Goal: Task Accomplishment & Management: Manage account settings

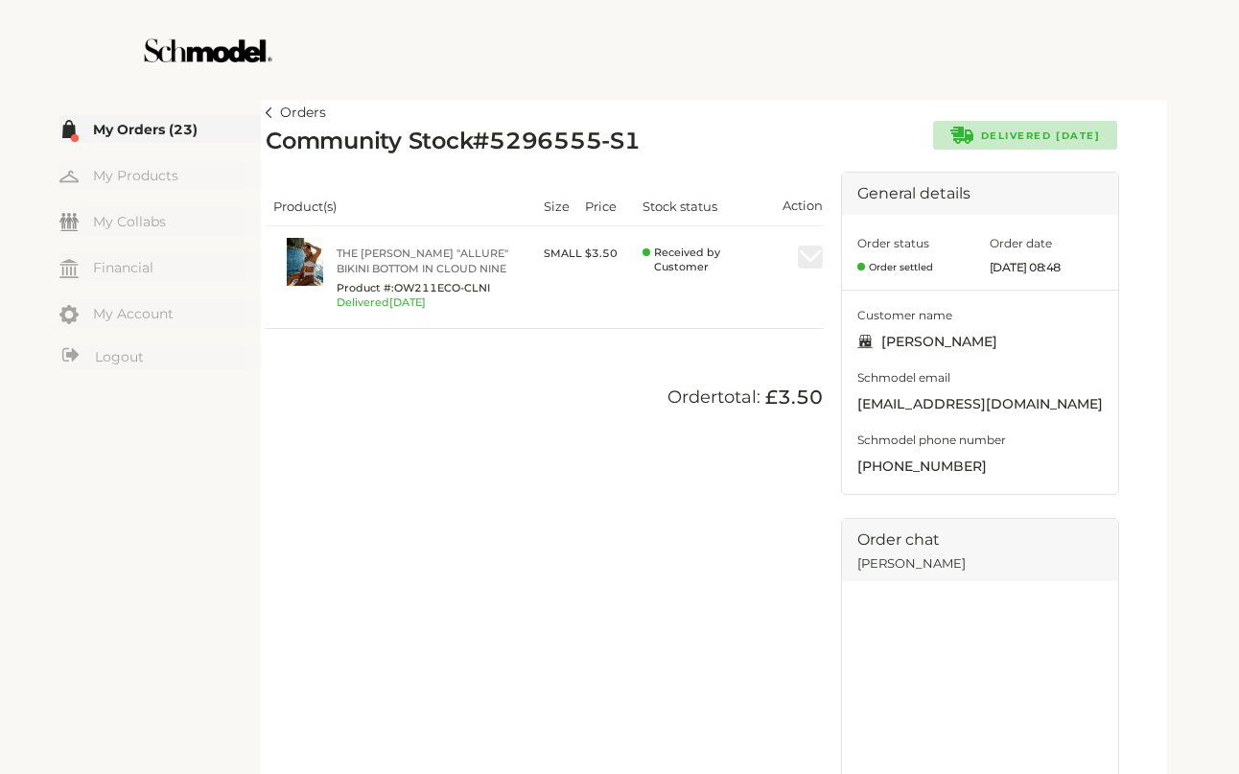
drag, startPoint x: 612, startPoint y: 67, endPoint x: 606, endPoint y: 77, distance: 11.2
click at [606, 77] on div at bounding box center [620, 50] width 1082 height 101
drag, startPoint x: 606, startPoint y: 77, endPoint x: 576, endPoint y: 64, distance: 33.1
click at [597, 75] on div at bounding box center [620, 50] width 1082 height 101
click at [273, 109] on link "Orders" at bounding box center [296, 113] width 60 height 23
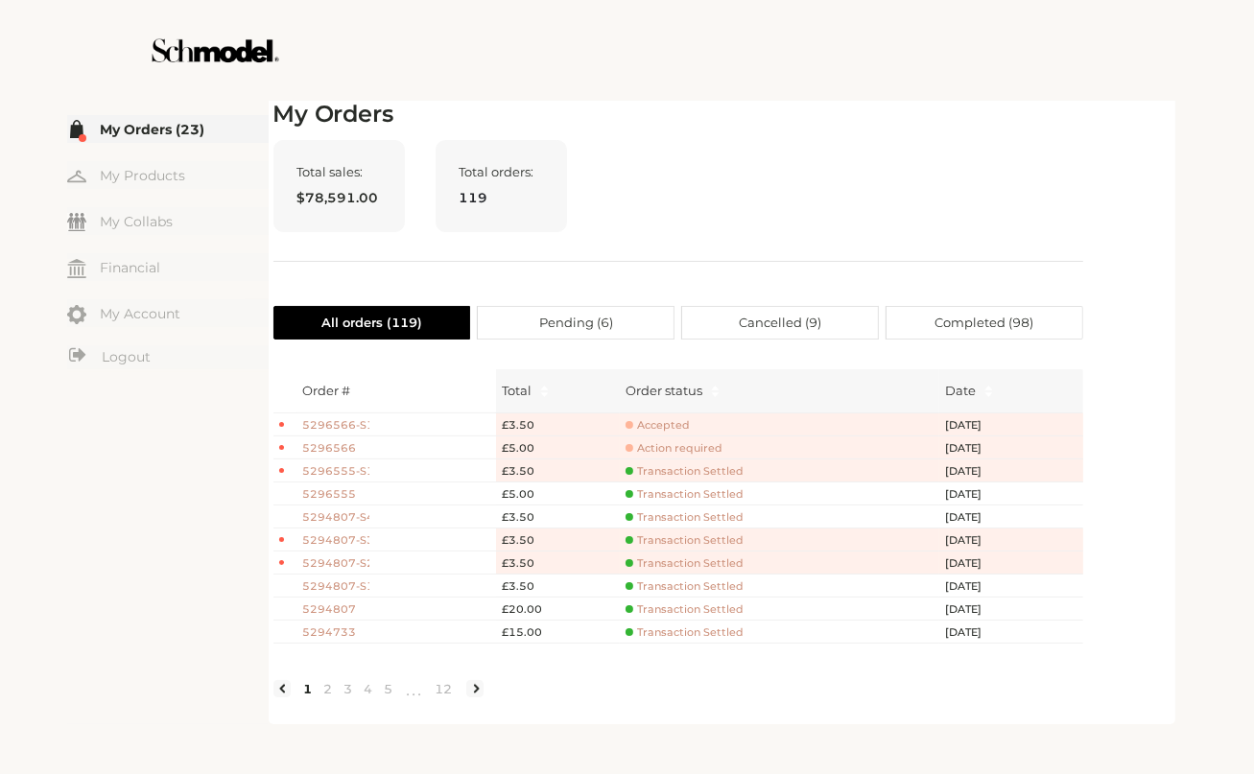
click at [957, 87] on div at bounding box center [627, 50] width 1082 height 101
click at [923, 80] on div at bounding box center [627, 50] width 1082 height 101
click at [856, 134] on div "My Orders Total sales: $78,591.00 Total orders: 119 All orders ( 119 ) Pending …" at bounding box center [678, 410] width 810 height 619
click at [863, 180] on div "Total sales: $78,591.00 Total orders: 119" at bounding box center [678, 201] width 810 height 122
click at [334, 603] on span "5294807" at bounding box center [336, 609] width 67 height 16
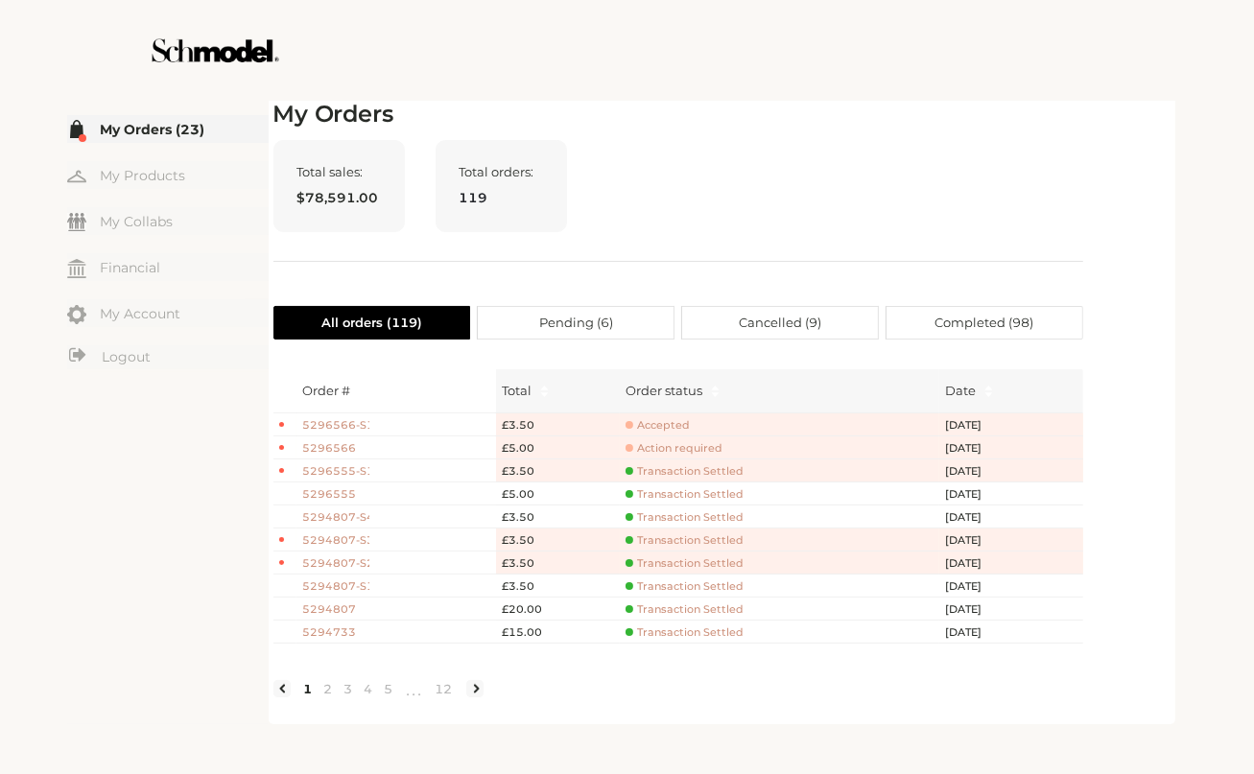
click at [518, 207] on span "119" at bounding box center [500, 197] width 83 height 21
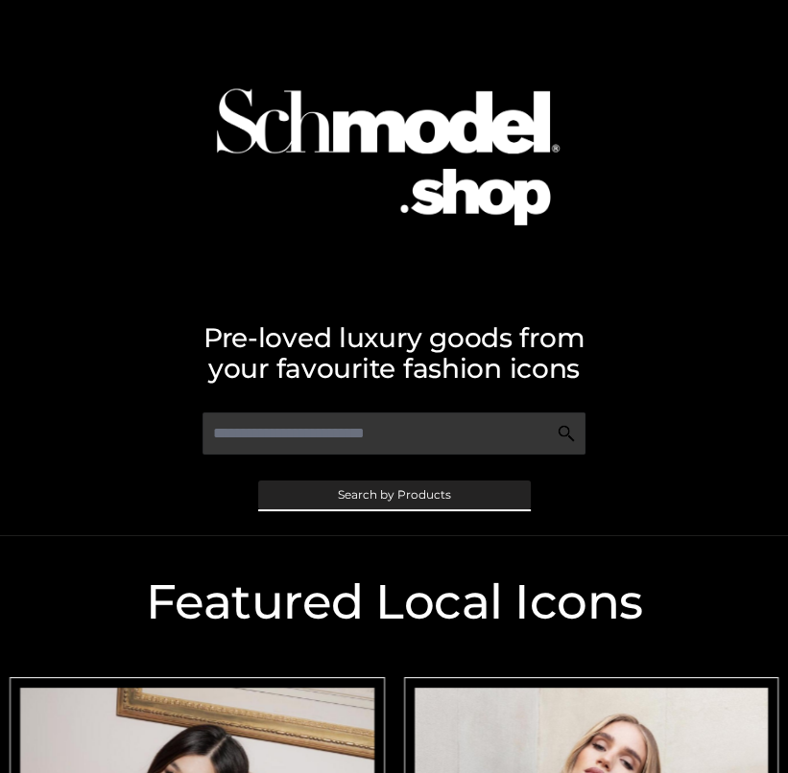
click at [376, 497] on span "Search by Products" at bounding box center [394, 495] width 113 height 12
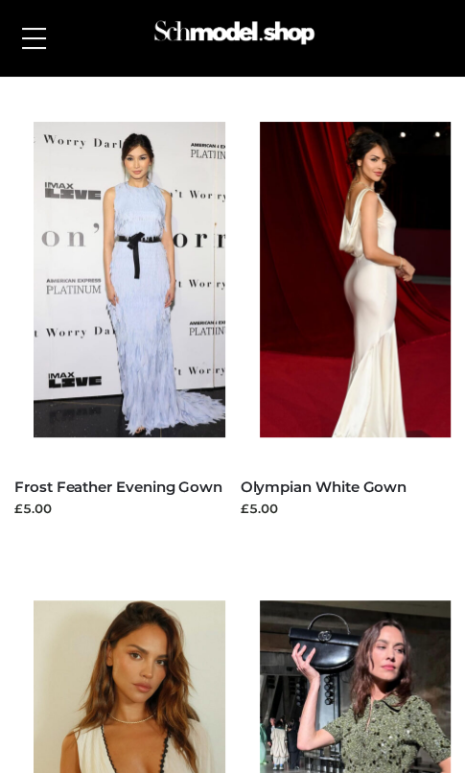
click at [37, 35] on button at bounding box center [33, 38] width 43 height 48
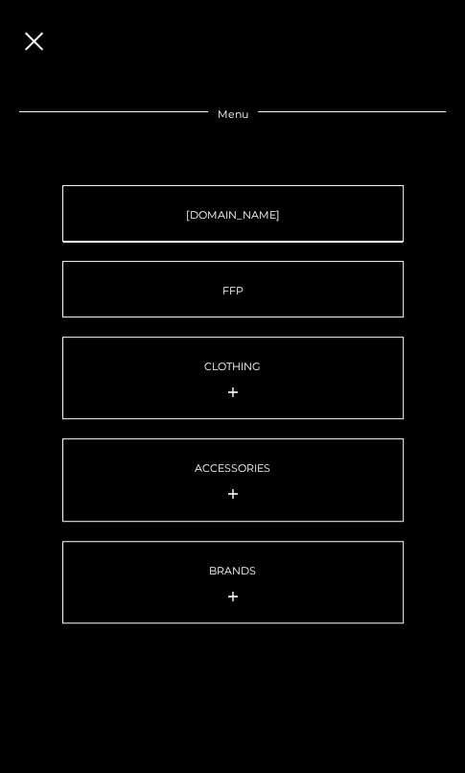
click at [181, 201] on link "SCHMODEL.UK" at bounding box center [232, 213] width 341 height 57
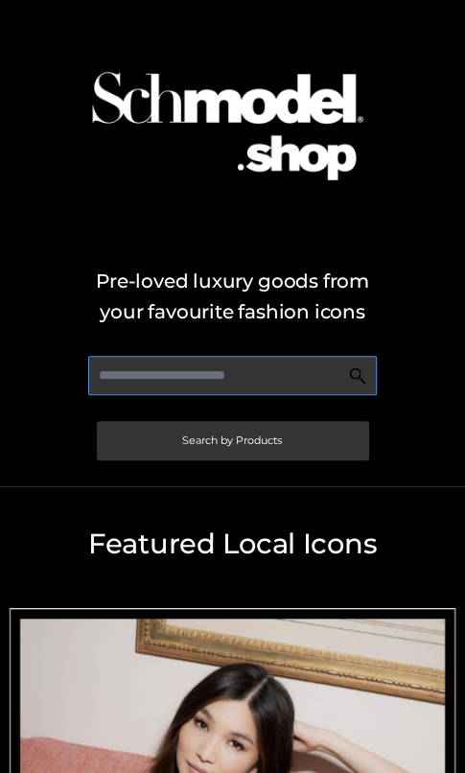
click at [212, 376] on input "text" at bounding box center [232, 375] width 289 height 39
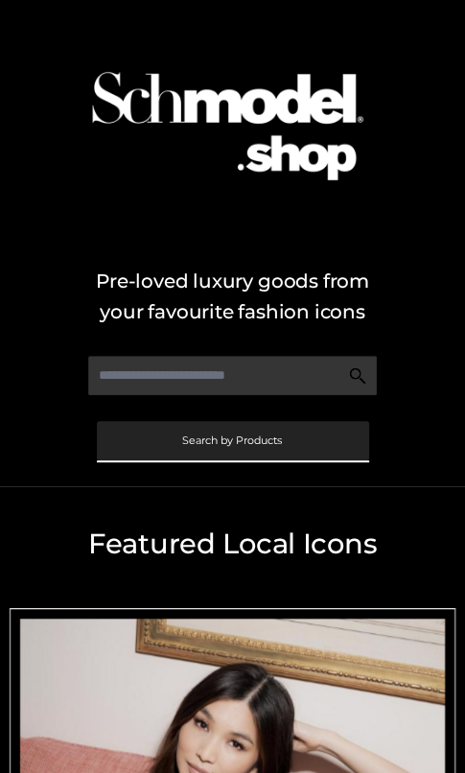
click at [201, 451] on link "Search by Products" at bounding box center [233, 440] width 272 height 39
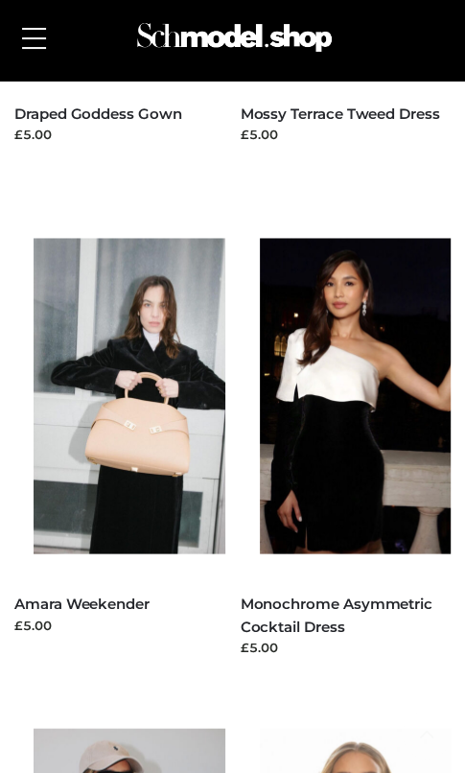
scroll to position [959, 0]
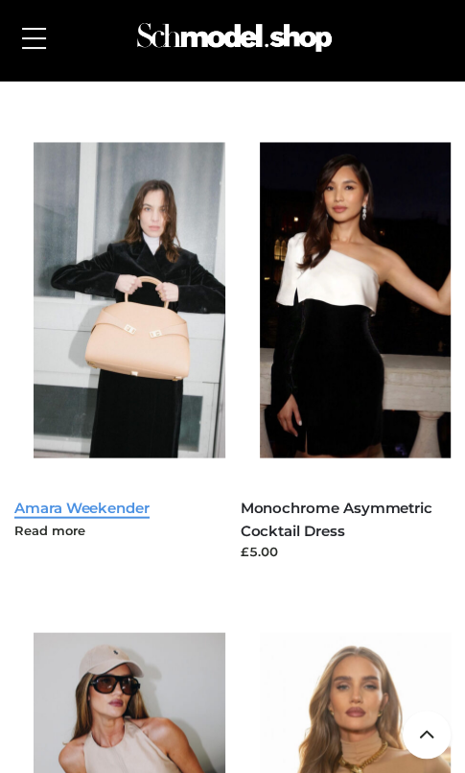
click at [92, 502] on link "Amara Weekender" at bounding box center [81, 507] width 135 height 18
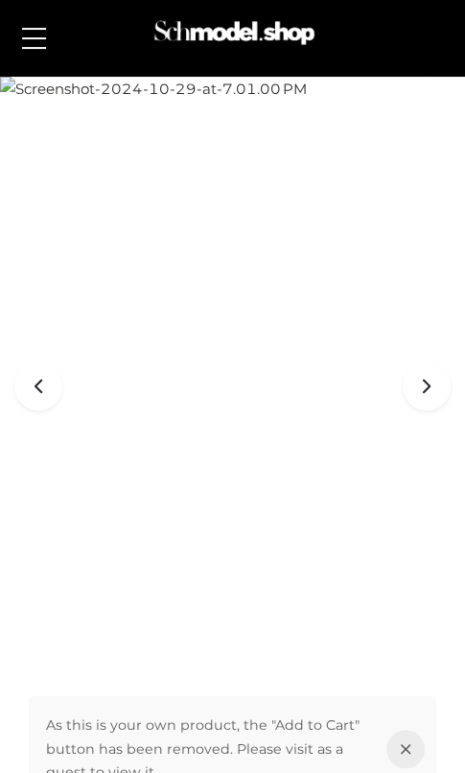
scroll to position [545, 0]
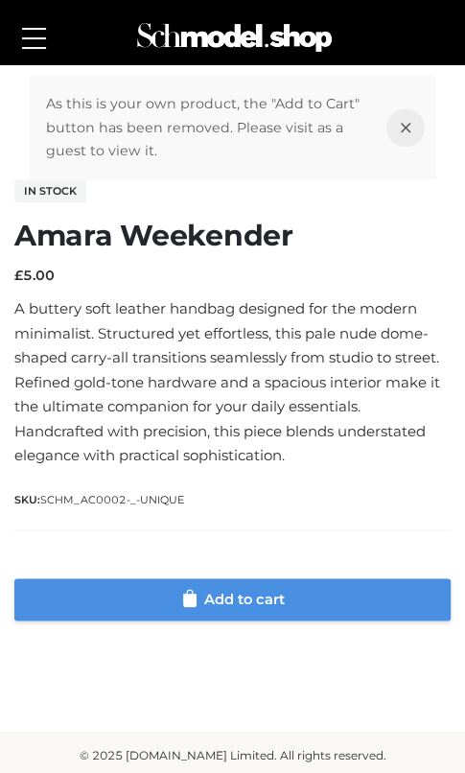
click at [309, 619] on div "As this is your own product, the "Add to Cart" button has been removed. Please …" at bounding box center [233, 347] width 456 height 575
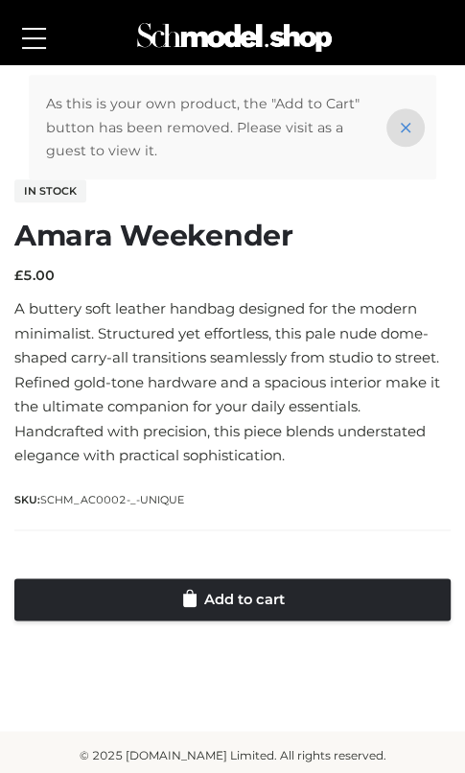
click at [396, 120] on icon at bounding box center [406, 127] width 38 height 38
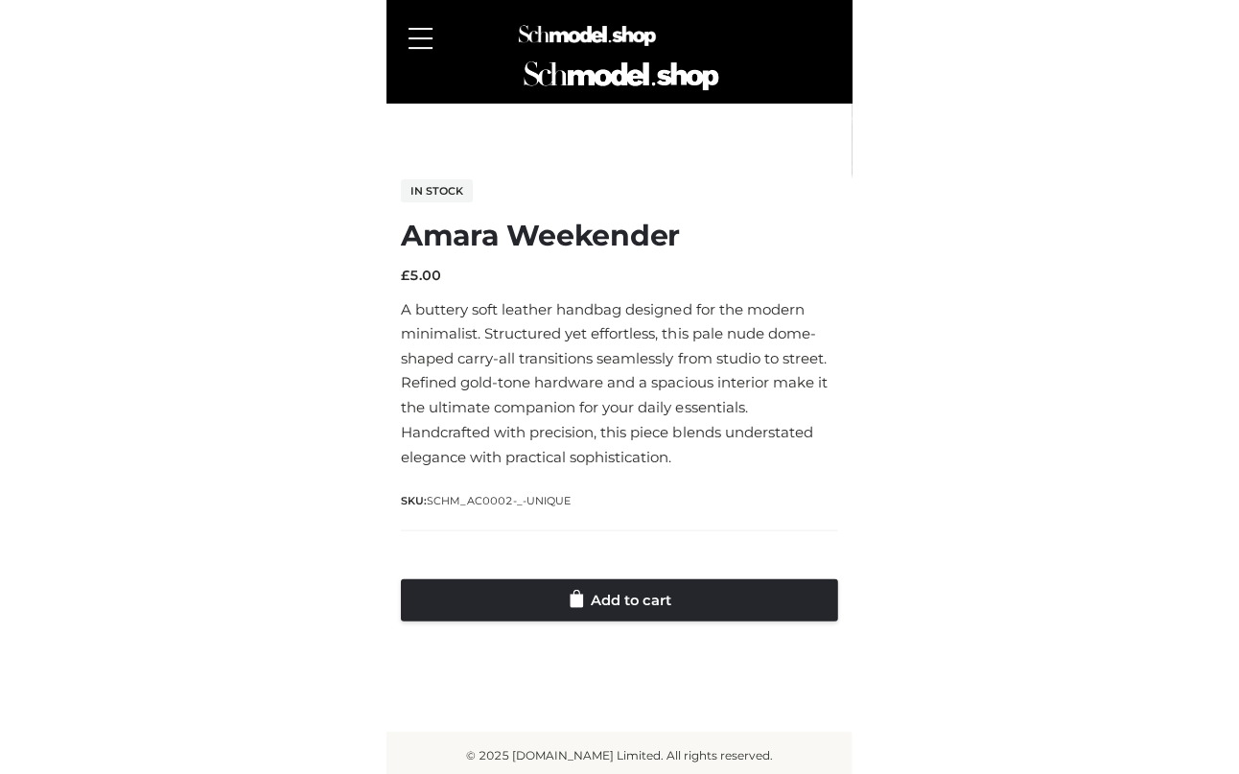
scroll to position [214, 0]
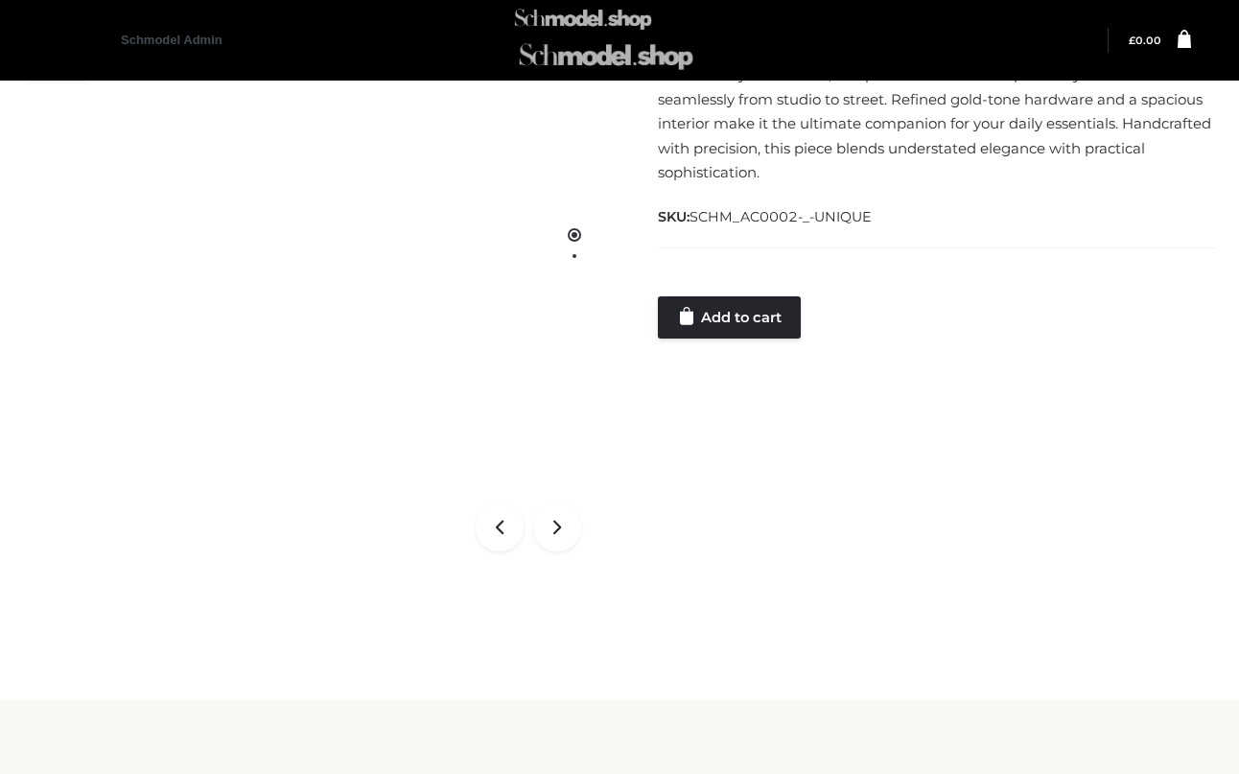
click at [464, 33] on div at bounding box center [619, 40] width 1103 height 81
click at [167, 41] on div at bounding box center [619, 40] width 1103 height 81
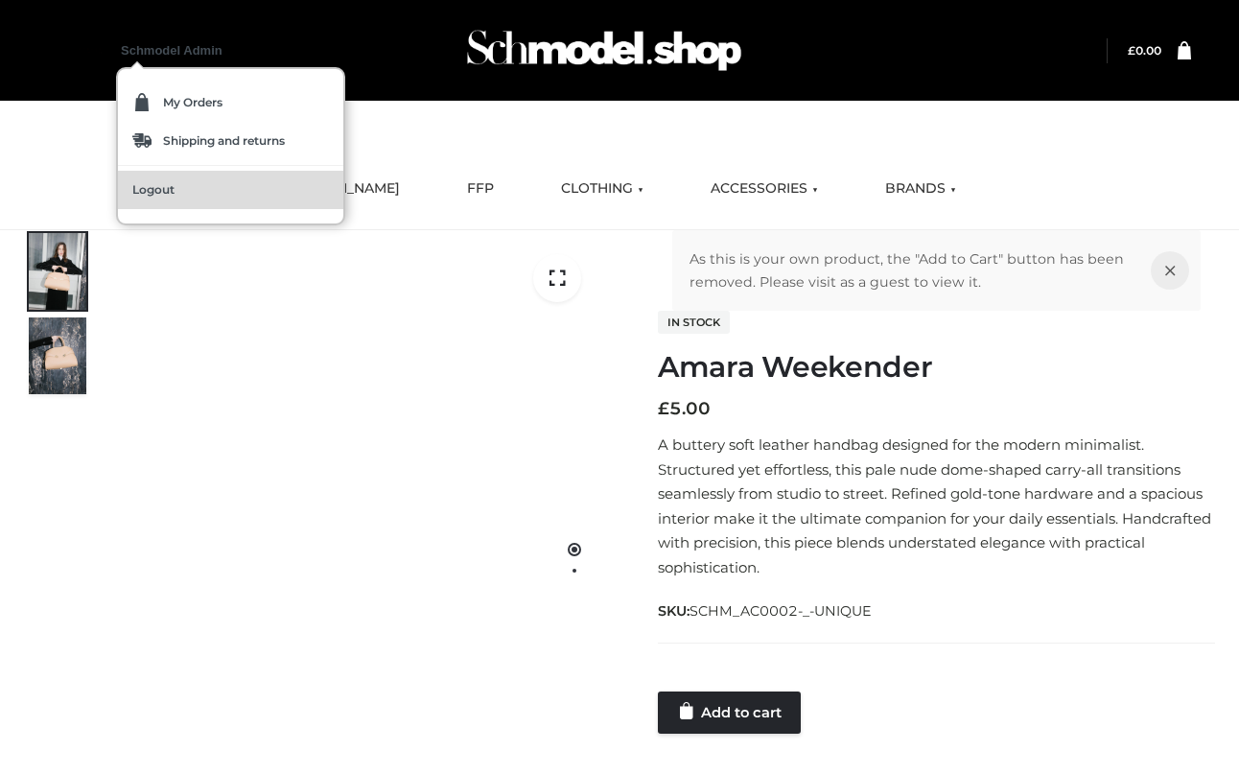
click at [159, 193] on span "Logout" at bounding box center [153, 190] width 42 height 12
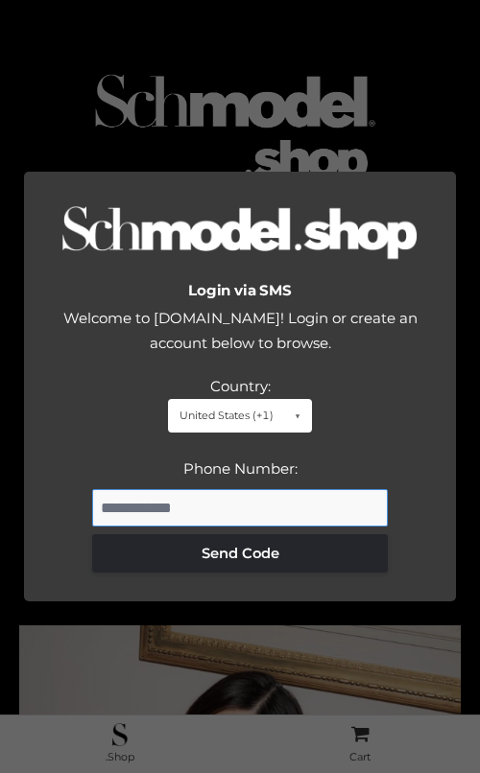
click at [219, 507] on input "Phone Number:" at bounding box center [239, 508] width 295 height 38
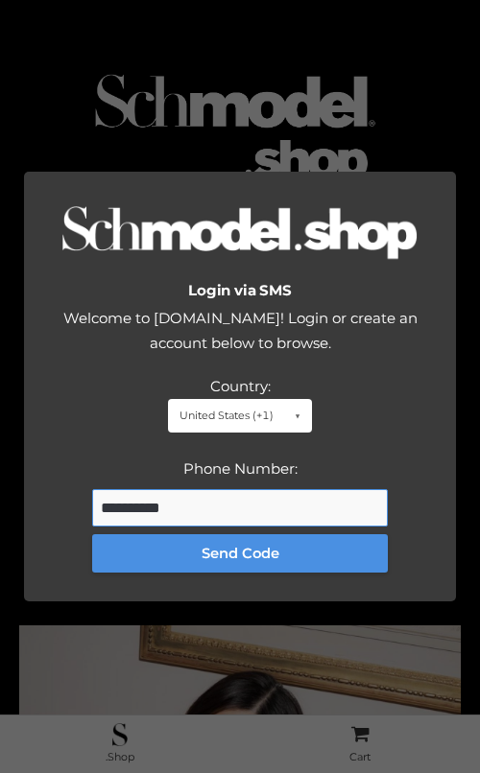
type input "**********"
click at [206, 559] on button "Send Code" at bounding box center [239, 553] width 295 height 38
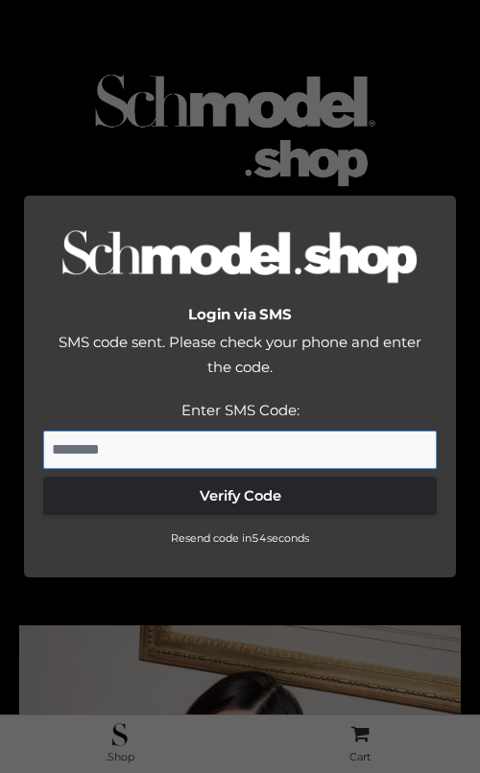
click at [131, 454] on input "Enter SMS Code:" at bounding box center [239, 450] width 393 height 38
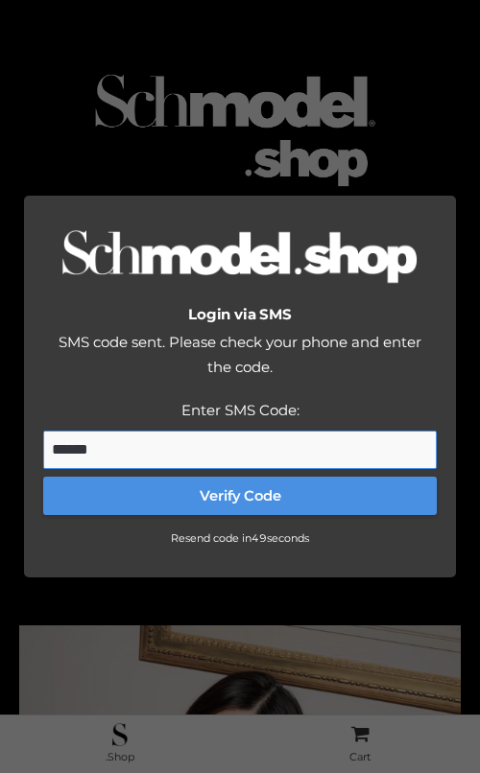
type input "******"
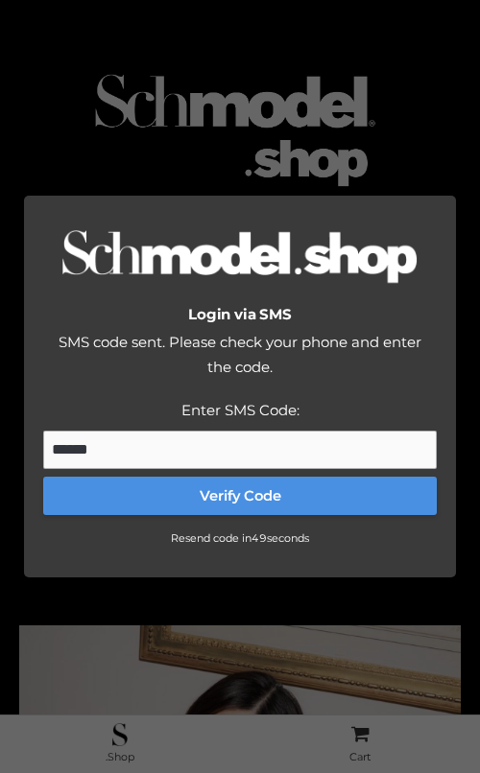
click at [192, 497] on button "Verify Code" at bounding box center [239, 496] width 393 height 38
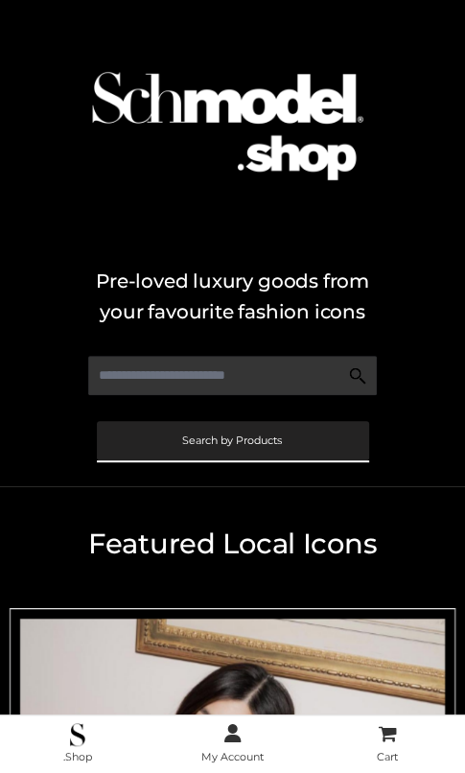
scroll to position [480, 0]
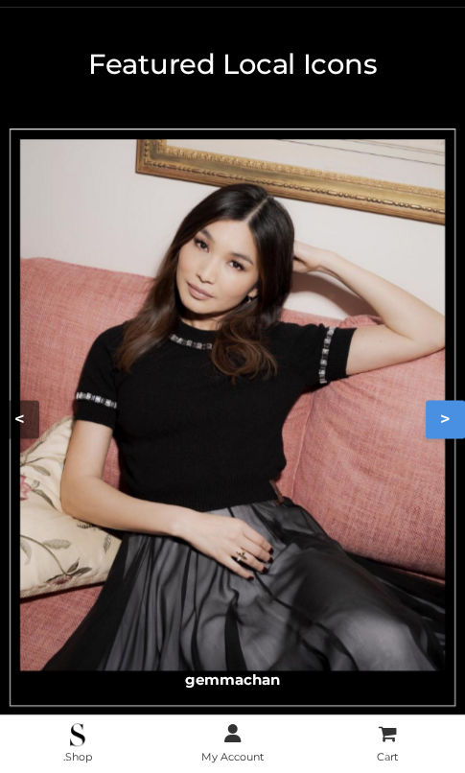
click at [435, 412] on button ">" at bounding box center [445, 419] width 39 height 38
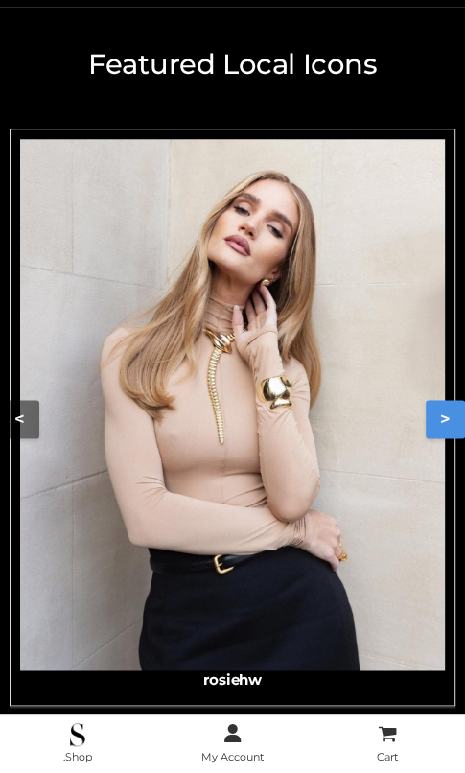
click at [372, 400] on img "Carousel Navigation" at bounding box center [232, 404] width 425 height 531
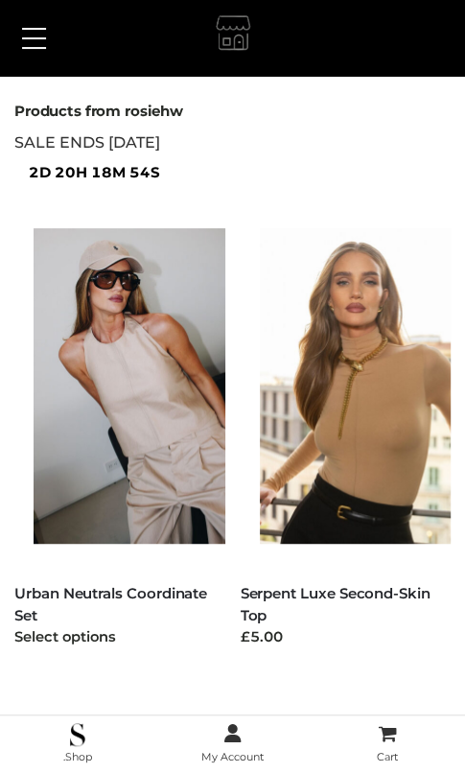
scroll to position [61, 0]
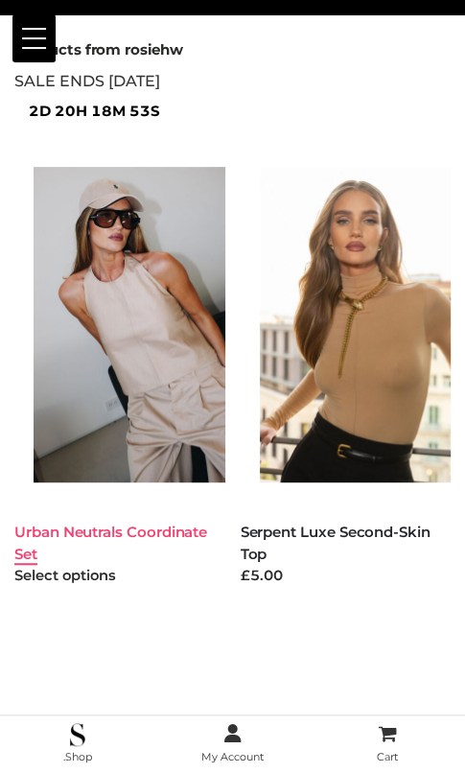
click at [98, 526] on link "Urban Neutrals Coordinate Set" at bounding box center [110, 543] width 193 height 40
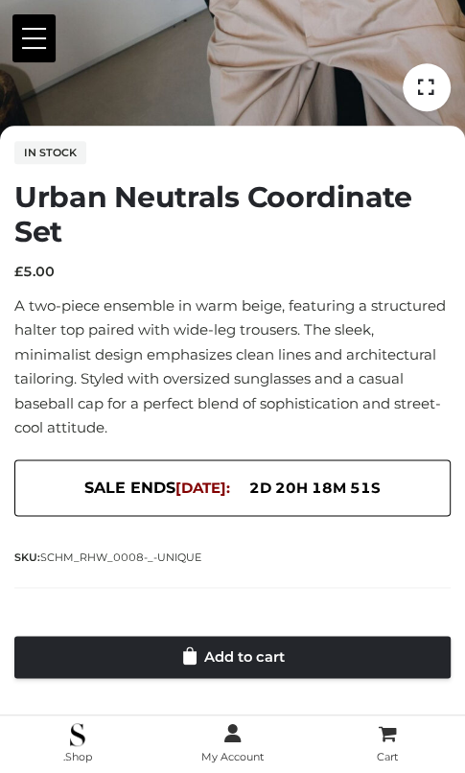
scroll to position [536, 0]
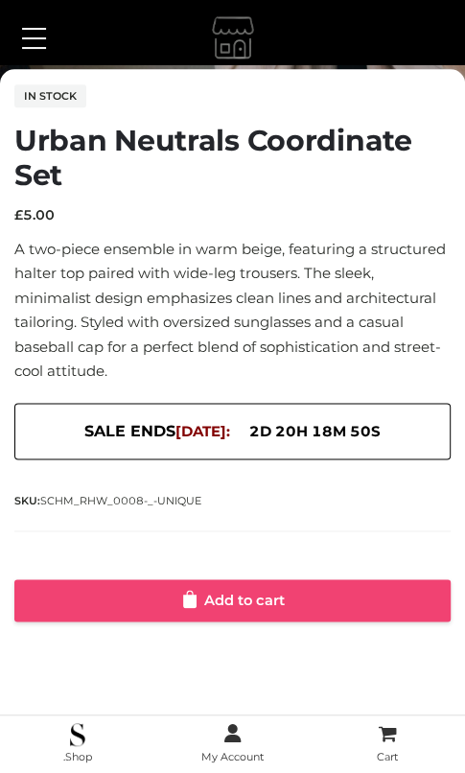
click at [214, 607] on link "Add to cart" at bounding box center [232, 600] width 436 height 42
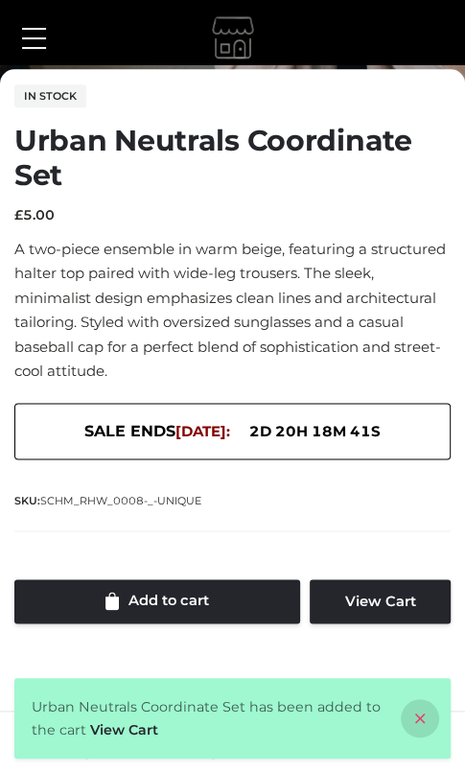
click at [424, 717] on icon at bounding box center [420, 718] width 38 height 38
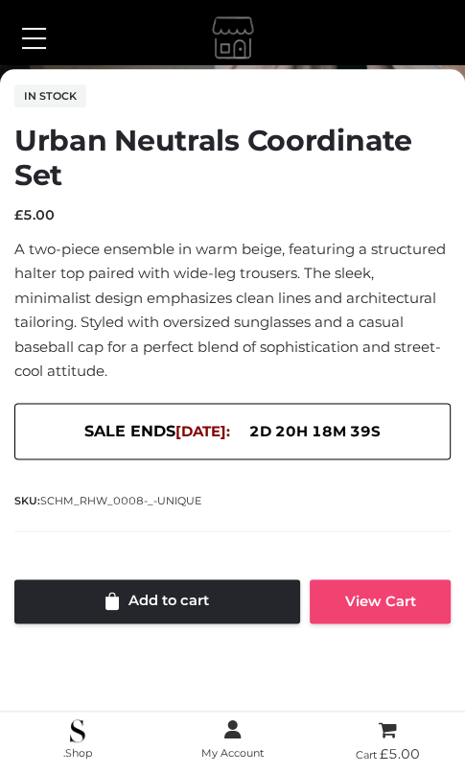
click at [419, 613] on link "View Cart" at bounding box center [380, 601] width 141 height 44
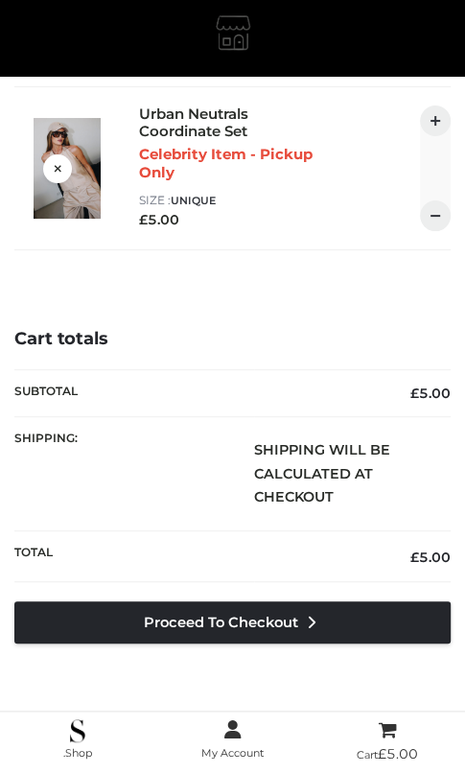
click at [23, 23] on div at bounding box center [232, 40] width 436 height 48
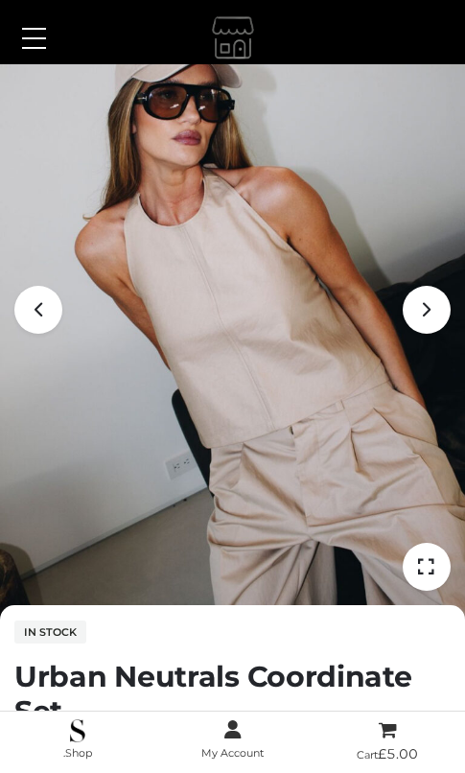
scroll to position [536, 0]
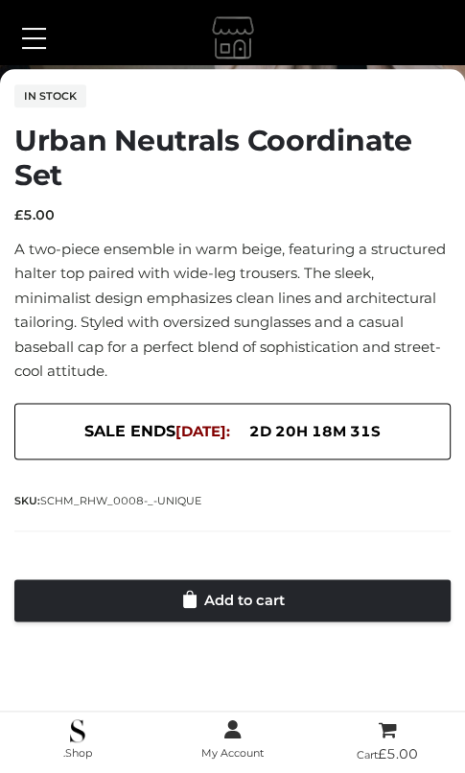
click at [20, 18] on button at bounding box center [33, 38] width 43 height 48
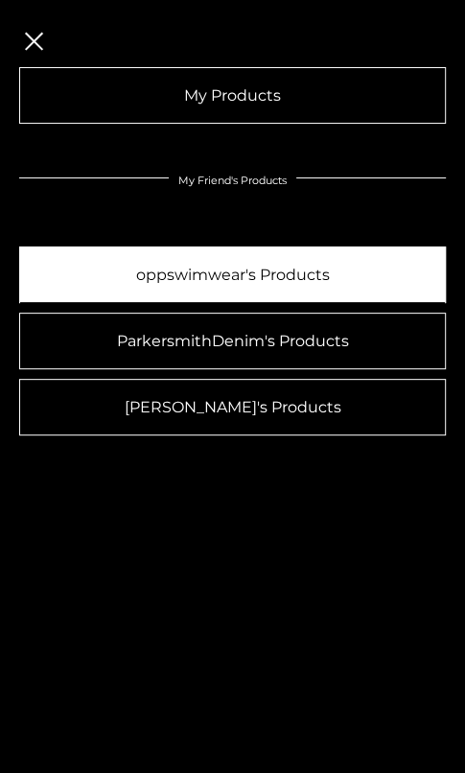
click at [191, 276] on link "oppswimwear's Products" at bounding box center [232, 275] width 427 height 57
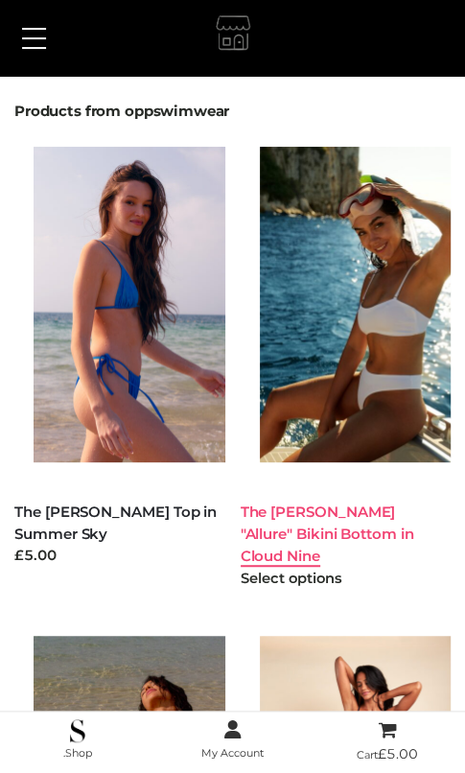
click at [315, 512] on link "The [PERSON_NAME] "Allure" Bikini Bottom in Cloud Nine" at bounding box center [328, 534] width 174 height 63
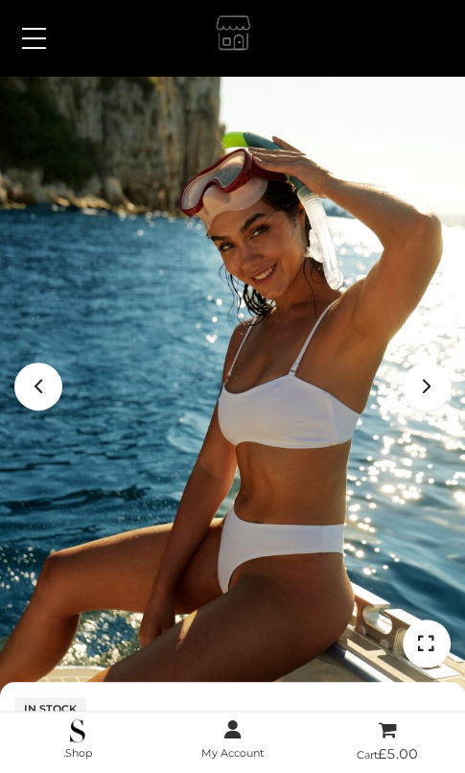
scroll to position [736, 0]
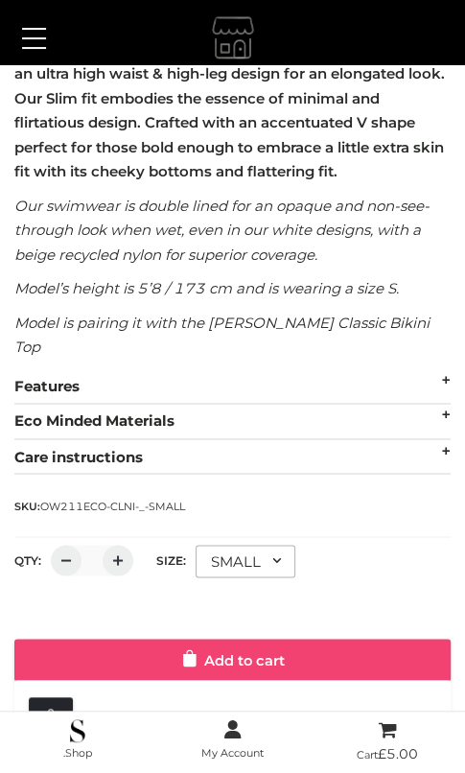
click at [298, 639] on link "Add to cart" at bounding box center [232, 660] width 436 height 42
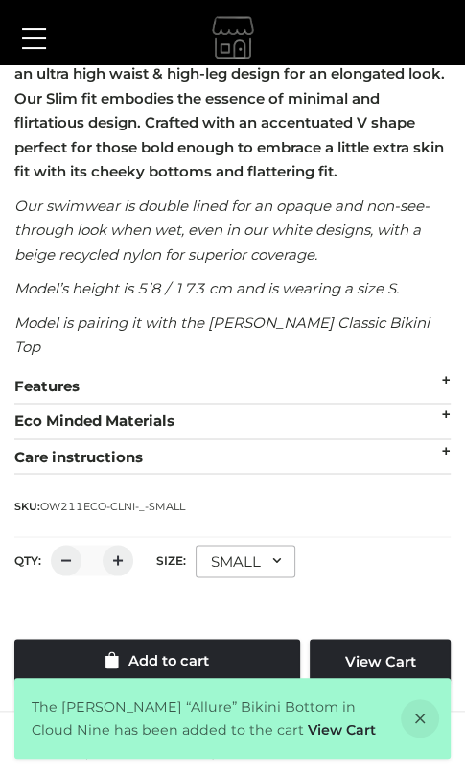
click at [24, 21] on button at bounding box center [33, 38] width 43 height 48
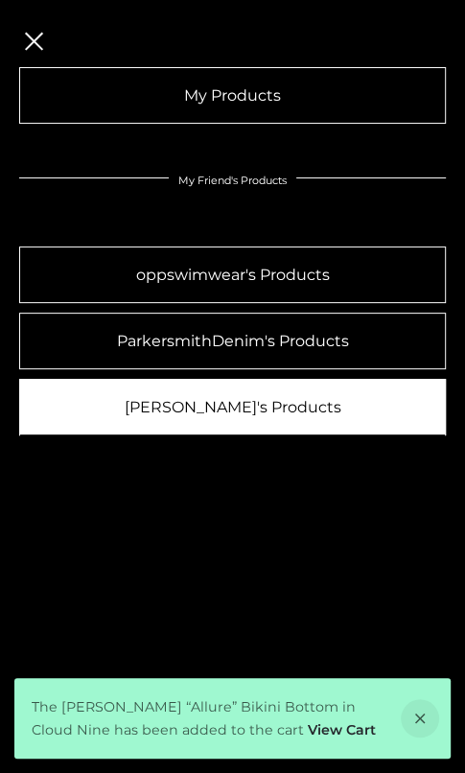
click at [201, 412] on link "[PERSON_NAME]'s Products" at bounding box center [232, 407] width 427 height 57
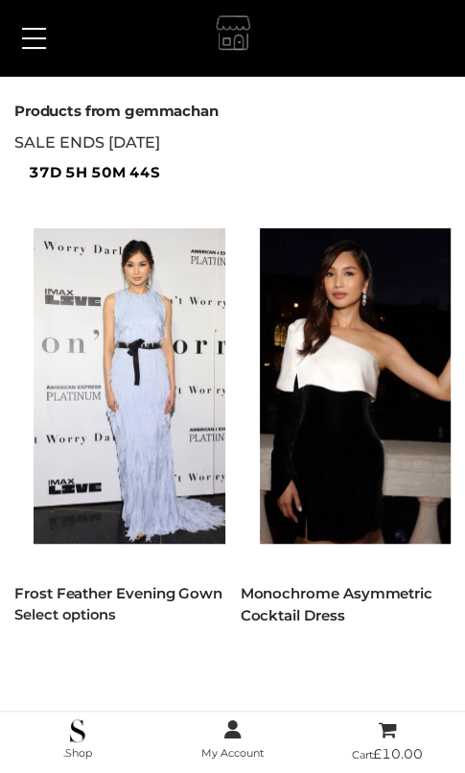
scroll to position [61, 0]
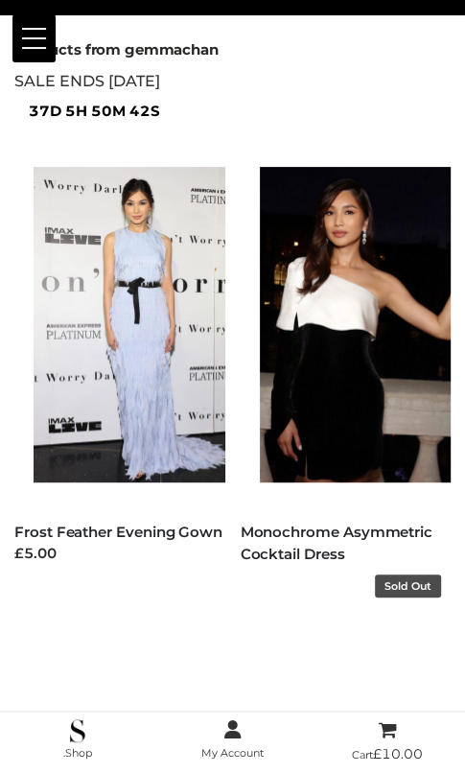
click at [315, 533] on link "Monochrome Asymmetric Cocktail Dress" at bounding box center [337, 543] width 192 height 40
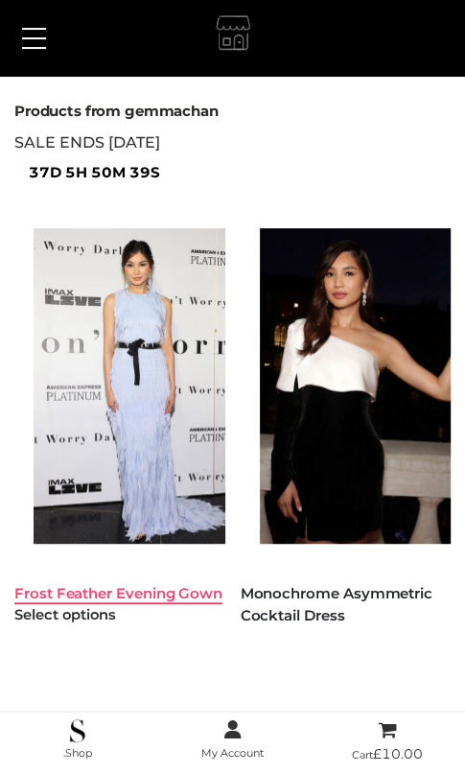
click at [76, 600] on link "Frost Feather Evening Gown" at bounding box center [118, 593] width 208 height 18
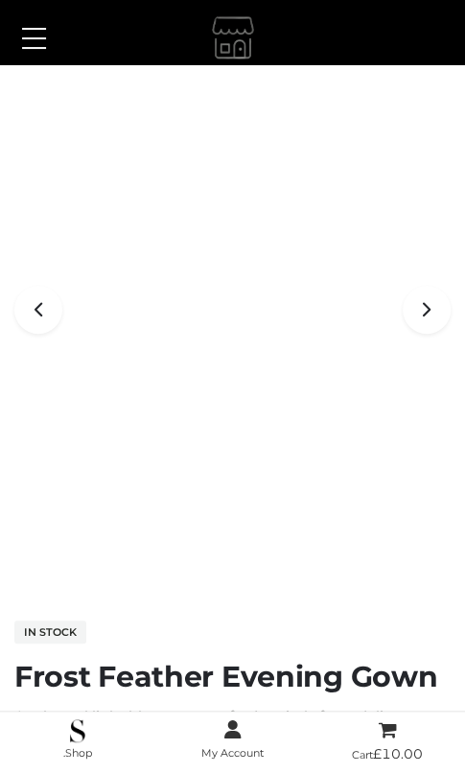
scroll to position [492, 0]
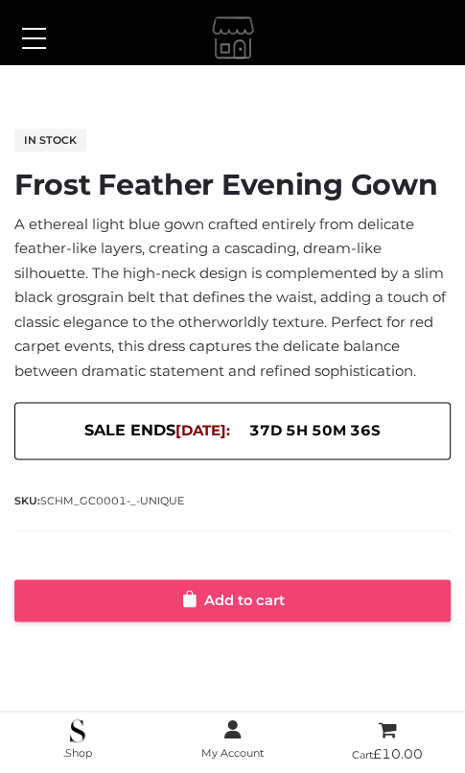
click at [222, 608] on link "Add to cart" at bounding box center [232, 600] width 436 height 42
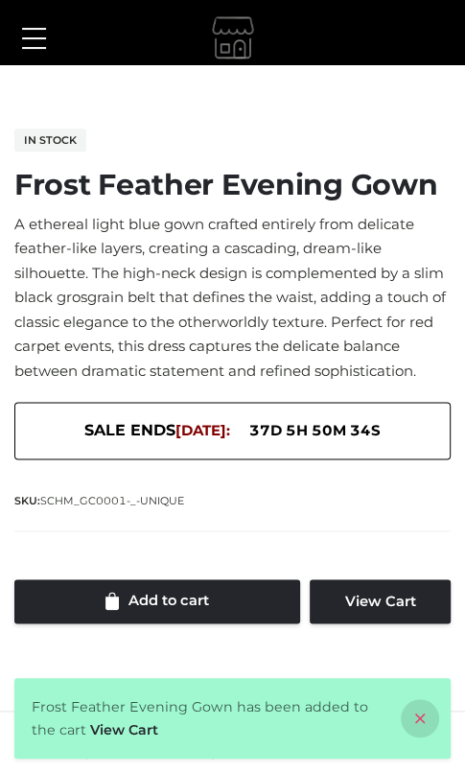
click at [414, 721] on icon at bounding box center [420, 718] width 38 height 38
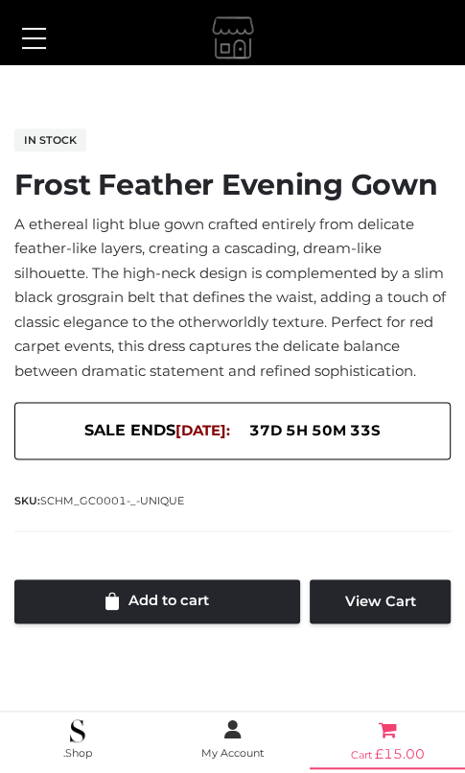
click at [383, 744] on link "Cart £ 15.00" at bounding box center [387, 743] width 155 height 50
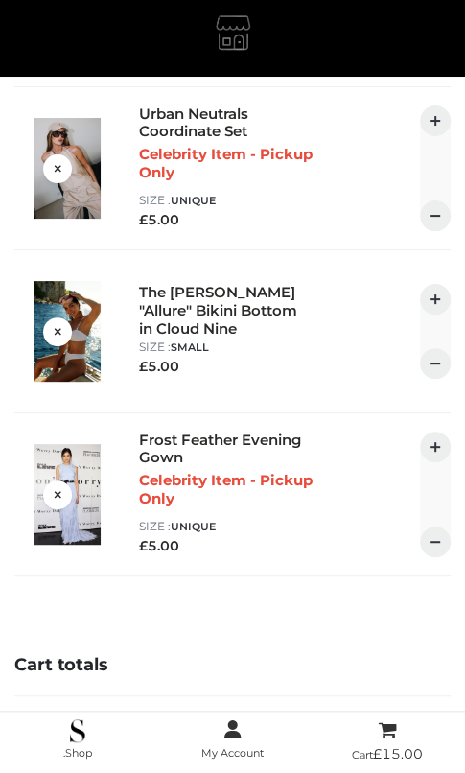
scroll to position [384, 0]
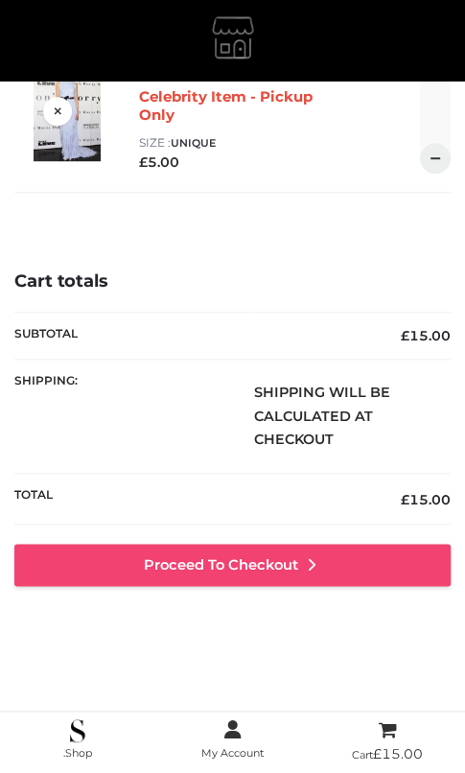
click at [179, 576] on link "Proceed to Checkout" at bounding box center [232, 565] width 436 height 42
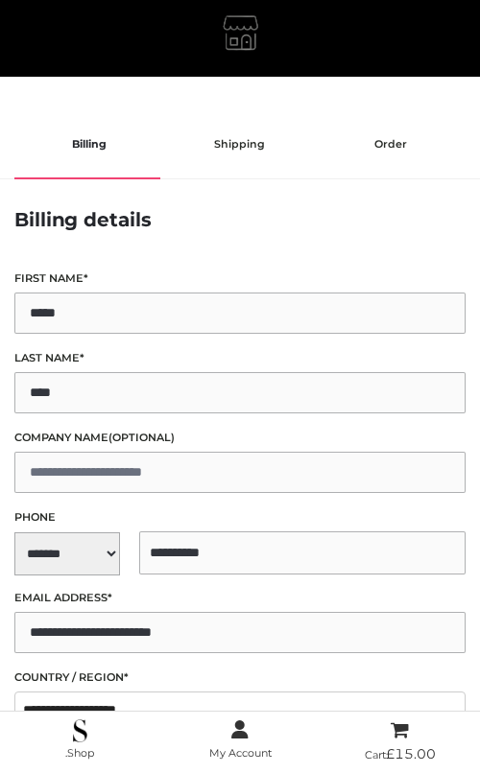
select select "**"
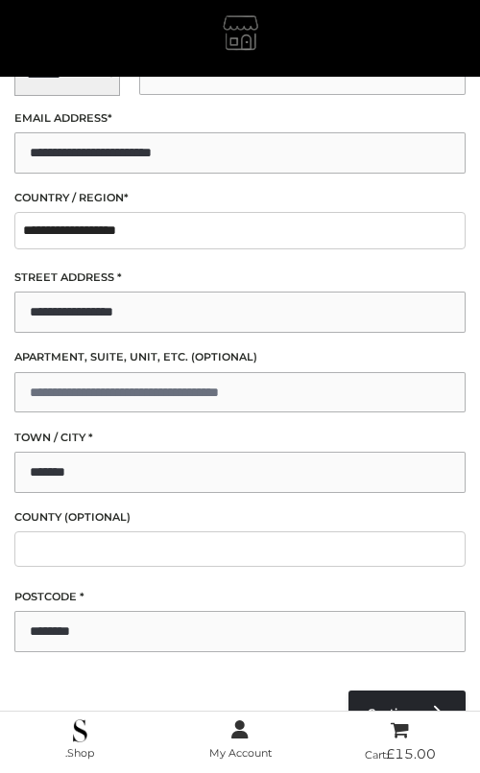
scroll to position [671, 0]
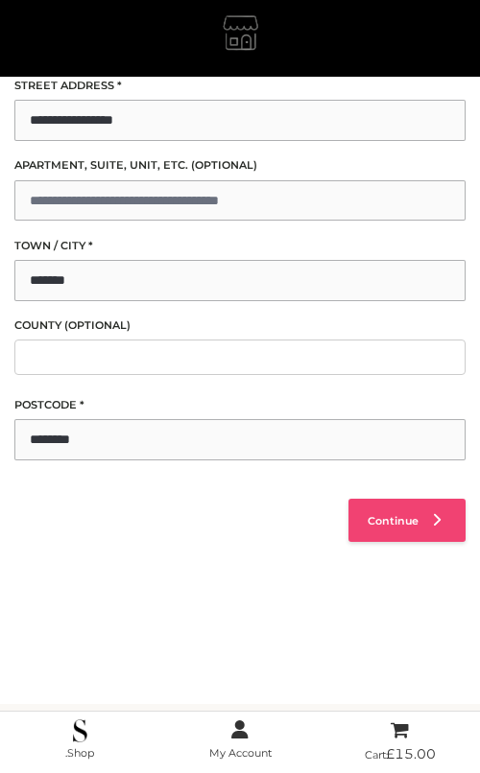
click at [365, 530] on link "Continue" at bounding box center [406, 520] width 117 height 43
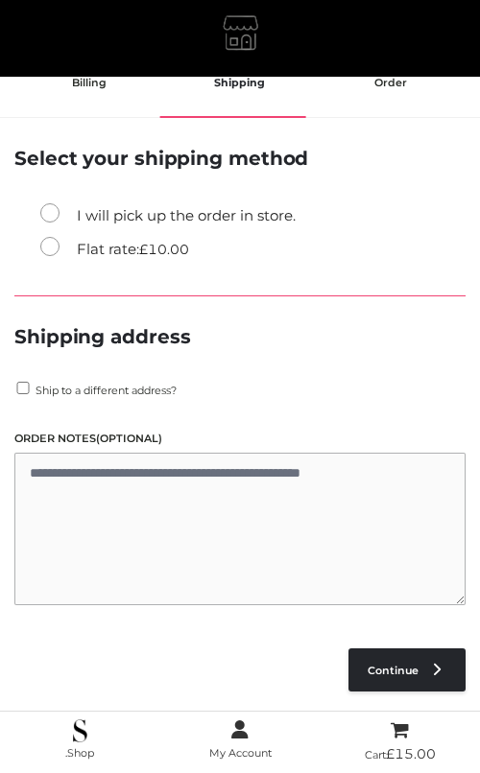
scroll to position [38, 0]
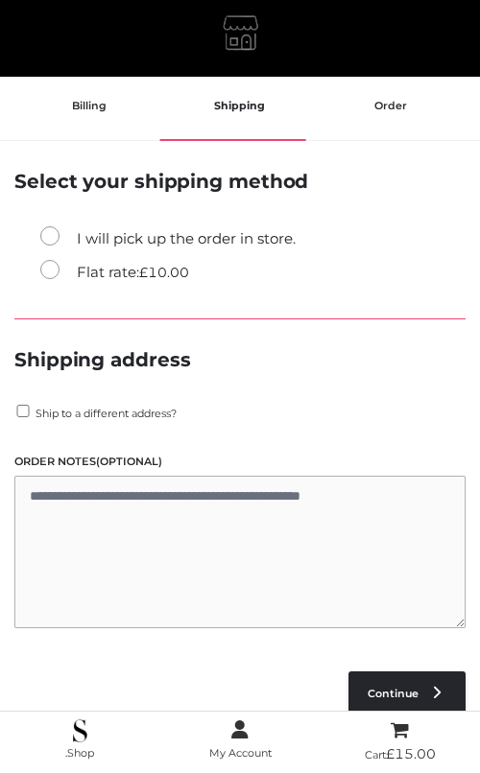
click at [74, 264] on label "Flat rate: £ 10.00" at bounding box center [114, 272] width 149 height 25
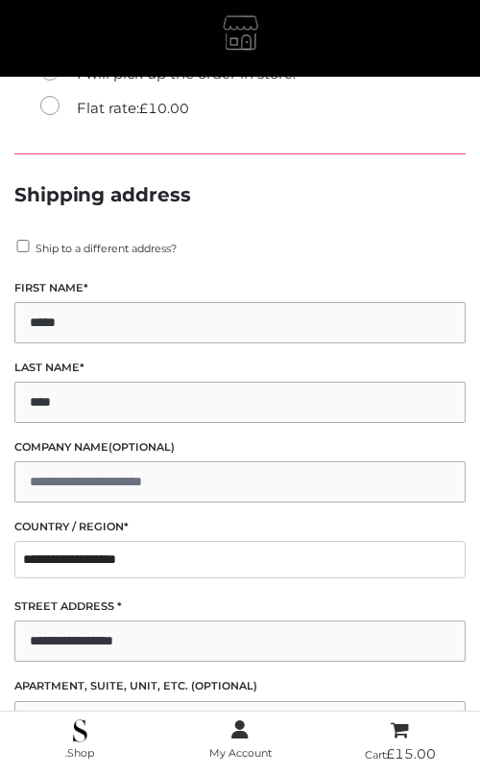
scroll to position [902, 0]
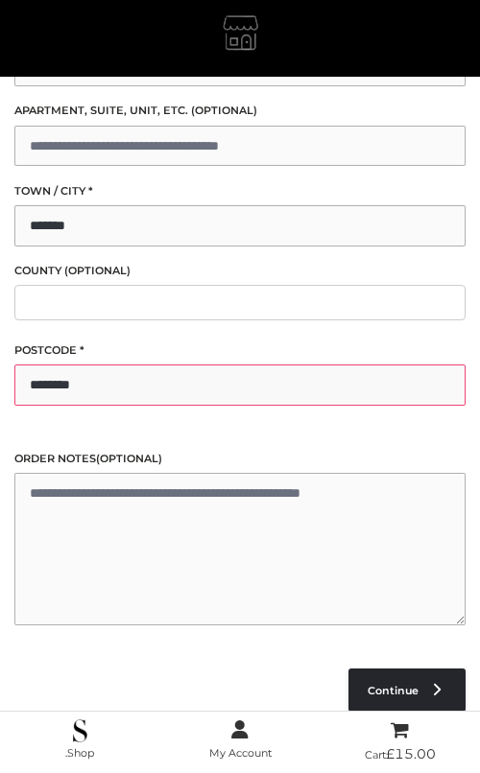
drag, startPoint x: 139, startPoint y: 378, endPoint x: 12, endPoint y: 394, distance: 127.7
click at [12, 394] on div "**********" at bounding box center [240, 174] width 480 height 464
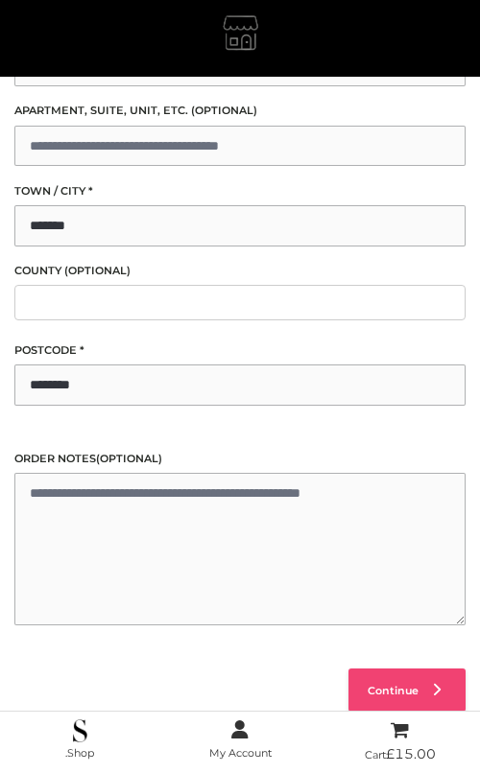
click at [405, 698] on link "Continue" at bounding box center [406, 690] width 117 height 43
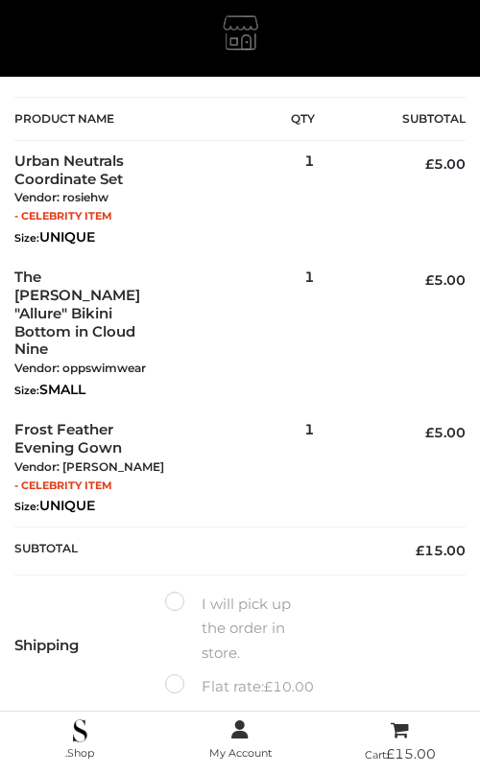
scroll to position [614, 0]
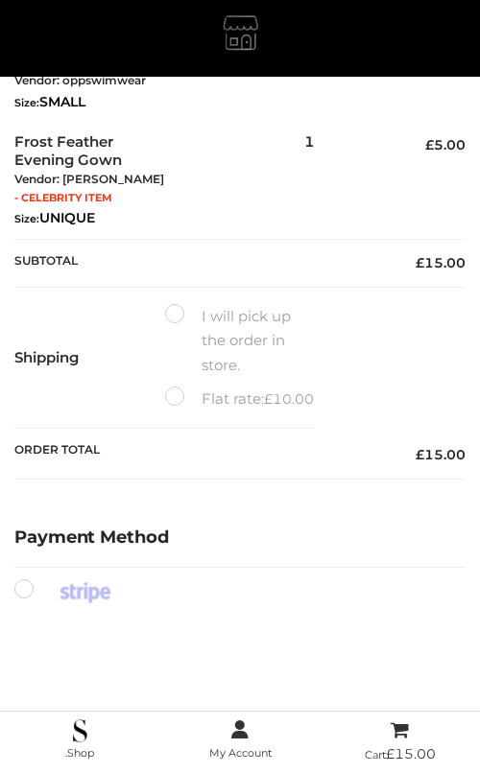
click at [165, 387] on label "Flat rate: £ 10.00" at bounding box center [239, 399] width 149 height 25
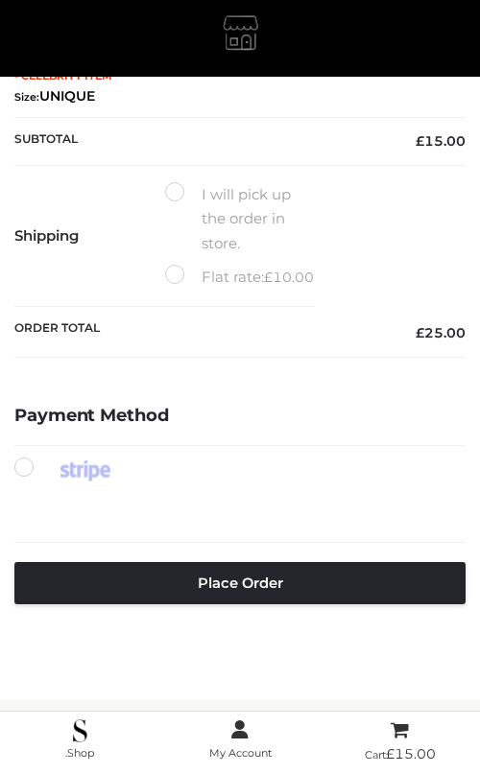
scroll to position [924, 0]
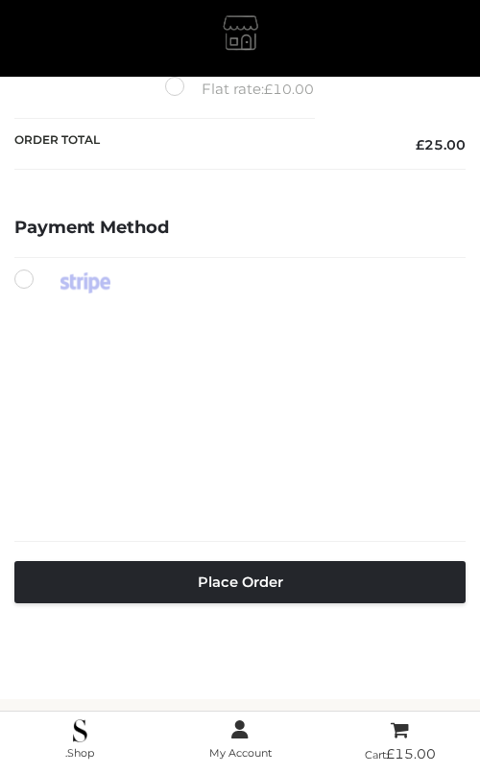
type input "**"
type input "****"
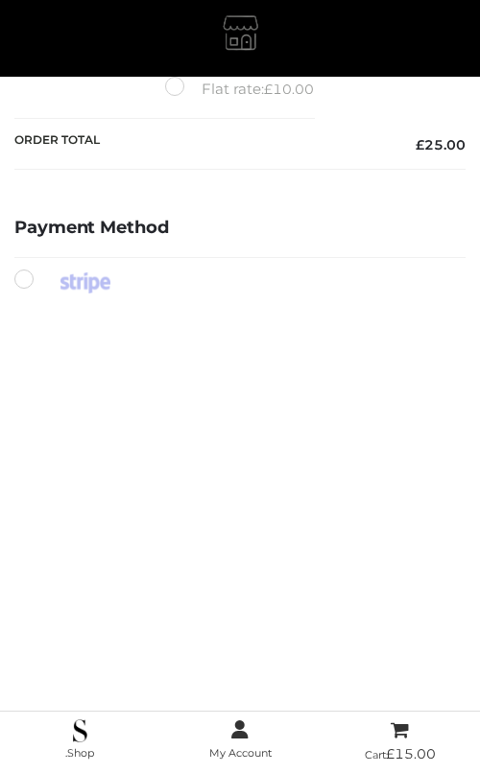
scroll to position [1165, 0]
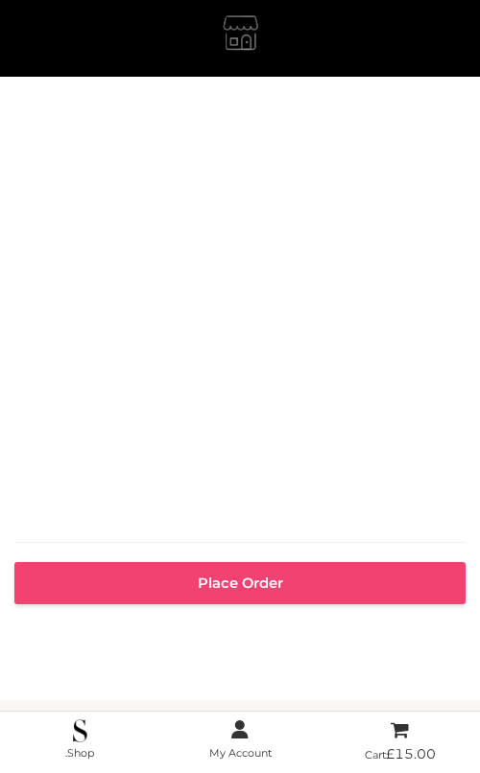
click at [203, 562] on button "Place order" at bounding box center [239, 583] width 451 height 42
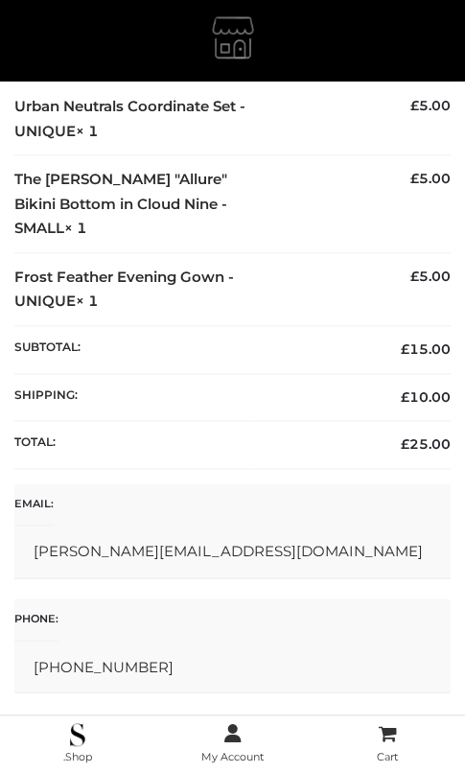
scroll to position [413, 0]
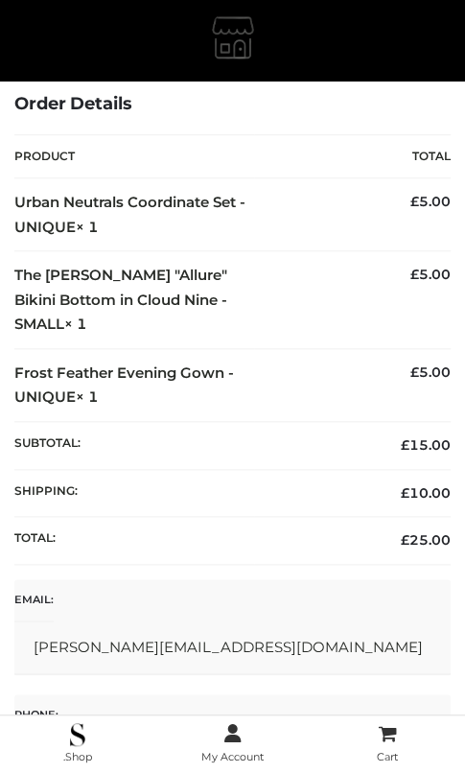
drag, startPoint x: 190, startPoint y: 529, endPoint x: 142, endPoint y: 47, distance: 483.9
click at [142, 47] on div at bounding box center [232, 40] width 436 height 48
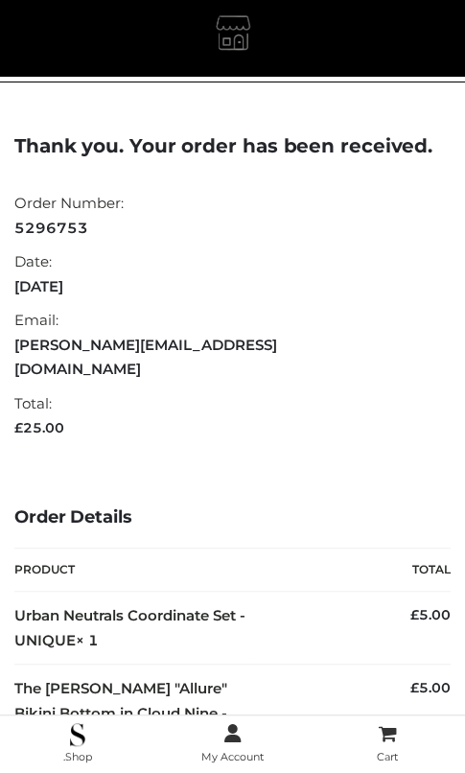
click at [308, 358] on li "Email: [PERSON_NAME][EMAIL_ADDRESS][DOMAIN_NAME]" at bounding box center [208, 344] width 388 height 83
click at [236, 759] on span "My Account" at bounding box center [232, 756] width 62 height 13
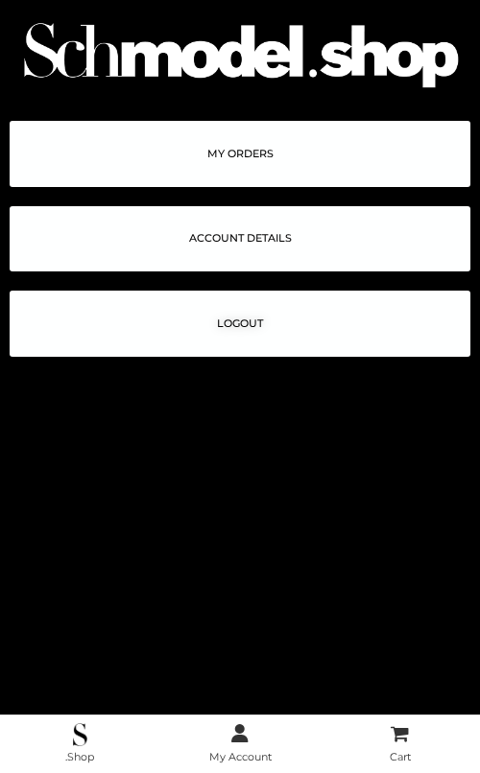
click at [251, 168] on link "MY ORDERS" at bounding box center [240, 154] width 460 height 66
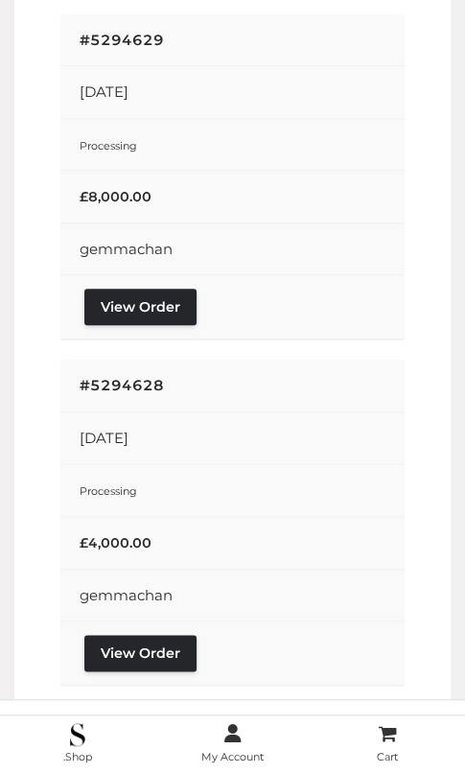
scroll to position [3195, 0]
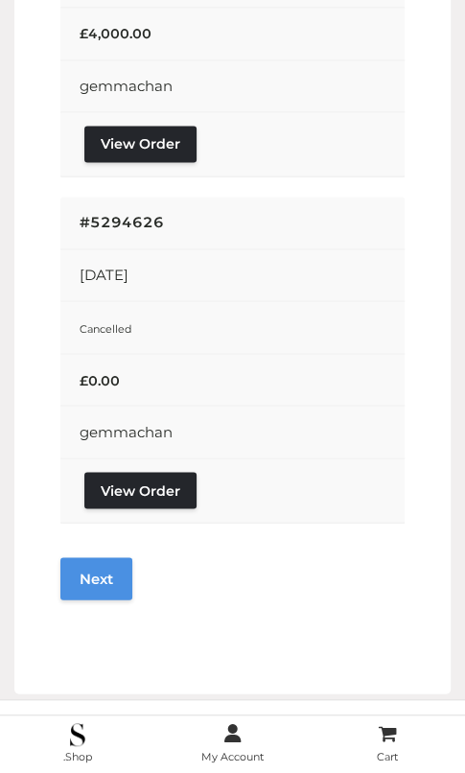
click at [96, 557] on link "Next" at bounding box center [96, 578] width 72 height 42
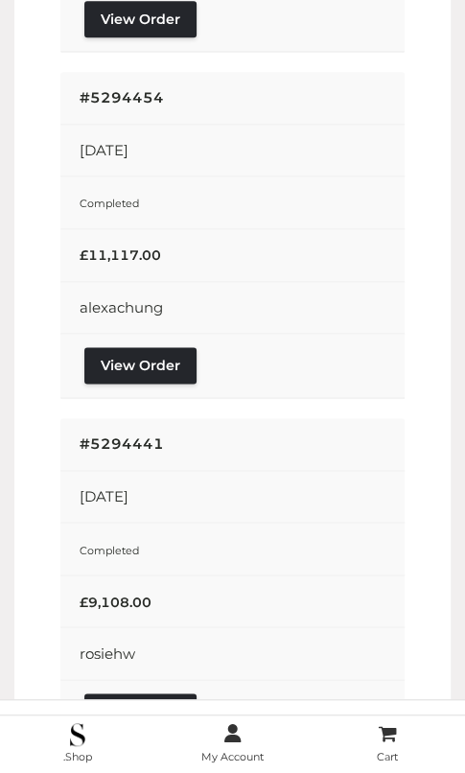
scroll to position [3195, 0]
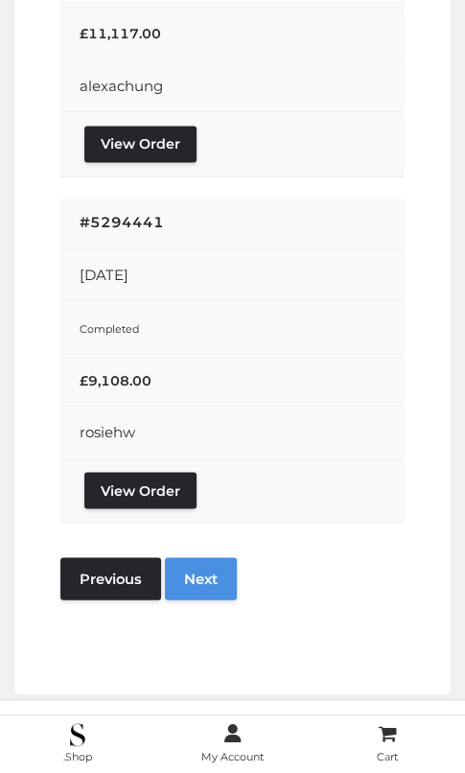
click at [207, 561] on link "Next" at bounding box center [201, 578] width 72 height 42
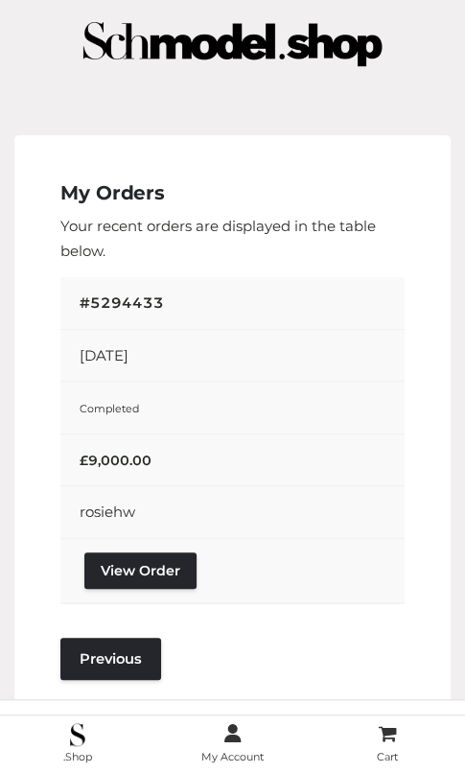
scroll to position [102, 0]
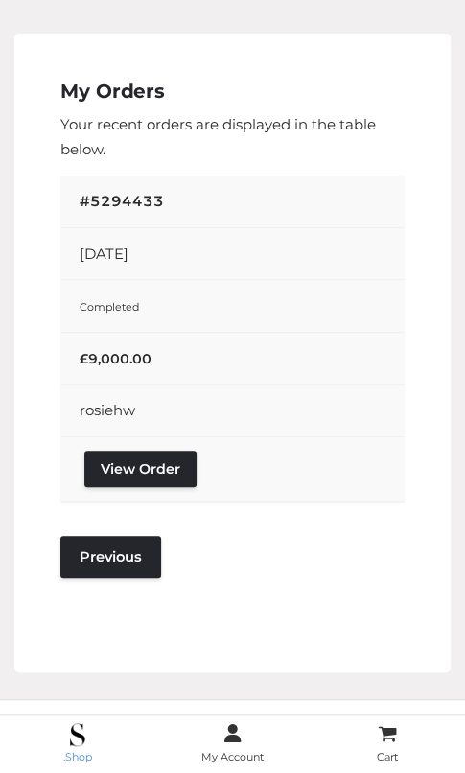
click at [70, 741] on img at bounding box center [77, 734] width 14 height 23
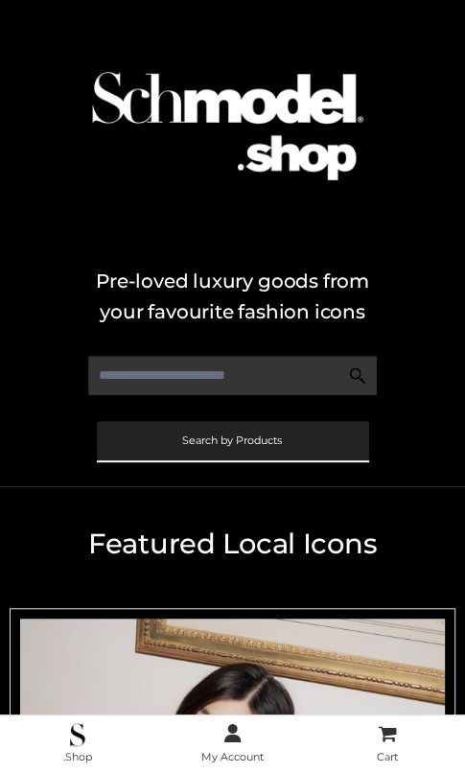
click at [263, 443] on span "Search by Products" at bounding box center [232, 440] width 100 height 11
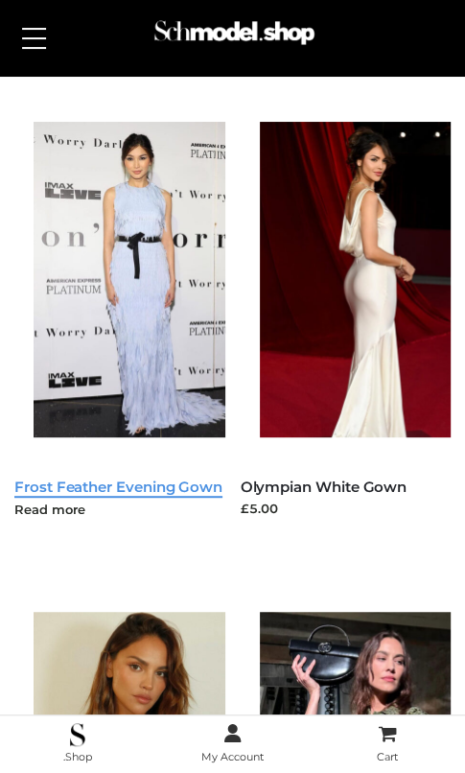
click at [83, 481] on link "Frost Feather Evening Gown" at bounding box center [118, 487] width 208 height 18
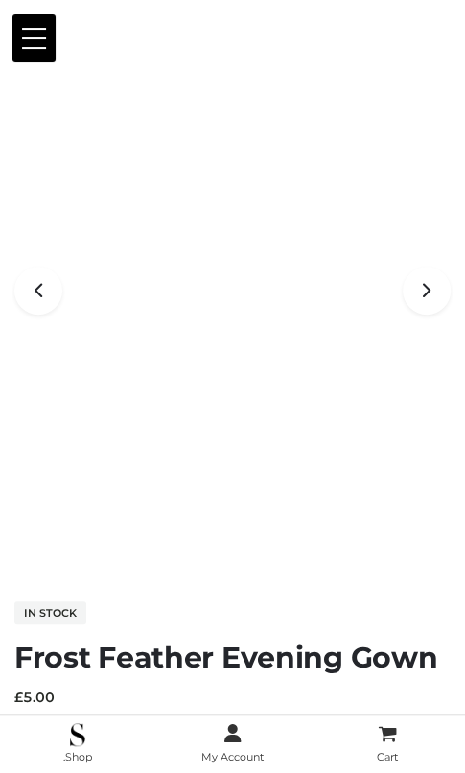
scroll to position [526, 0]
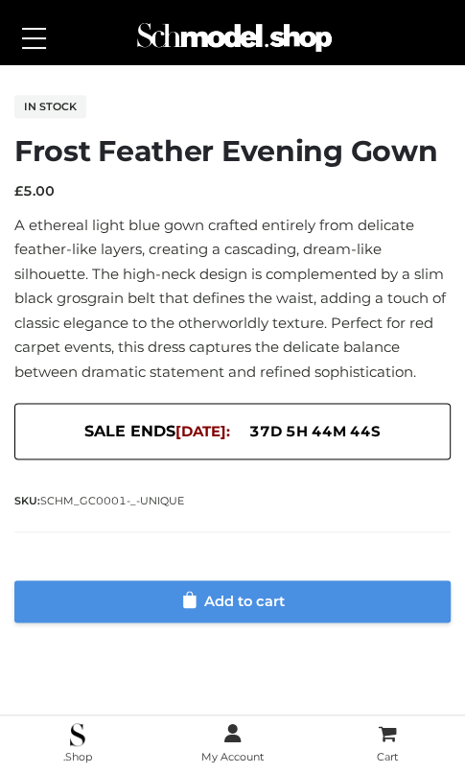
click at [237, 606] on link "Add to cart" at bounding box center [232, 601] width 436 height 42
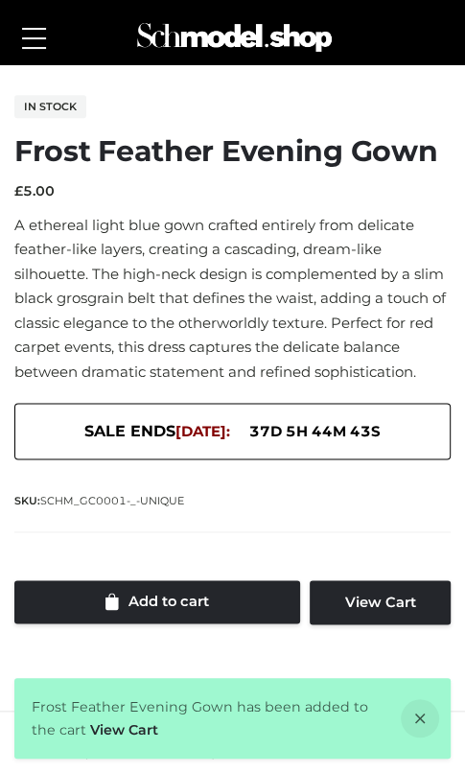
click at [35, 44] on button at bounding box center [33, 38] width 43 height 48
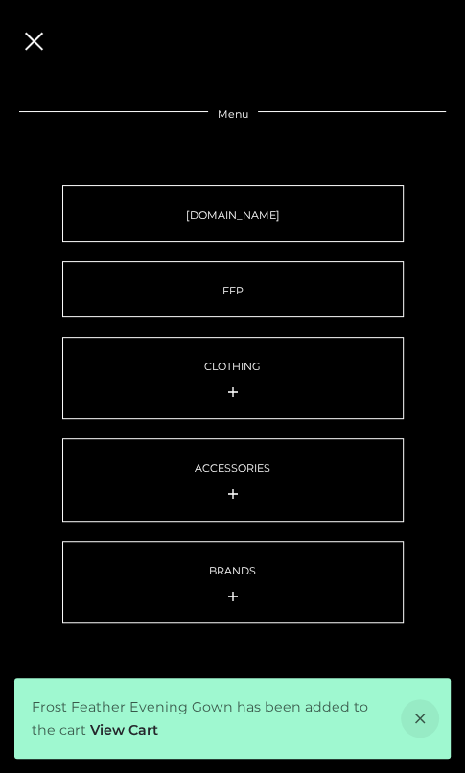
click at [34, 55] on button at bounding box center [33, 38] width 43 height 48
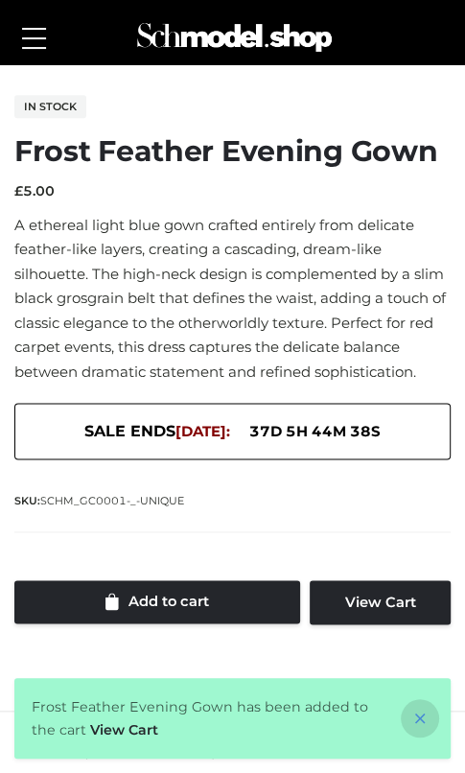
click at [425, 710] on icon at bounding box center [420, 718] width 38 height 38
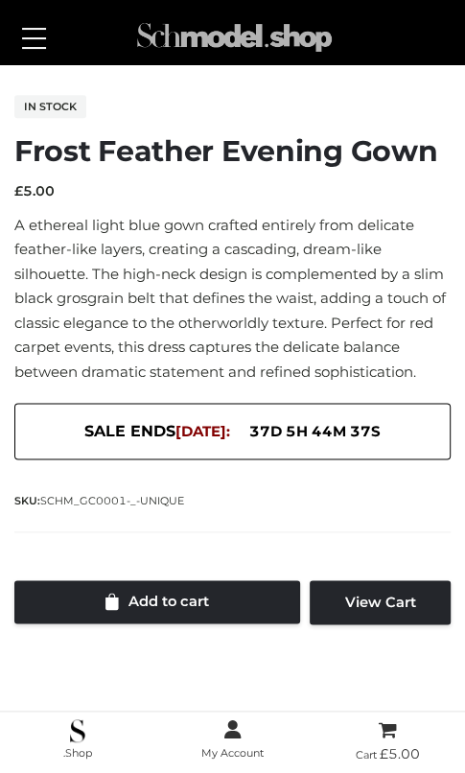
click at [312, 33] on img at bounding box center [233, 38] width 203 height 54
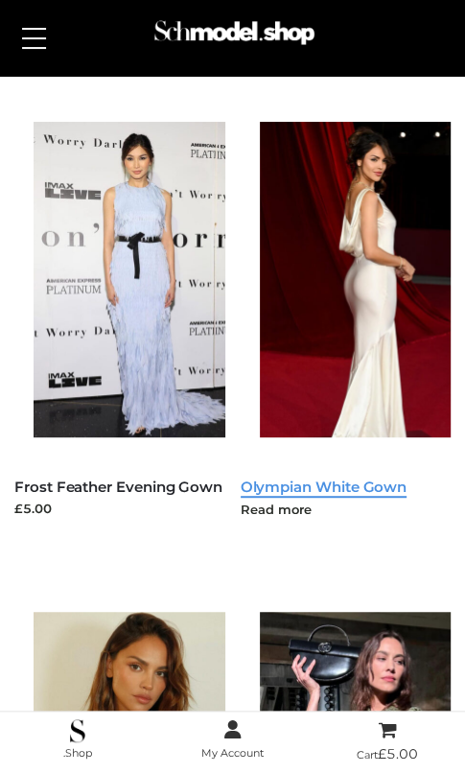
click at [357, 483] on link "Olympian White Gown" at bounding box center [324, 487] width 167 height 18
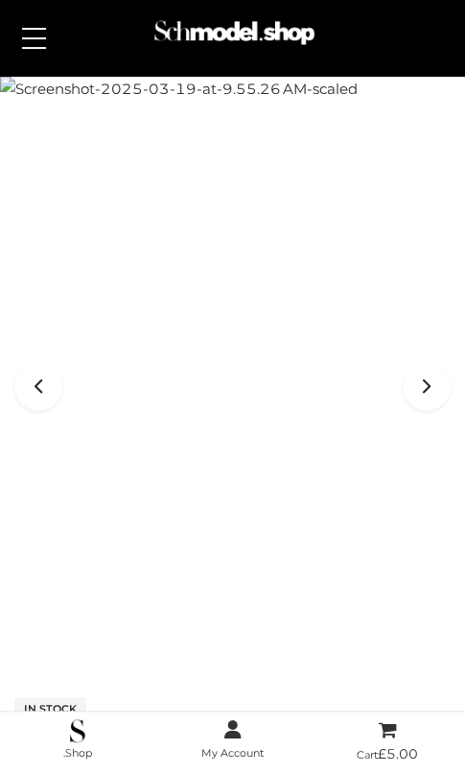
scroll to position [416, 0]
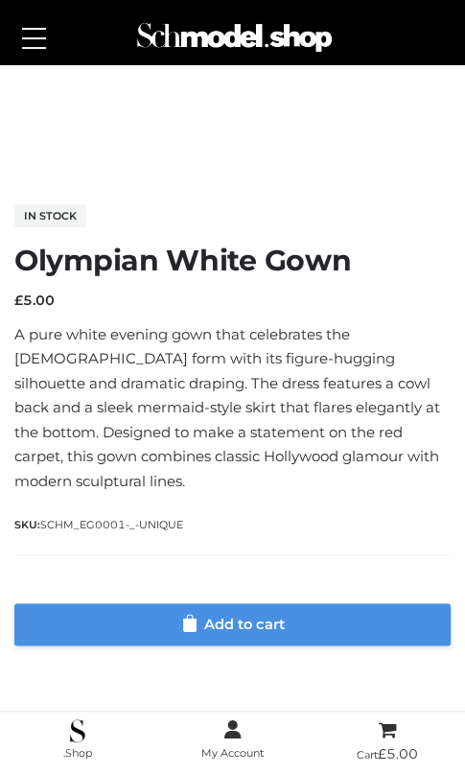
click at [280, 603] on link "Add to cart" at bounding box center [232, 624] width 436 height 42
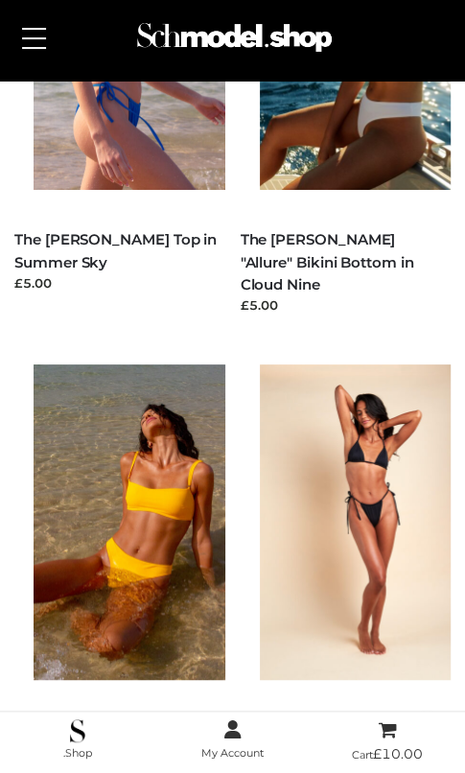
scroll to position [2495, 0]
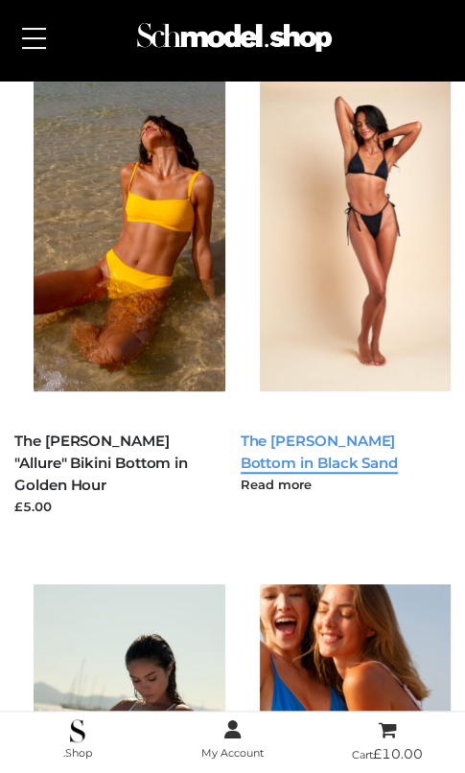
click at [303, 438] on link "The [PERSON_NAME] Bottom in Black Sand" at bounding box center [320, 452] width 158 height 40
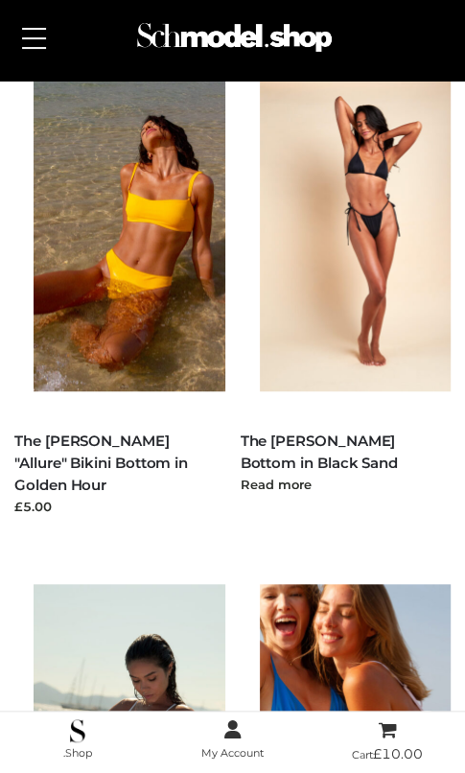
scroll to position [3454, 0]
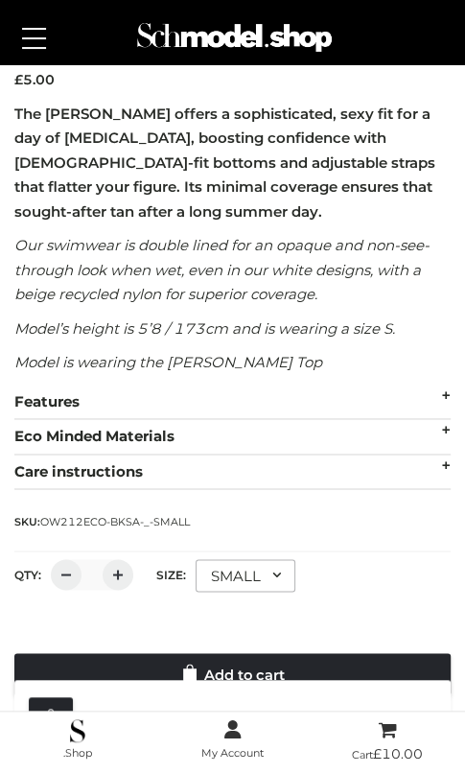
scroll to position [745, 0]
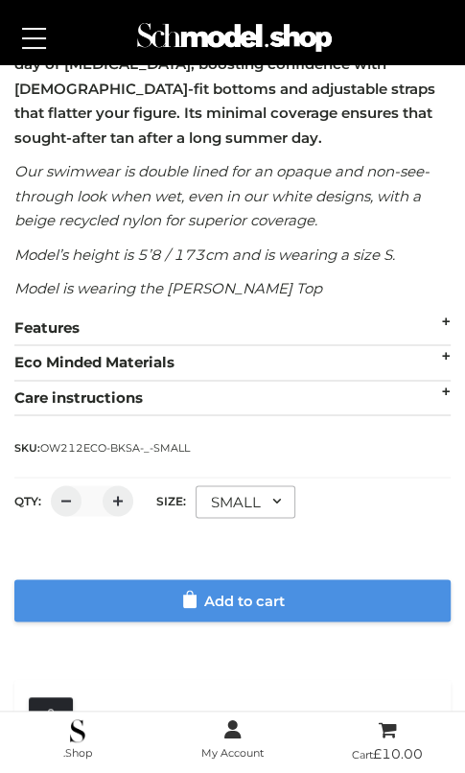
click at [219, 607] on link "Add to cart" at bounding box center [232, 600] width 436 height 42
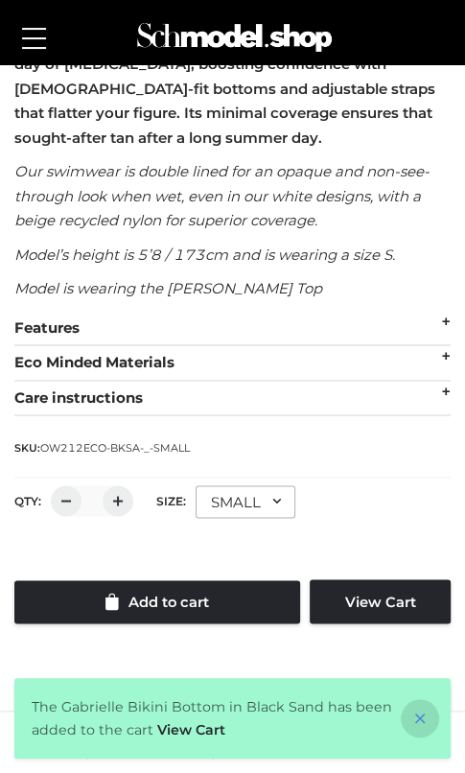
click at [422, 715] on icon at bounding box center [420, 718] width 38 height 38
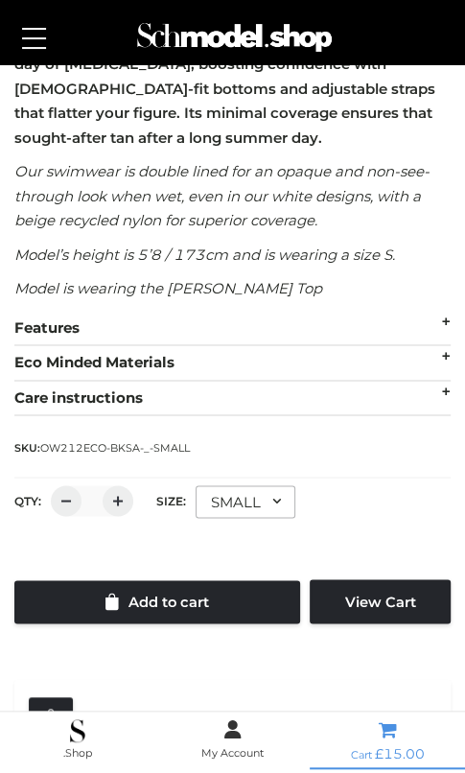
click at [398, 737] on span at bounding box center [387, 729] width 153 height 23
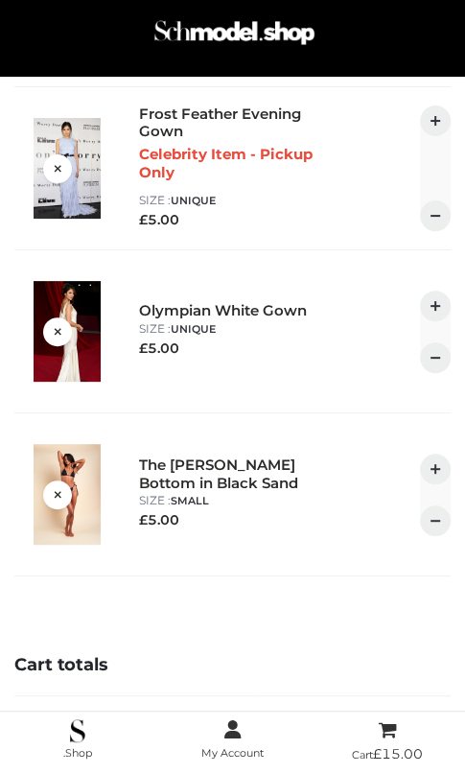
scroll to position [396, 0]
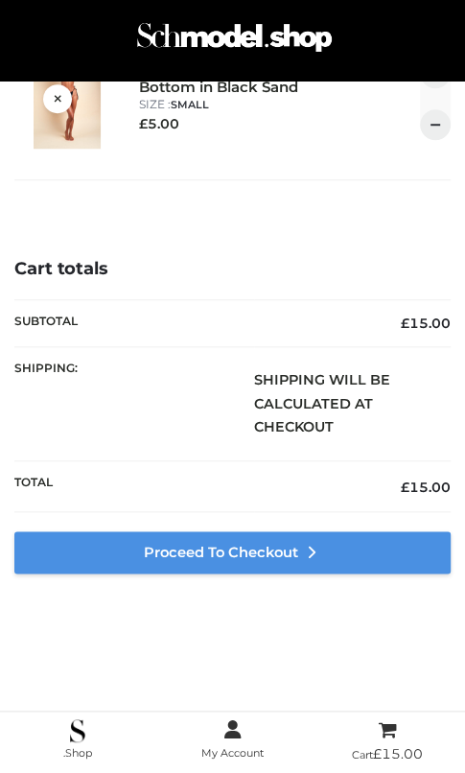
click at [215, 546] on link "Proceed to Checkout" at bounding box center [232, 552] width 436 height 42
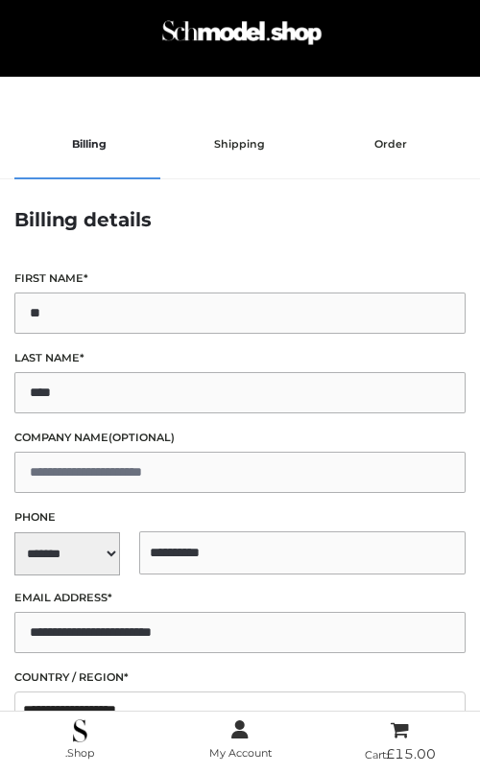
select select "**"
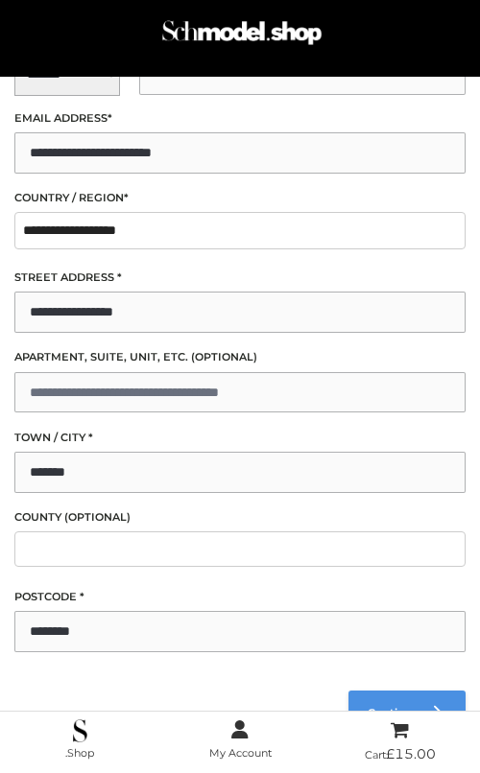
click at [378, 693] on link "Continue" at bounding box center [406, 712] width 117 height 43
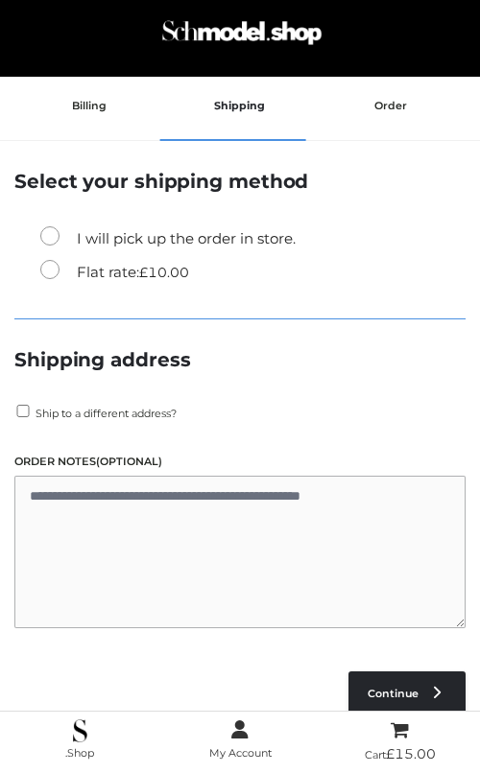
scroll to position [326, 0]
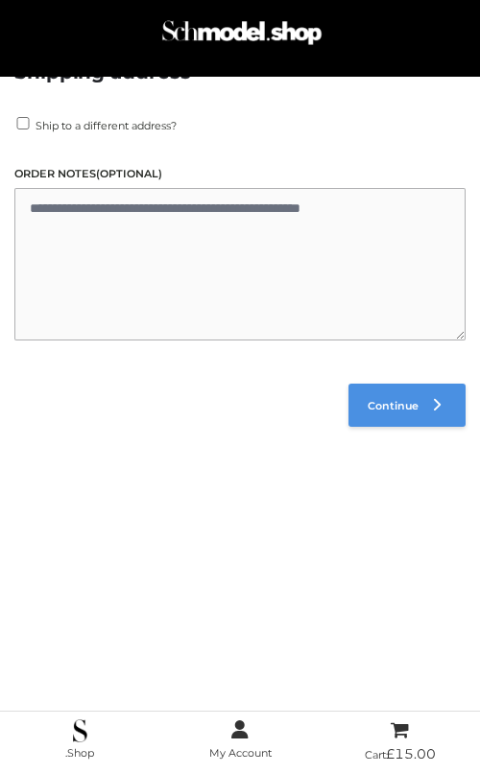
click at [379, 404] on span "Continue" at bounding box center [392, 405] width 51 height 13
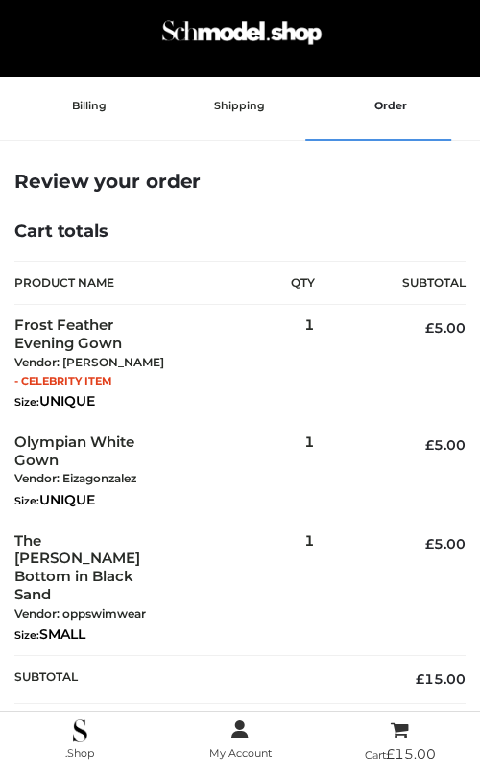
scroll to position [783, 0]
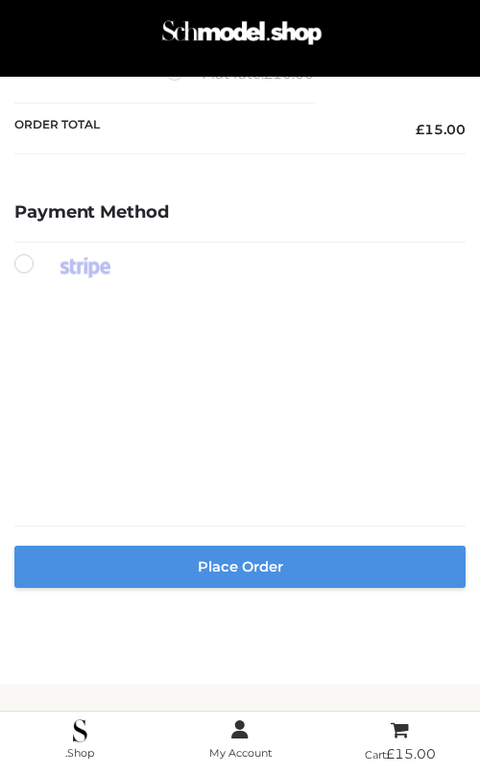
type button "Place order"
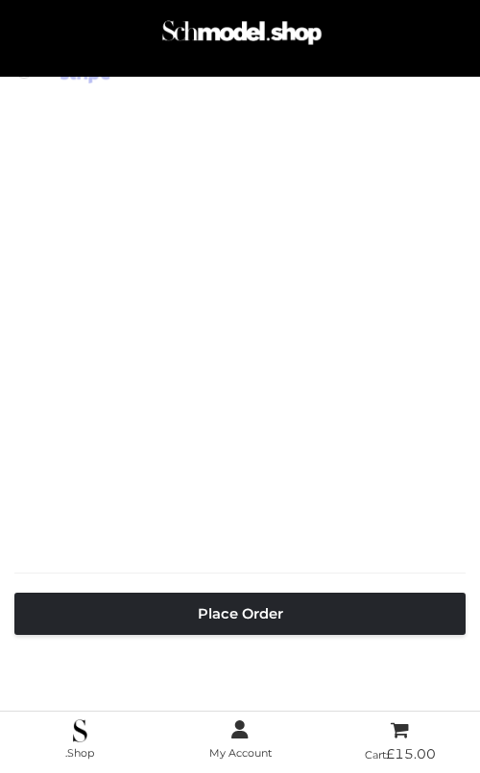
scroll to position [1024, 0]
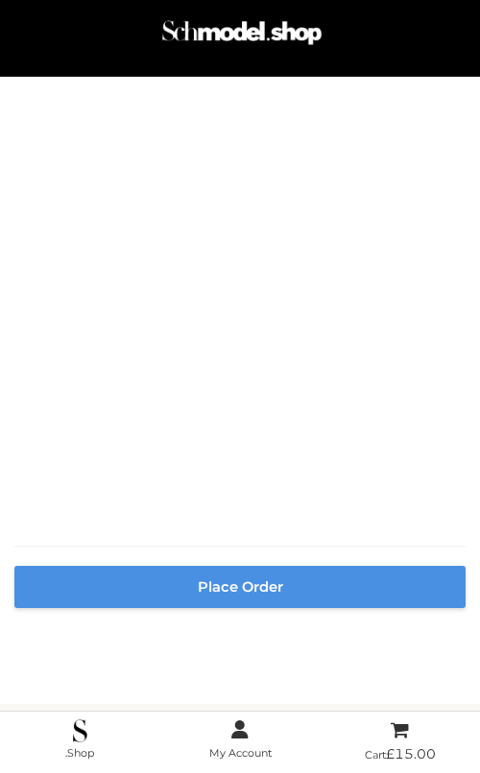
click at [185, 606] on button "Place order" at bounding box center [239, 587] width 451 height 42
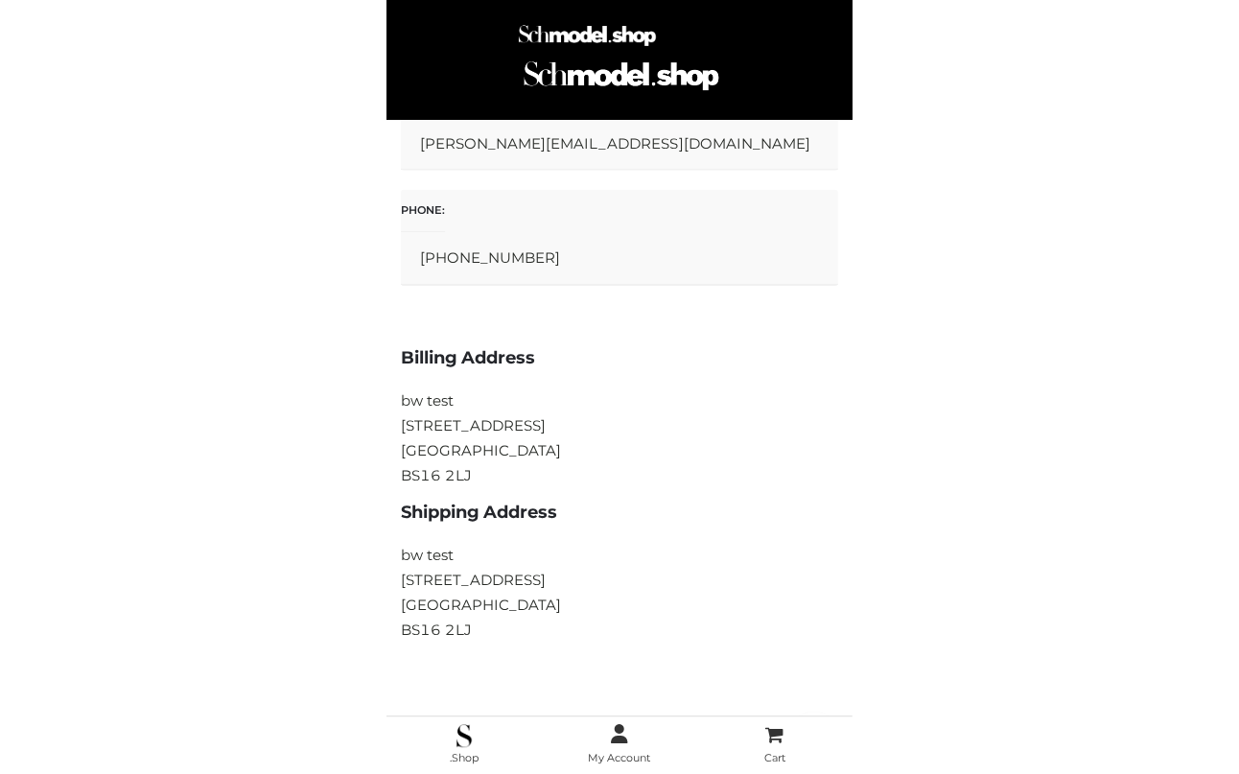
scroll to position [453, 0]
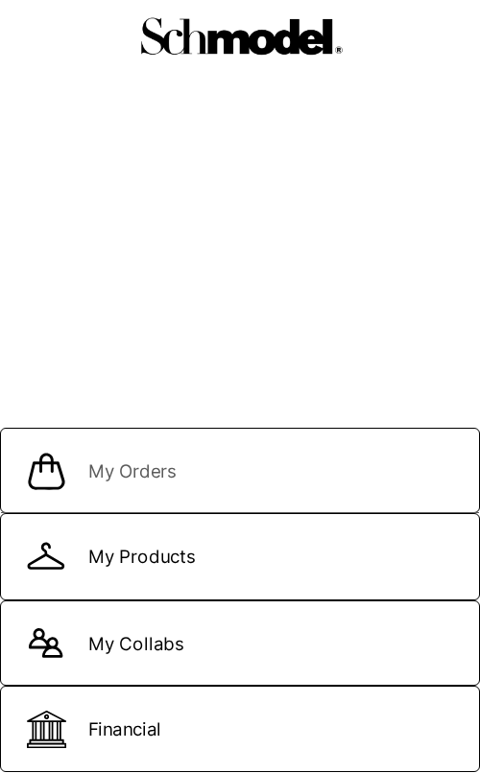
click at [205, 461] on link "My Orders" at bounding box center [240, 471] width 480 height 86
click at [177, 466] on span "My Orders" at bounding box center [132, 472] width 88 height 21
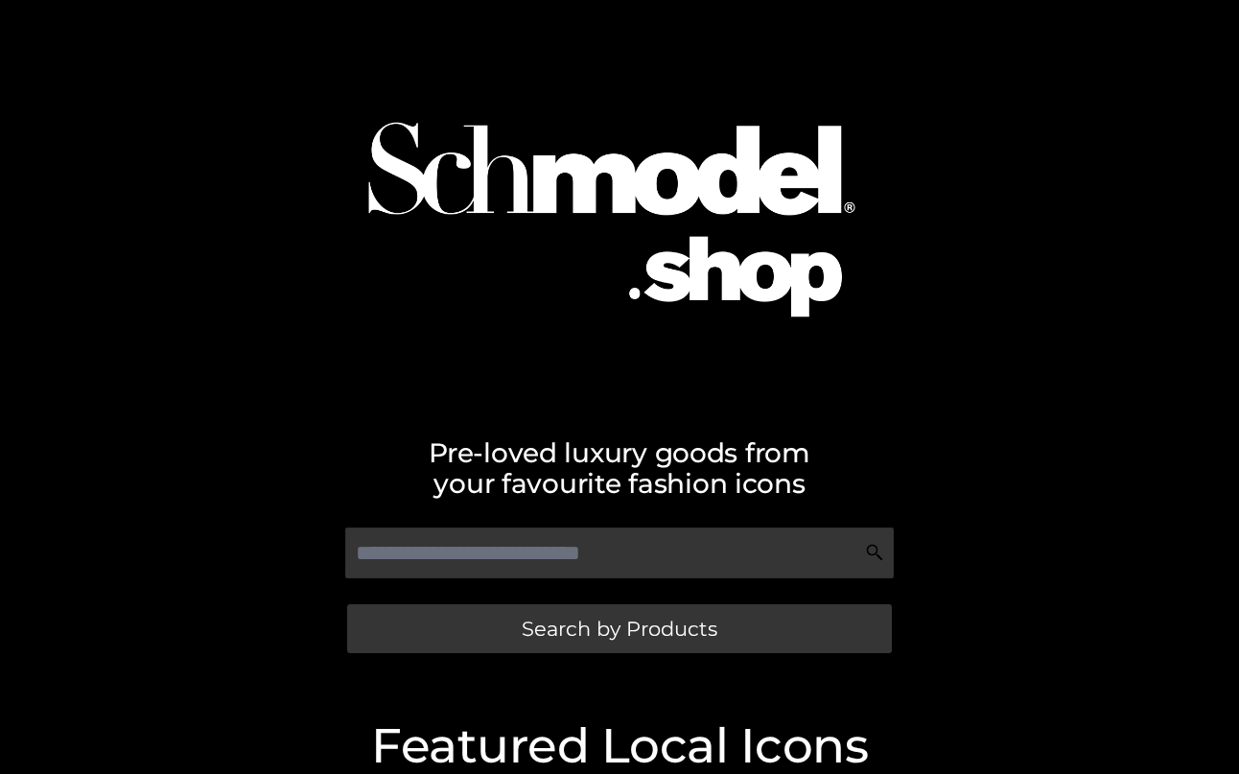
click at [464, 162] on div at bounding box center [620, 203] width 1094 height 386
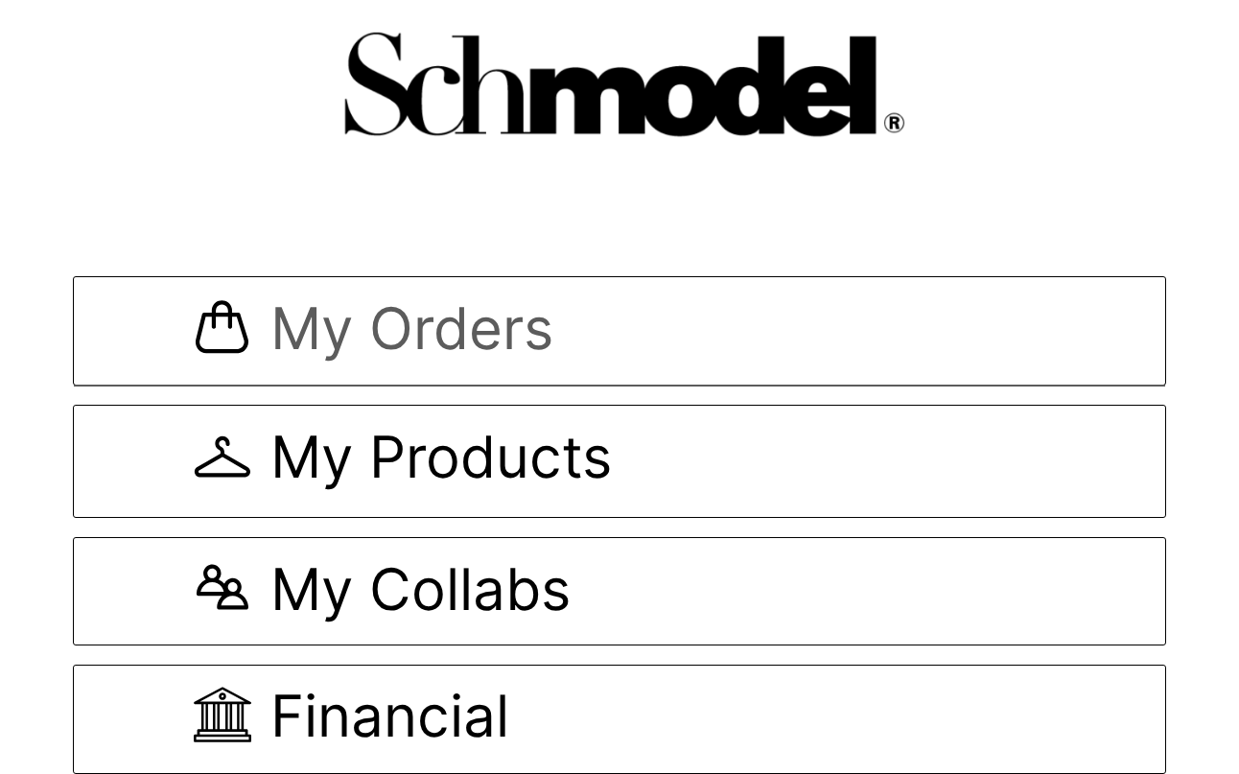
click at [628, 342] on span "My Orders" at bounding box center [619, 331] width 851 height 64
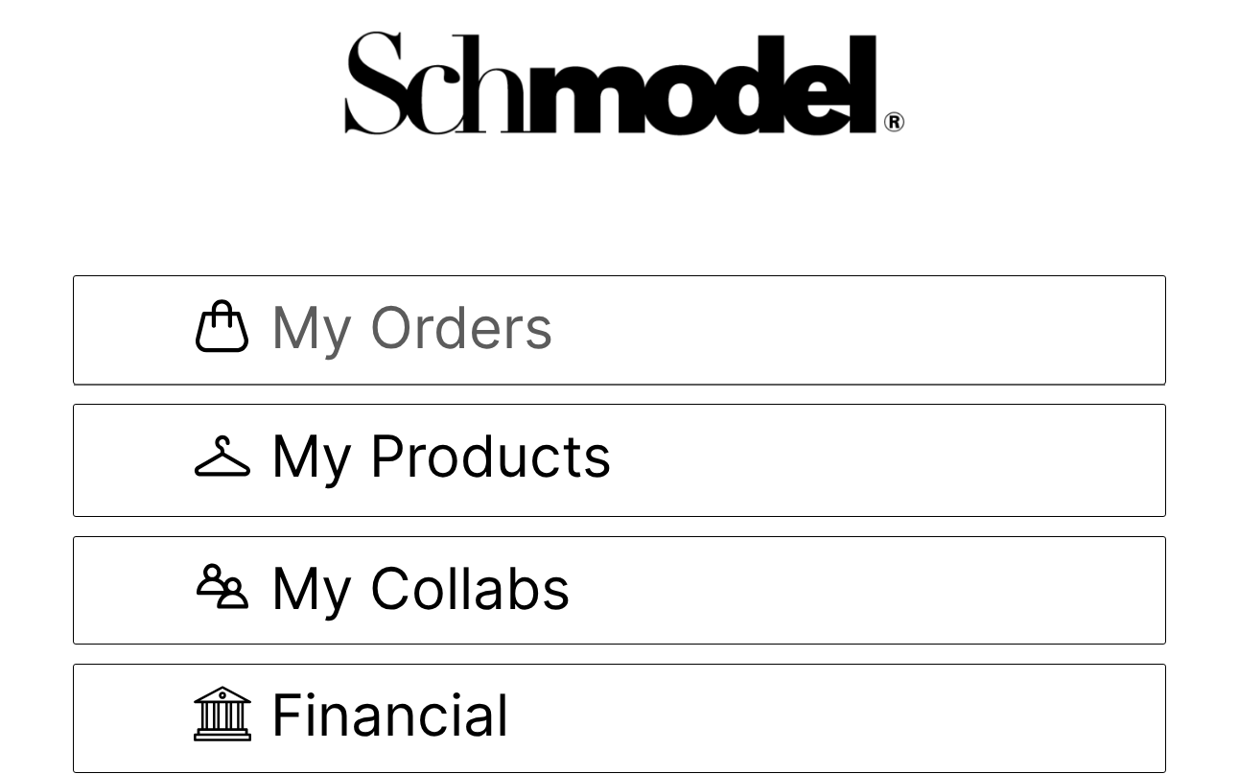
click at [391, 334] on span "My Orders" at bounding box center [412, 330] width 283 height 64
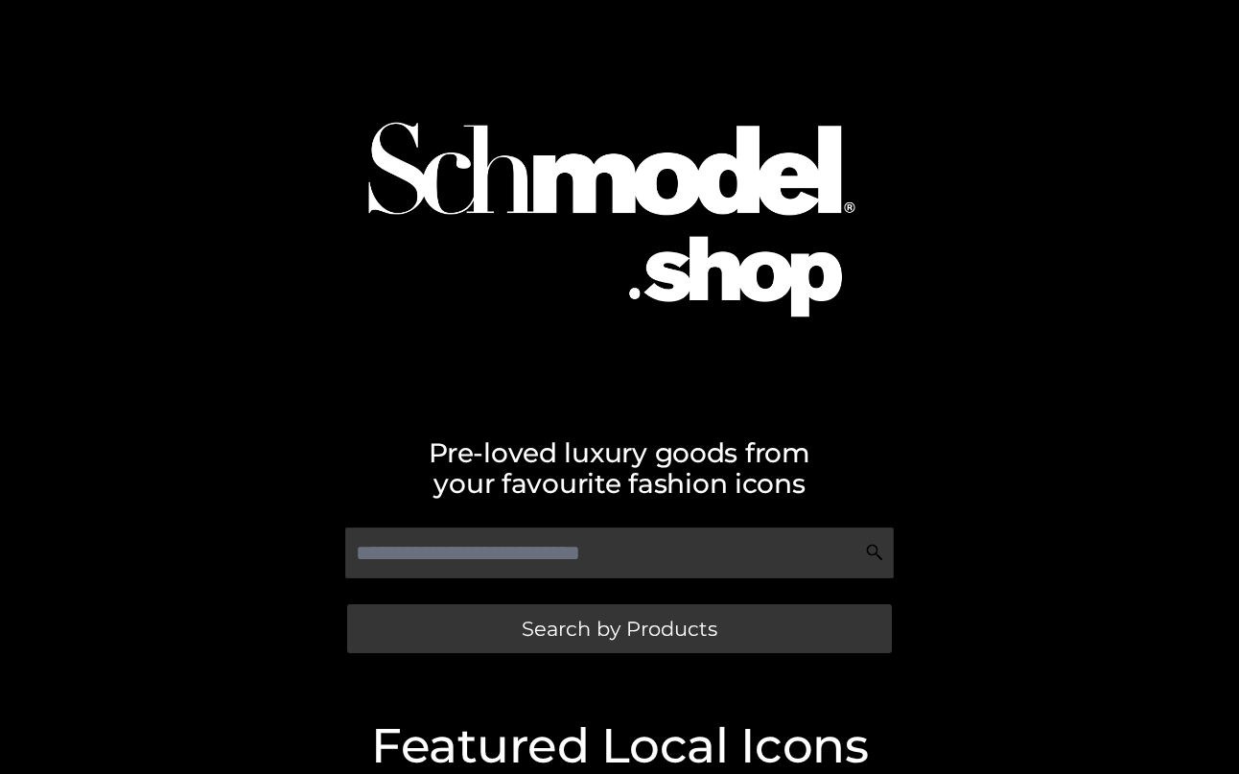
scroll to position [692, 0]
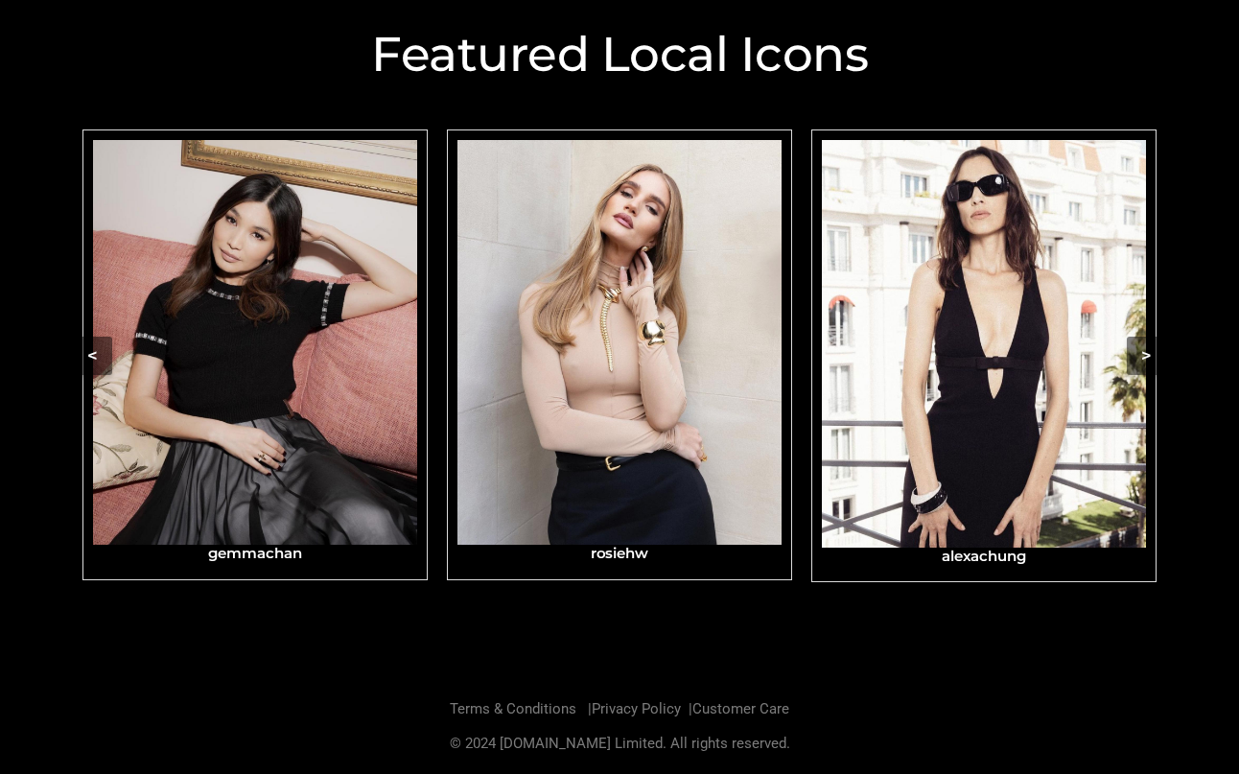
click at [391, 334] on img "Carousel Navigation" at bounding box center [255, 342] width 324 height 405
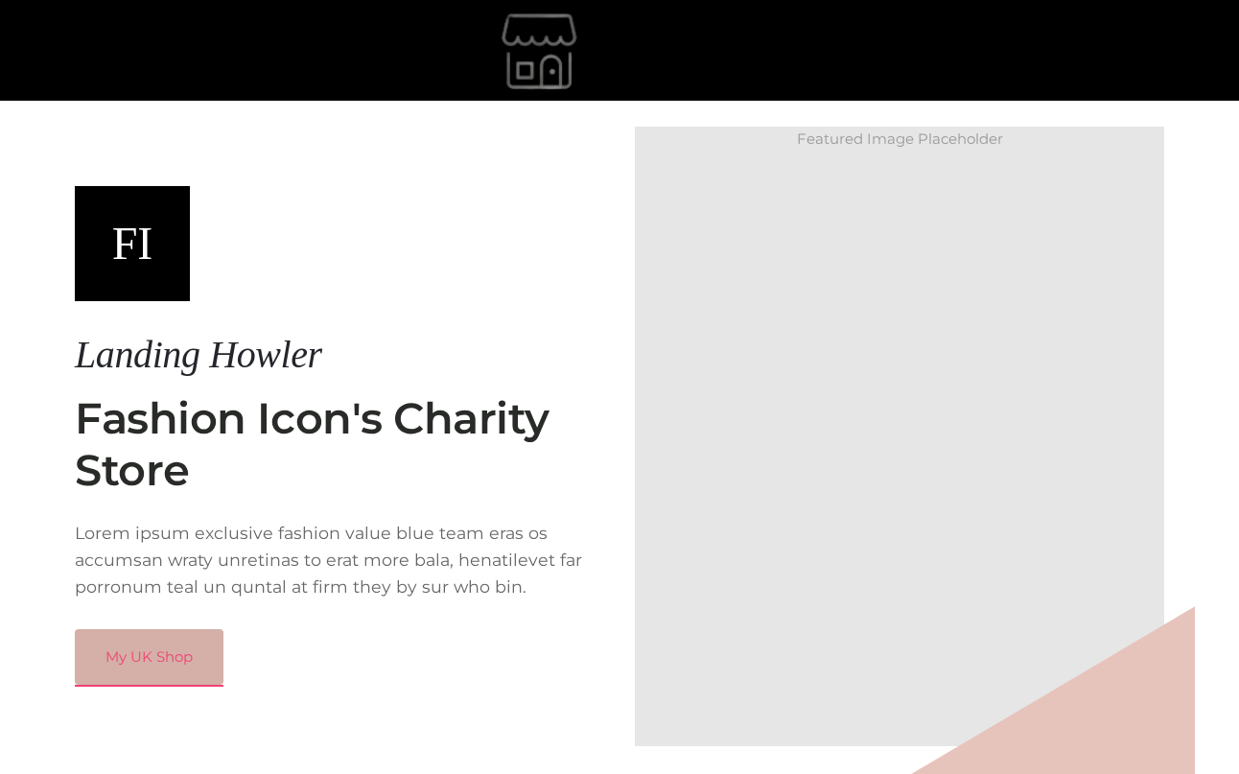
click at [160, 647] on link "My UK Shop" at bounding box center [149, 657] width 149 height 56
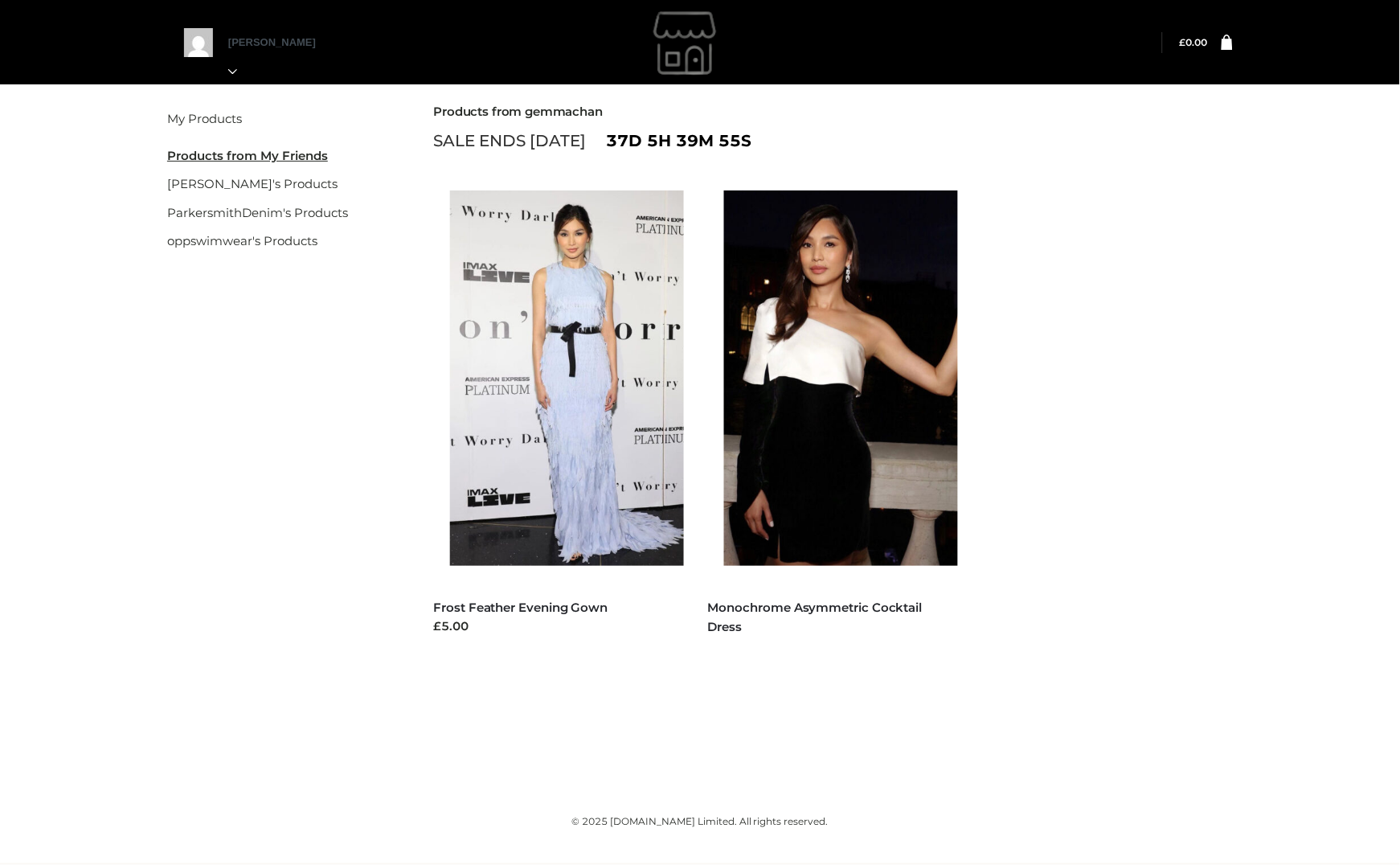
click at [91, 29] on div "heidi My Orders Logout" at bounding box center [700, 42] width 1360 height 85
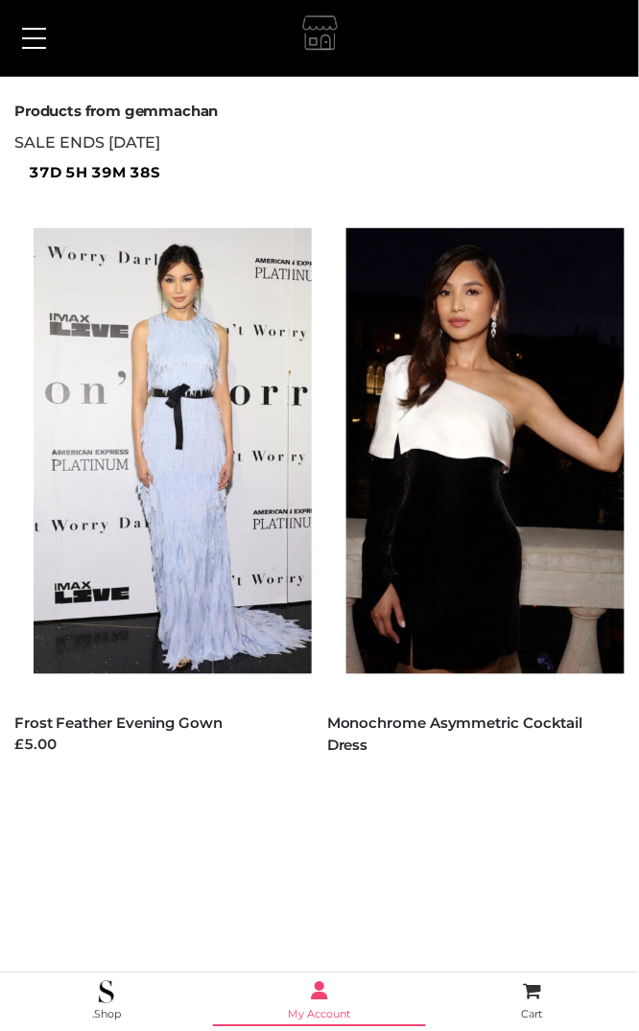
click at [326, 995] on icon at bounding box center [319, 991] width 17 height 23
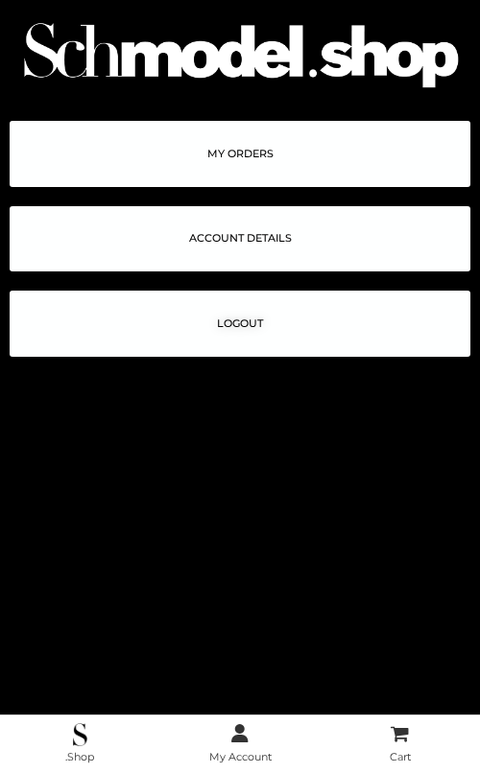
click at [233, 312] on link "LOGOUT" at bounding box center [240, 324] width 460 height 66
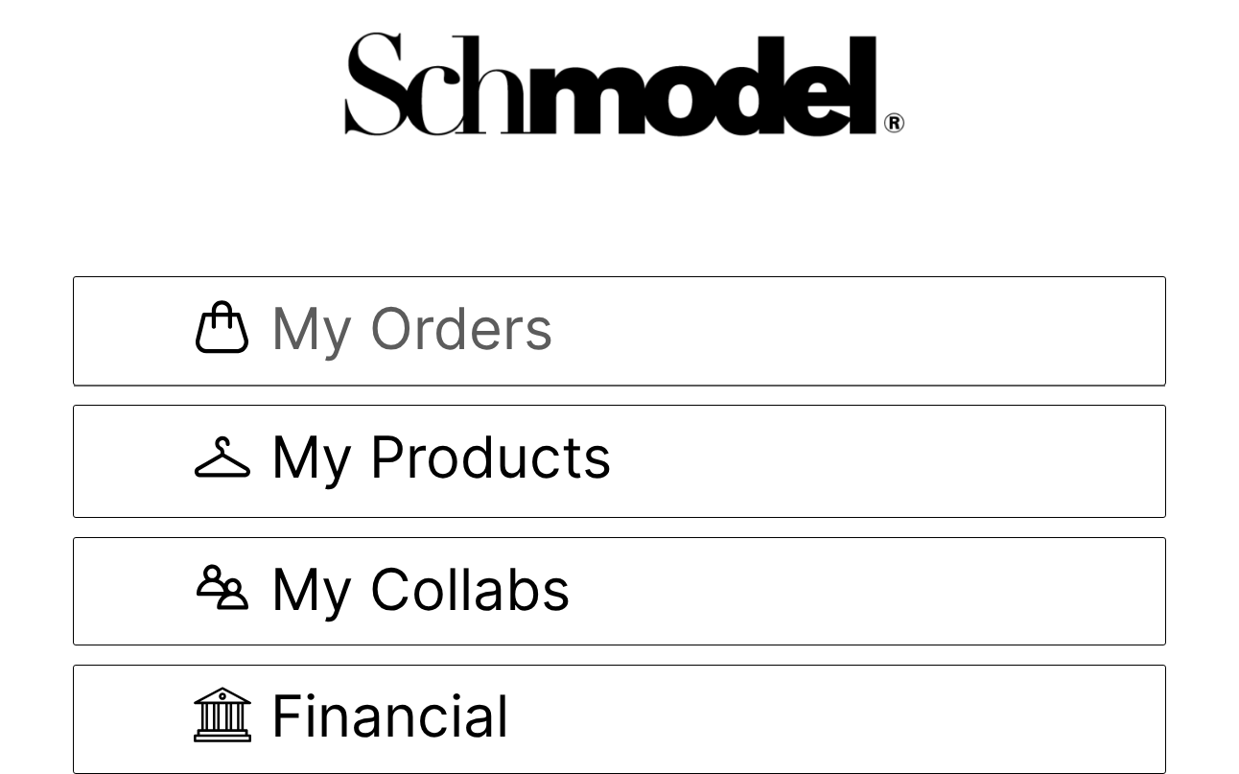
click at [641, 376] on link "My Orders" at bounding box center [620, 330] width 1094 height 109
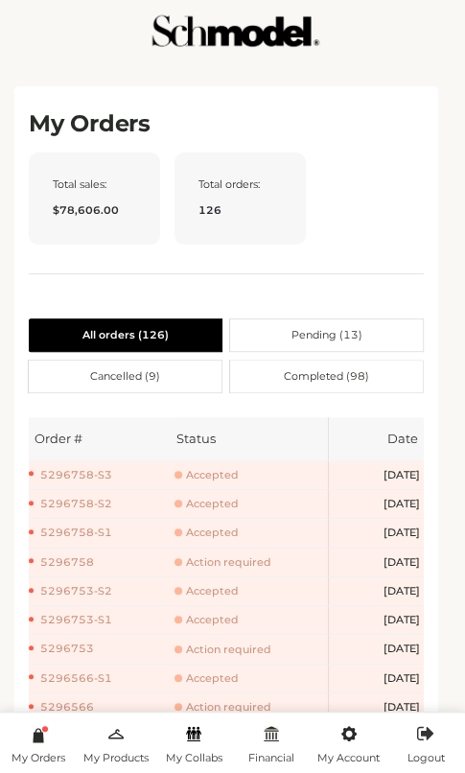
click at [89, 567] on div "5296758" at bounding box center [100, 562] width 134 height 16
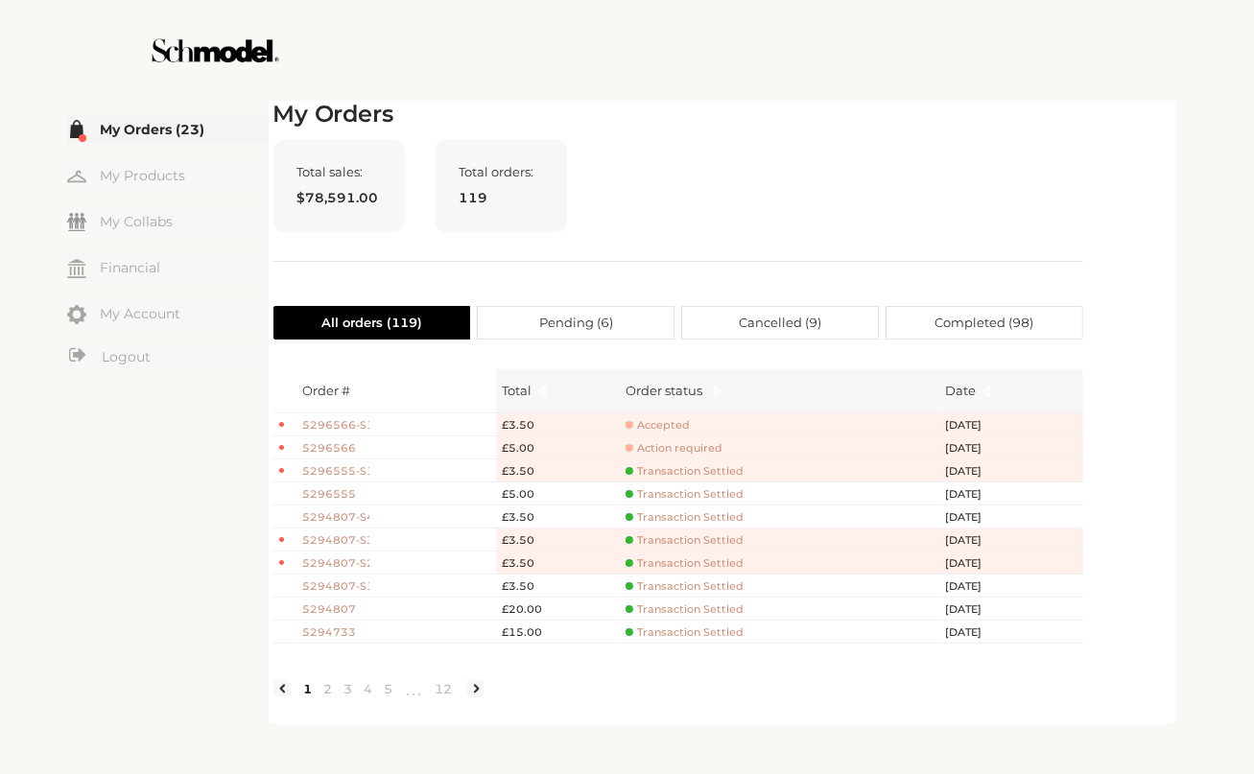
click at [658, 425] on span "Accepted" at bounding box center [657, 425] width 64 height 14
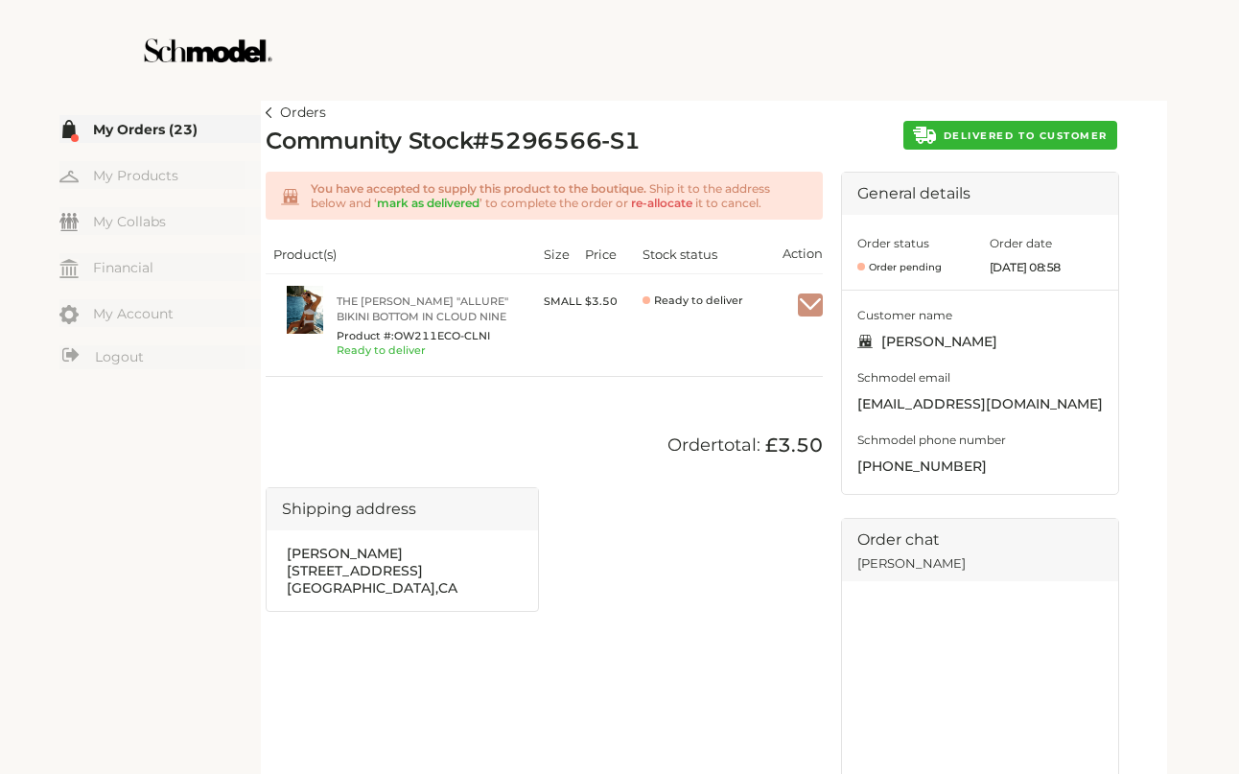
click at [802, 310] on img "button" at bounding box center [810, 304] width 25 height 17
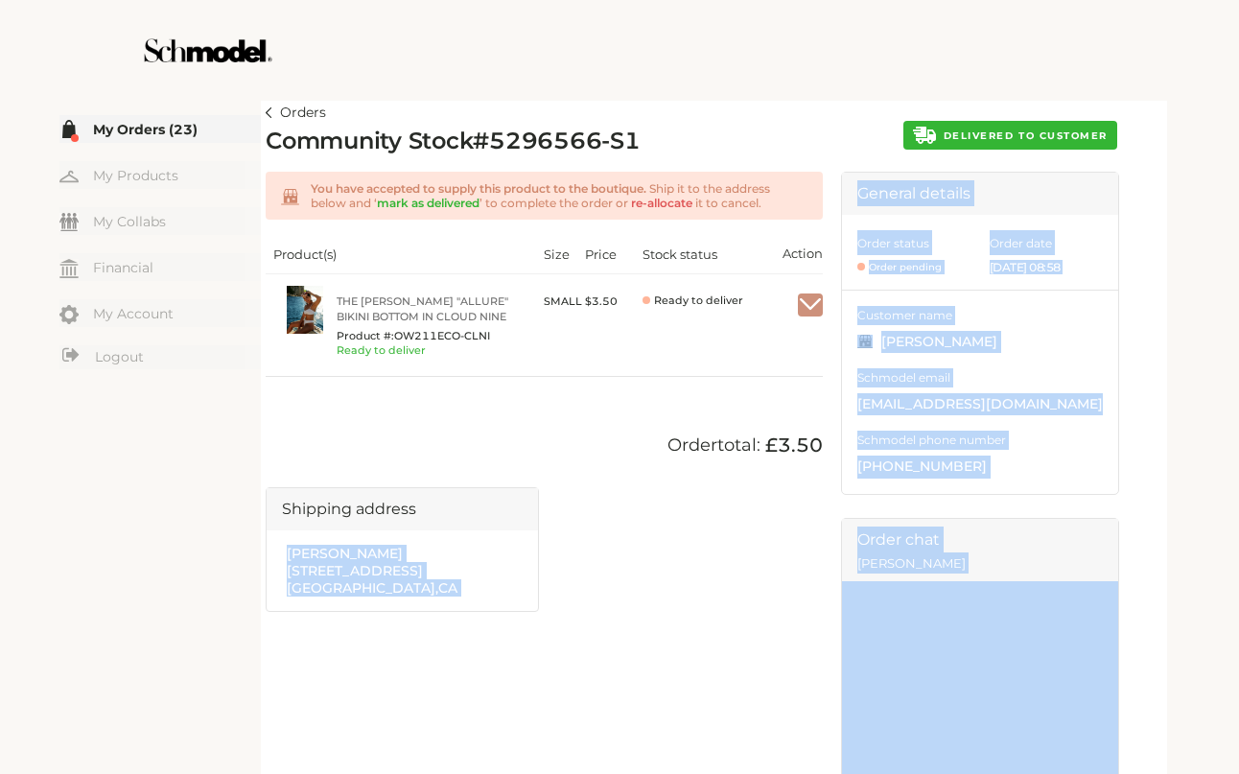
drag, startPoint x: 747, startPoint y: 342, endPoint x: 718, endPoint y: 486, distance: 146.9
click at [718, 486] on body "Back to top Skip to content Terms & Conditions Privacy Policy Shipping Returns …" at bounding box center [619, 387] width 1239 height 774
click at [1014, 127] on button "DELIVERED TO CUSTOMER" at bounding box center [1011, 135] width 214 height 29
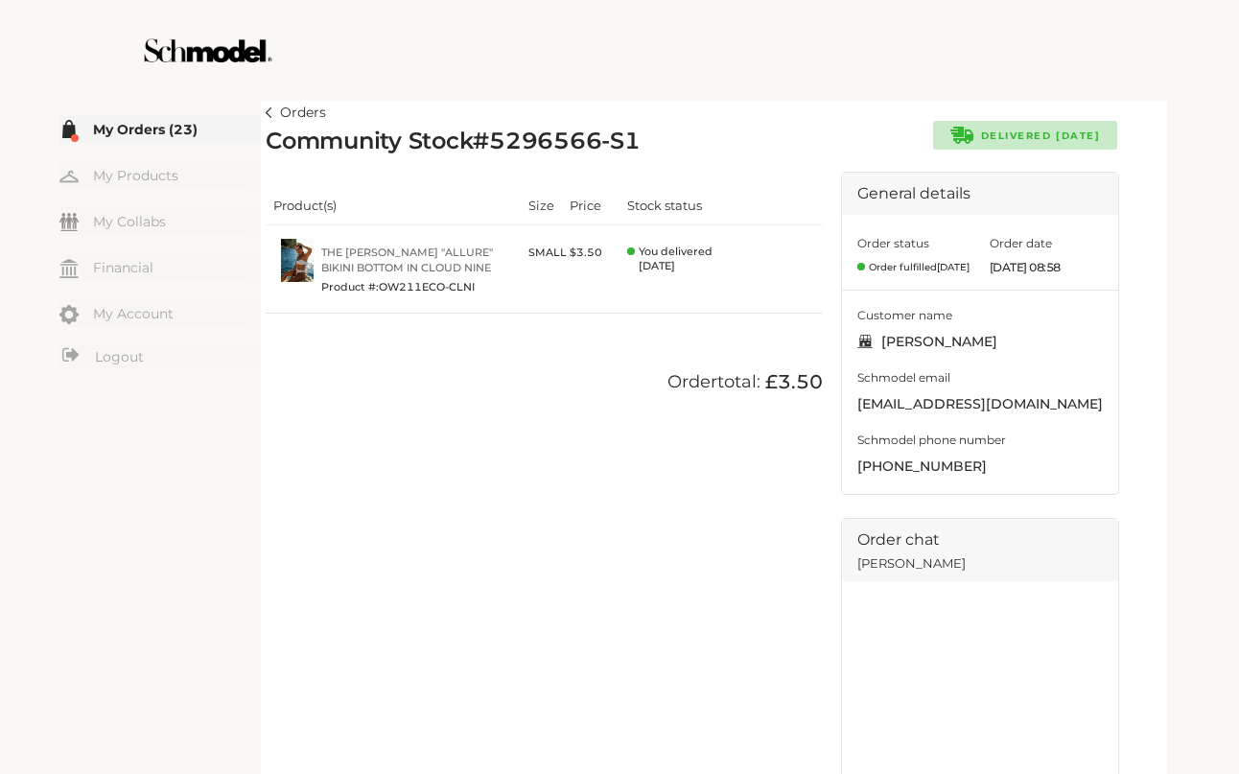
click at [451, 187] on div "Product(s) Size Price Stock status Action The [PERSON_NAME] "Allure" Bikini Bot…" at bounding box center [544, 250] width 557 height 156
click at [423, 394] on div "Product(s) Size Price Stock status Action The [PERSON_NAME] "Allure" Bikini Bot…" at bounding box center [544, 569] width 557 height 794
click at [273, 113] on link "Orders" at bounding box center [296, 113] width 60 height 23
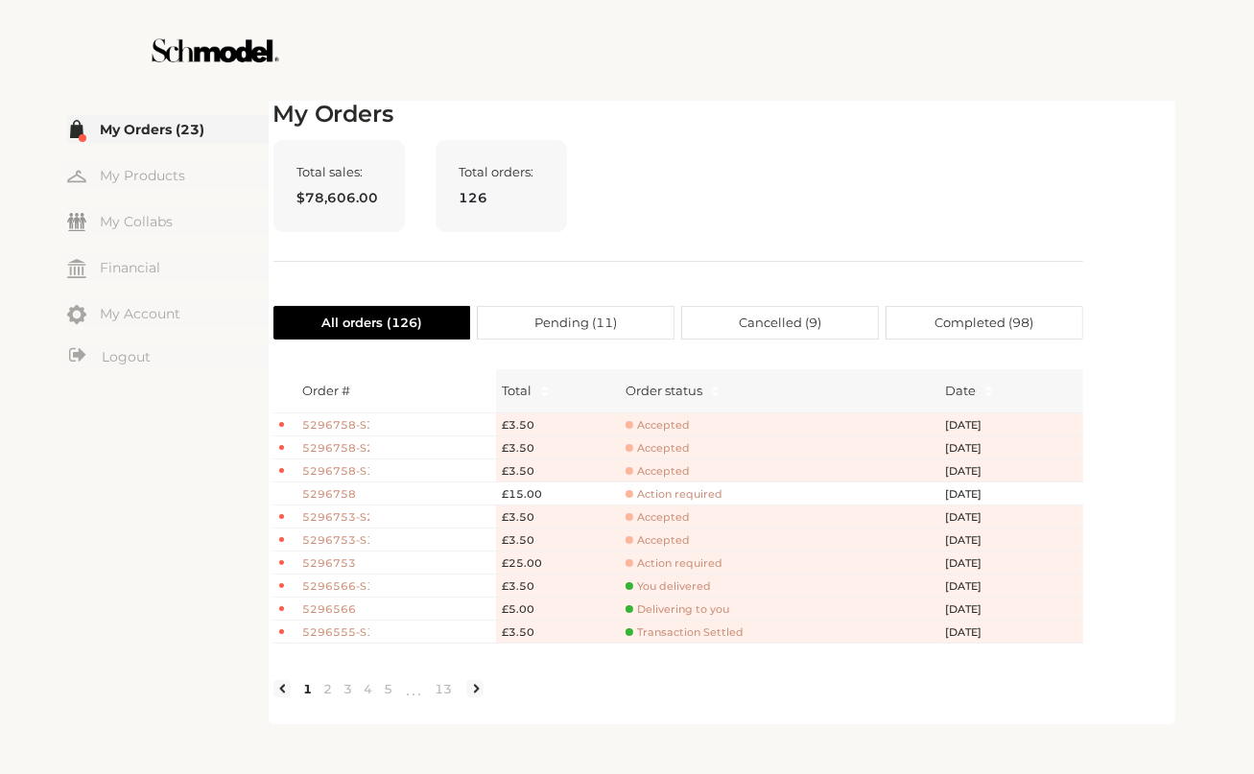
click at [653, 496] on span "Action required" at bounding box center [673, 494] width 97 height 14
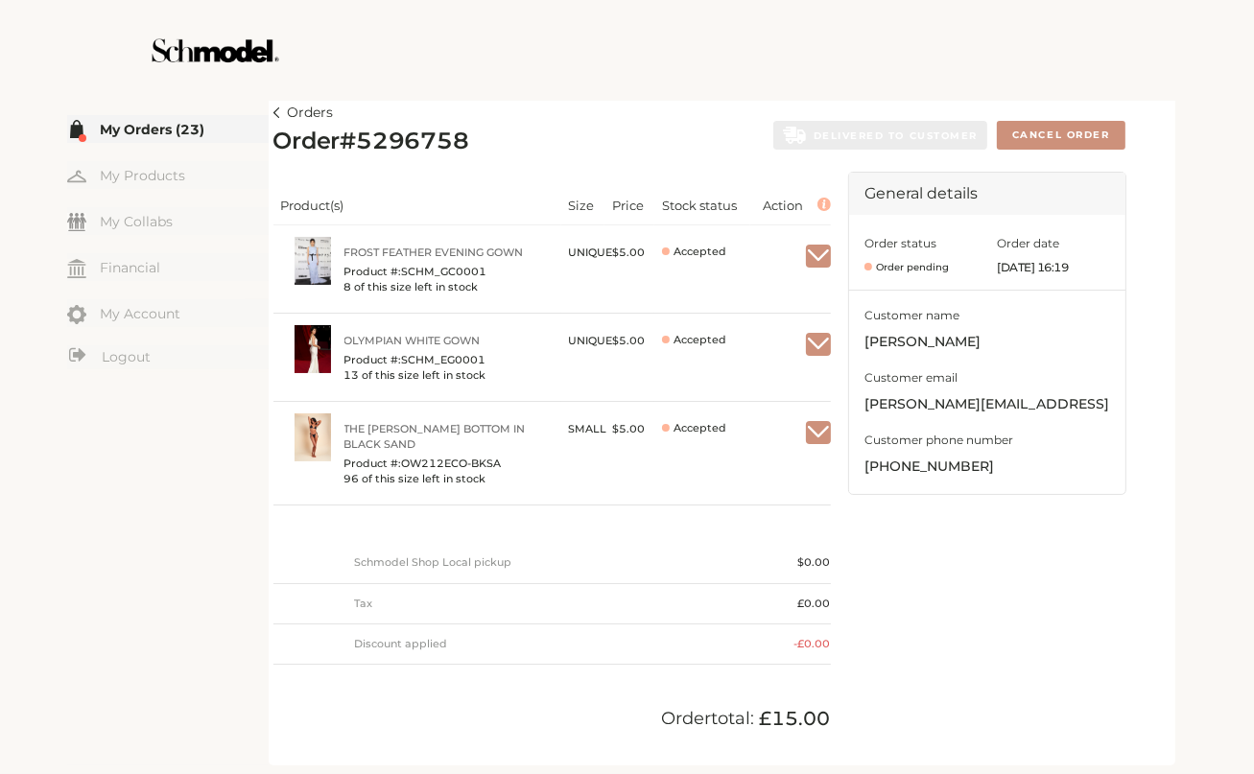
click at [281, 114] on link "Orders" at bounding box center [303, 113] width 60 height 23
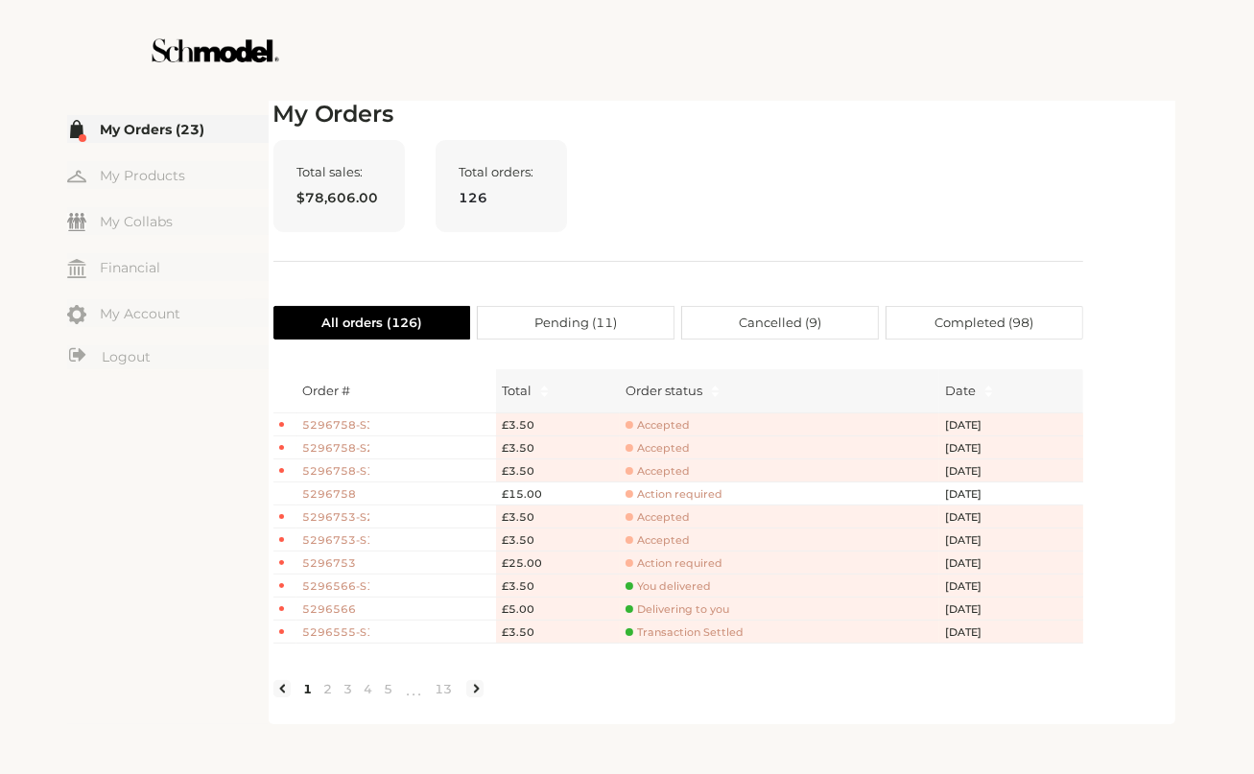
click at [342, 489] on span "5296758" at bounding box center [336, 494] width 67 height 16
click at [661, 491] on span "Action required" at bounding box center [673, 494] width 97 height 14
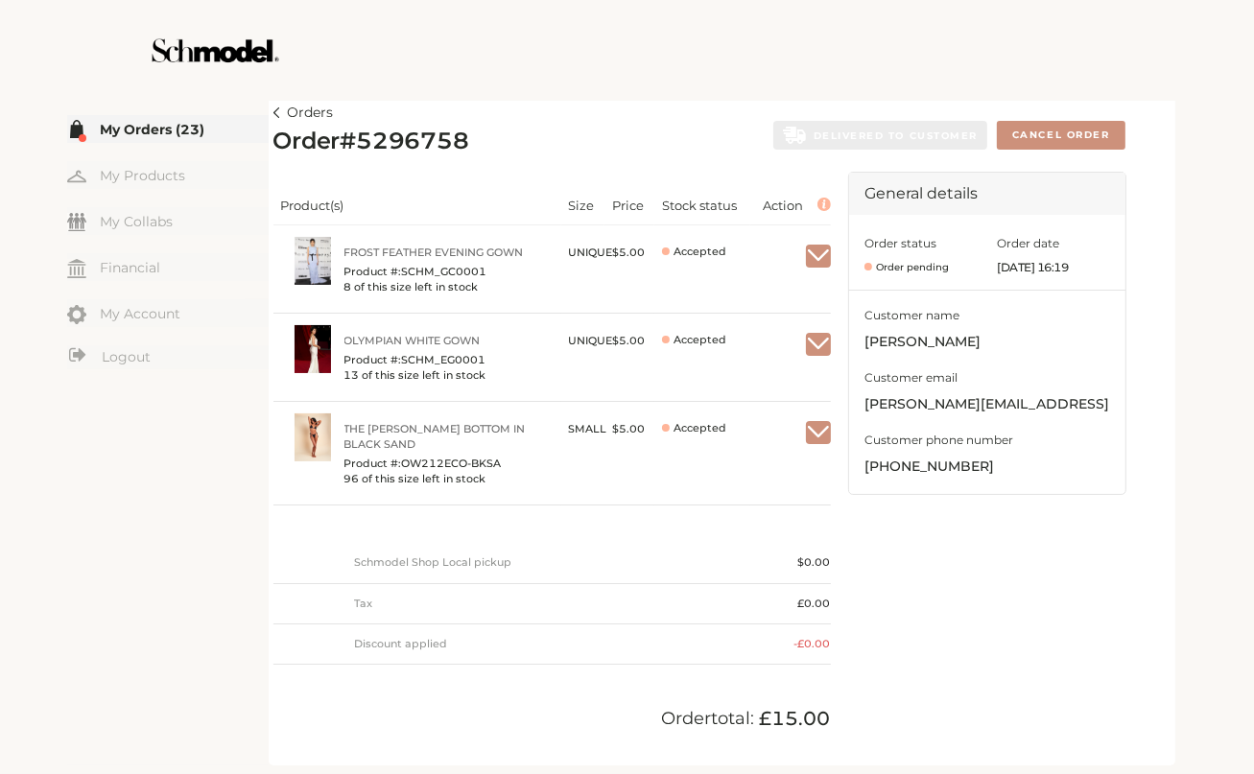
click at [277, 112] on img at bounding box center [276, 112] width 7 height 11
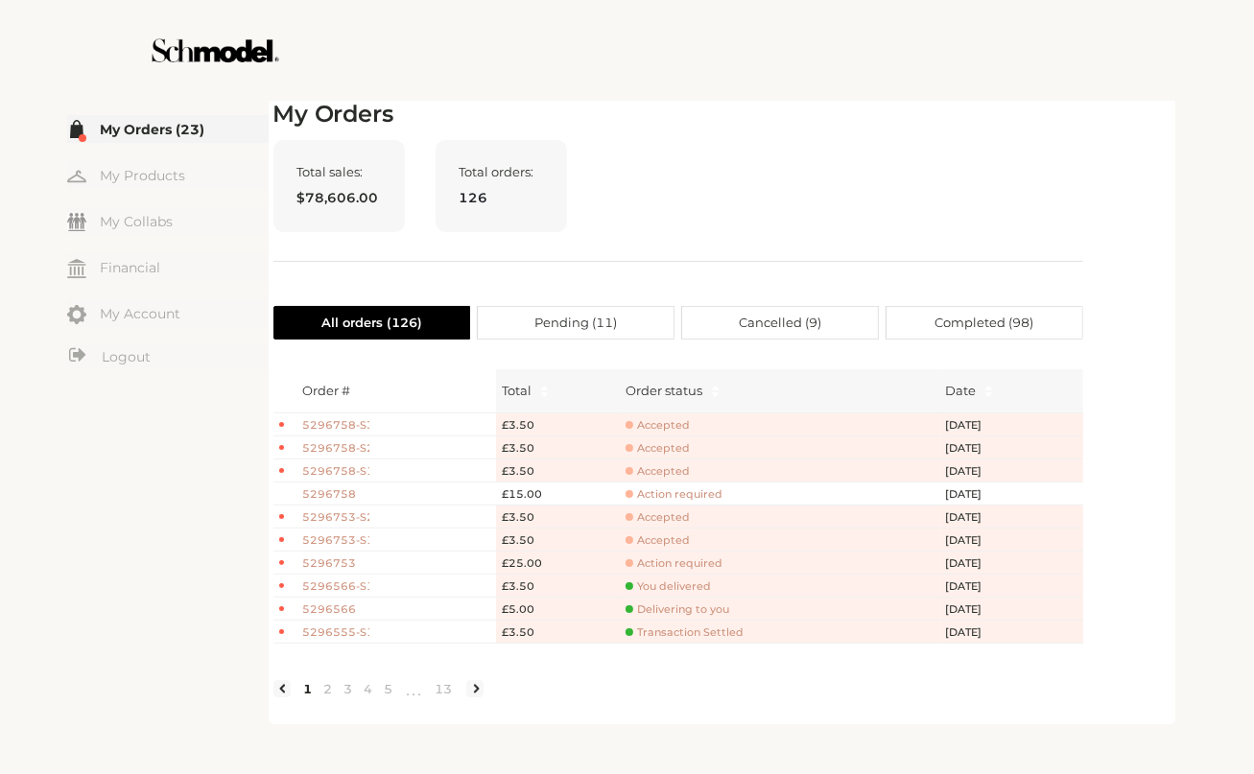
click at [671, 472] on span "Accepted" at bounding box center [657, 471] width 64 height 14
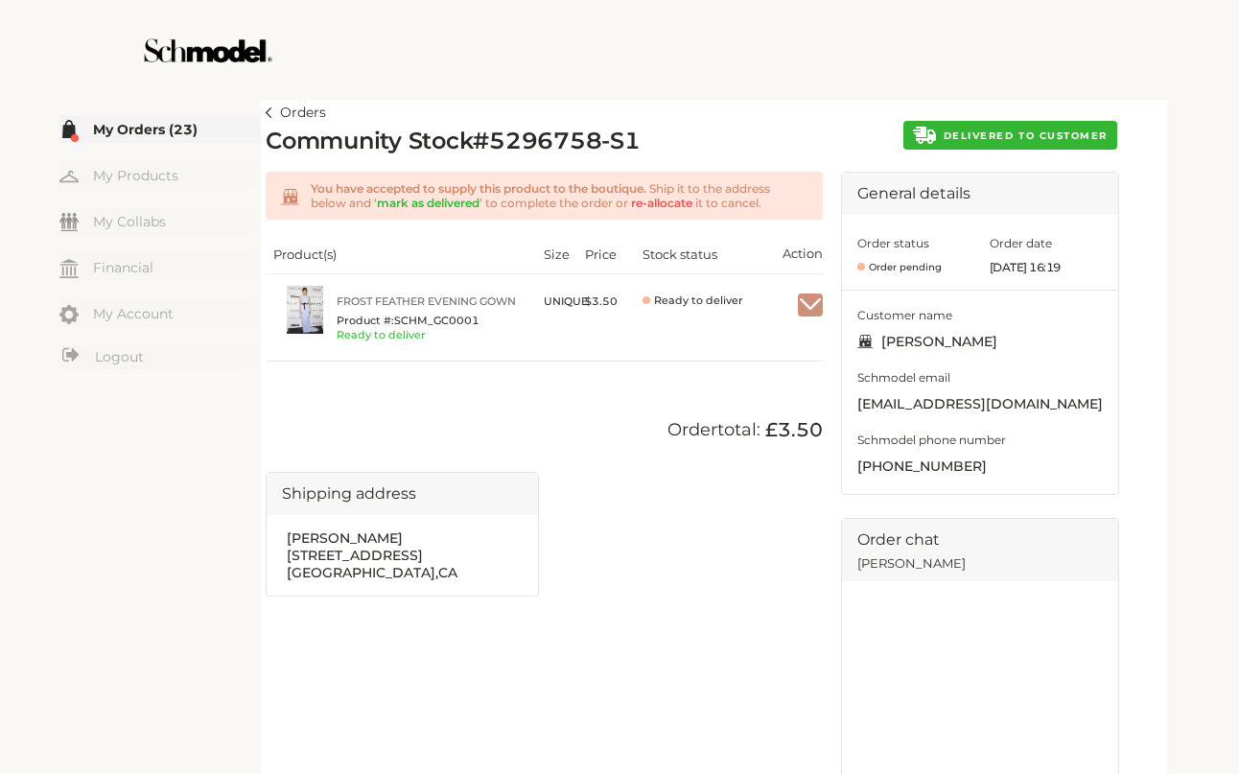
click at [963, 135] on span "DELIVERED TO CUSTOMER" at bounding box center [1026, 135] width 164 height 12
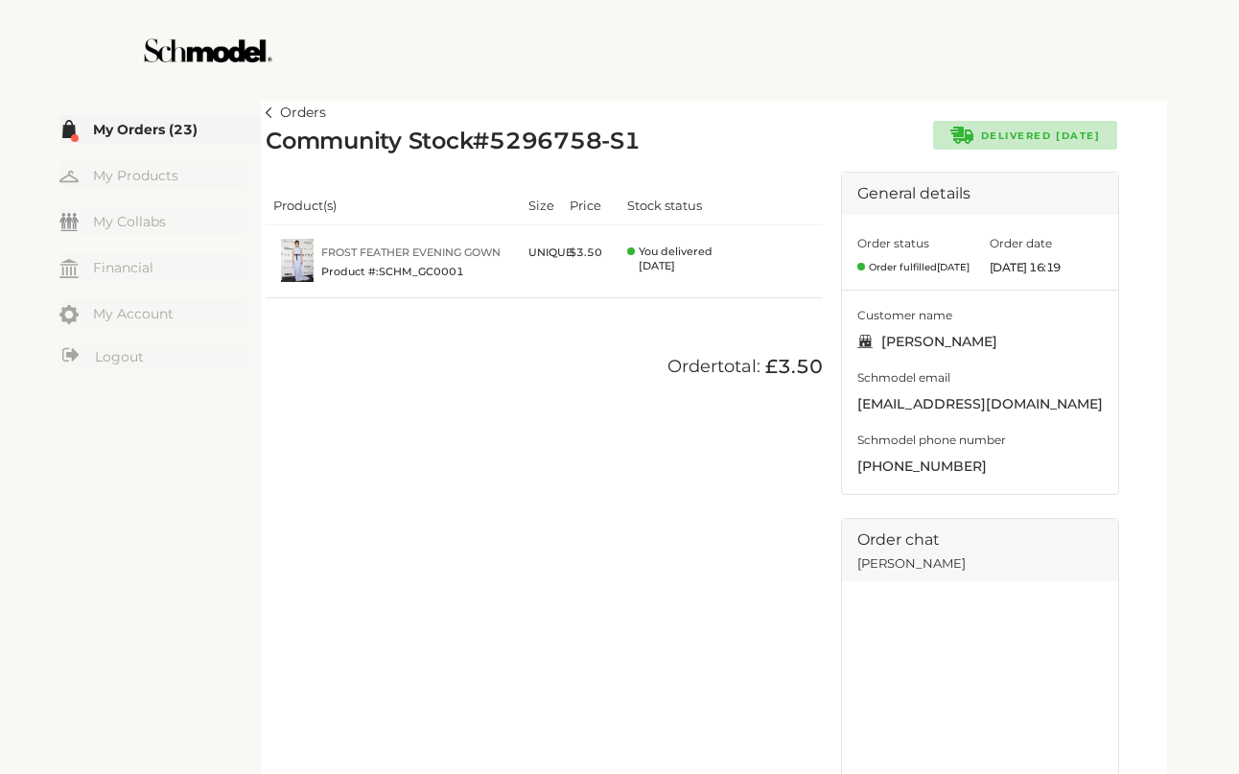
click at [272, 108] on link "Orders" at bounding box center [296, 113] width 60 height 23
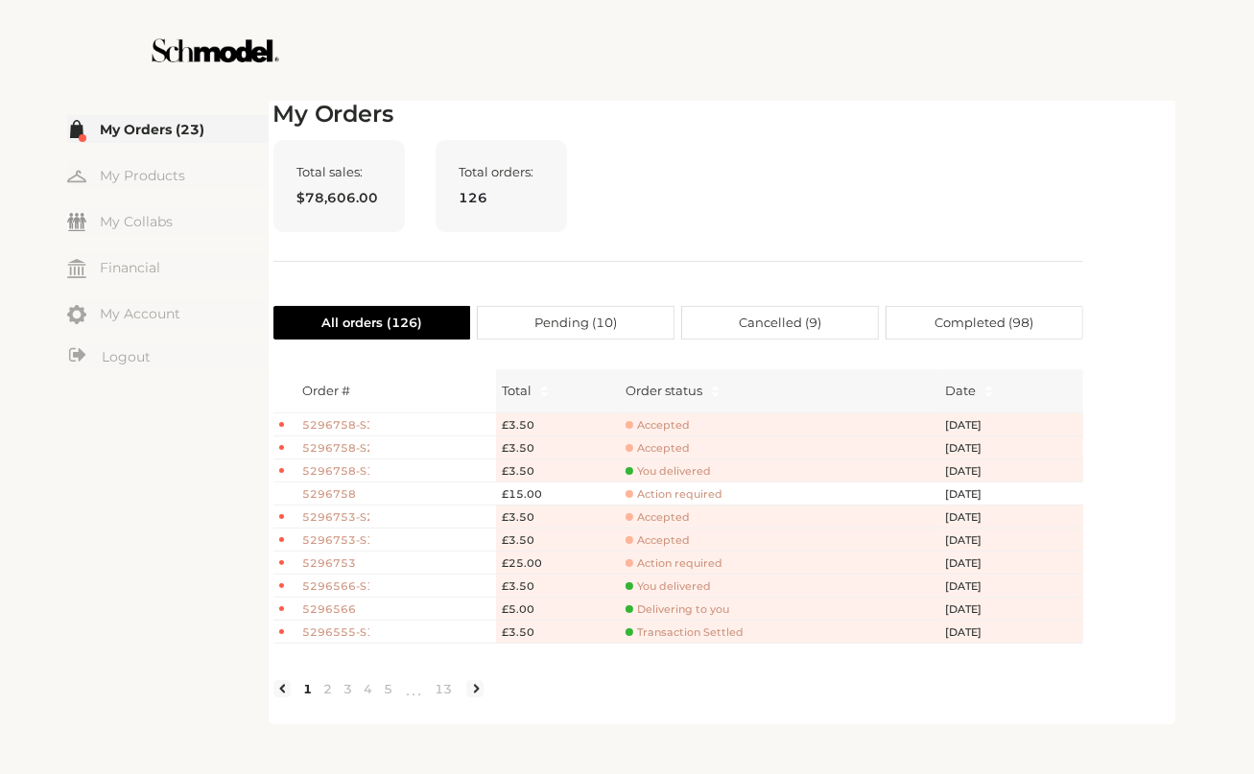
click at [666, 445] on span "Accepted" at bounding box center [657, 448] width 64 height 14
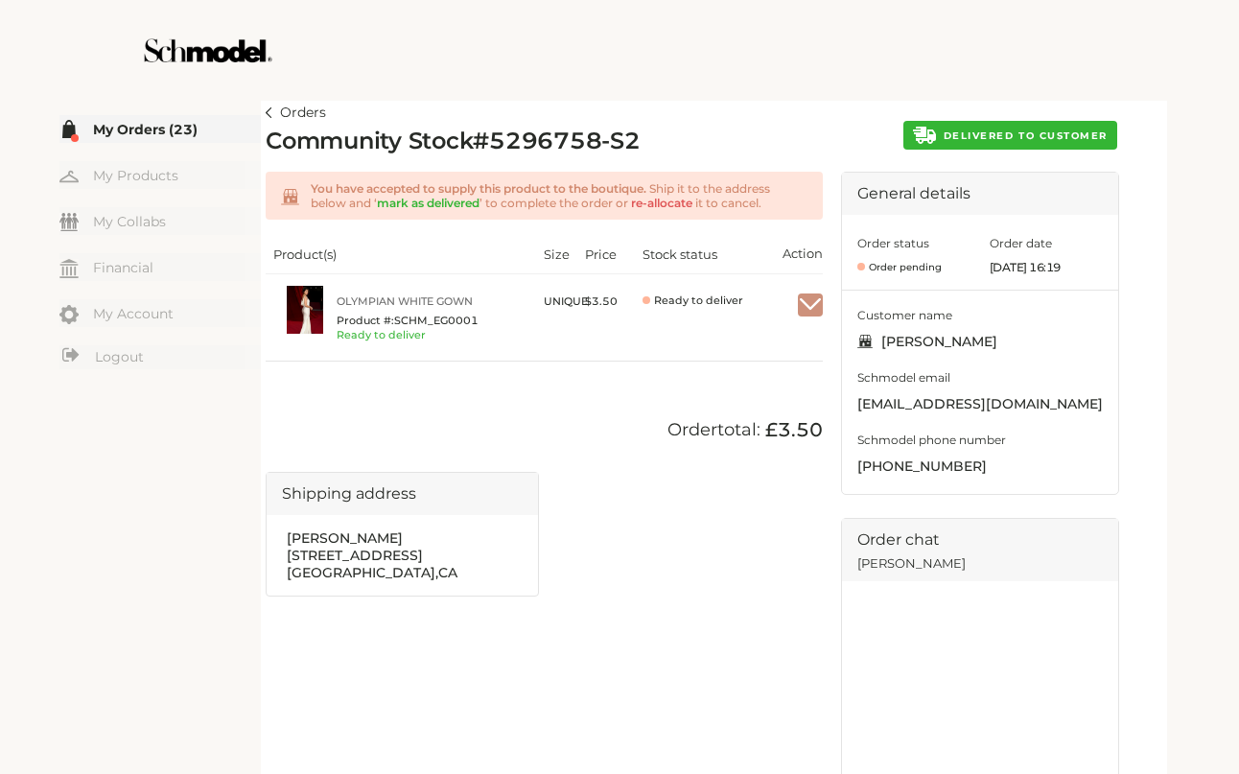
click at [944, 144] on button "DELIVERED TO CUSTOMER" at bounding box center [1011, 135] width 214 height 29
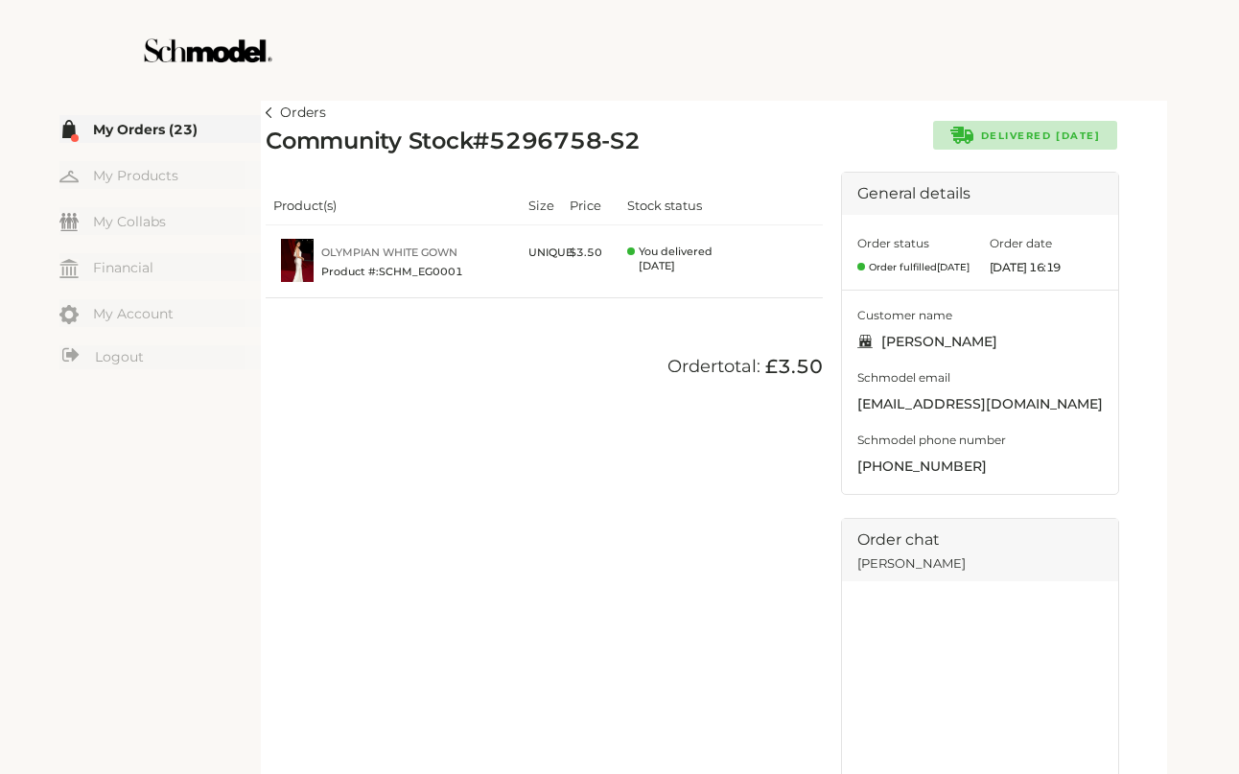
click at [273, 112] on link "Orders" at bounding box center [296, 113] width 60 height 23
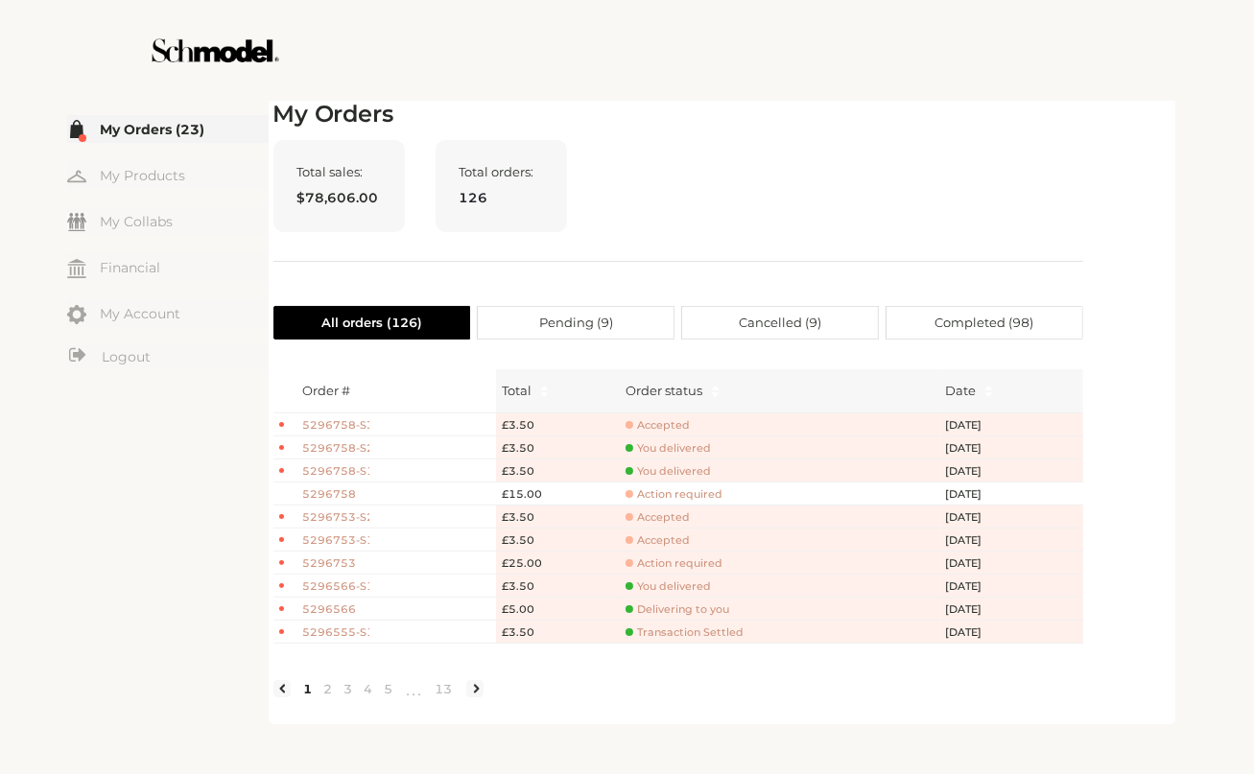
click at [668, 427] on span "Accepted" at bounding box center [657, 425] width 64 height 14
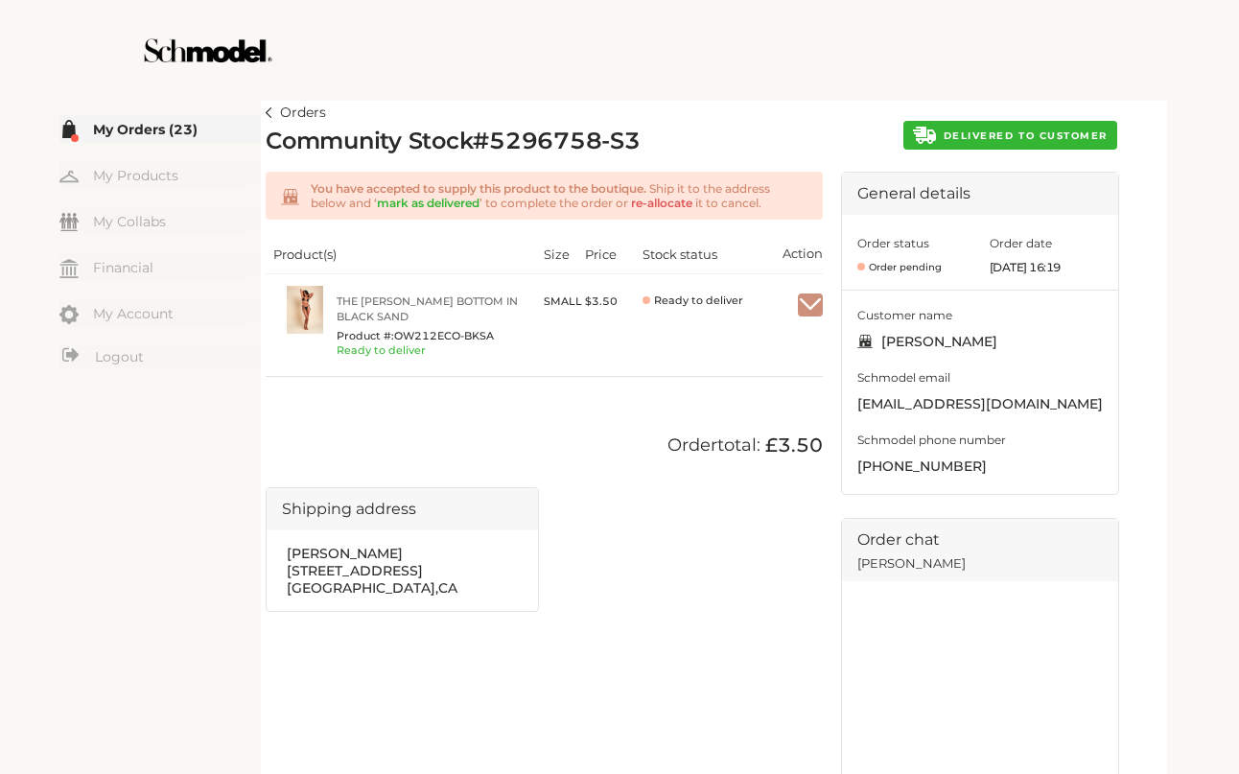
click at [998, 142] on button "DELIVERED TO CUSTOMER" at bounding box center [1011, 135] width 214 height 29
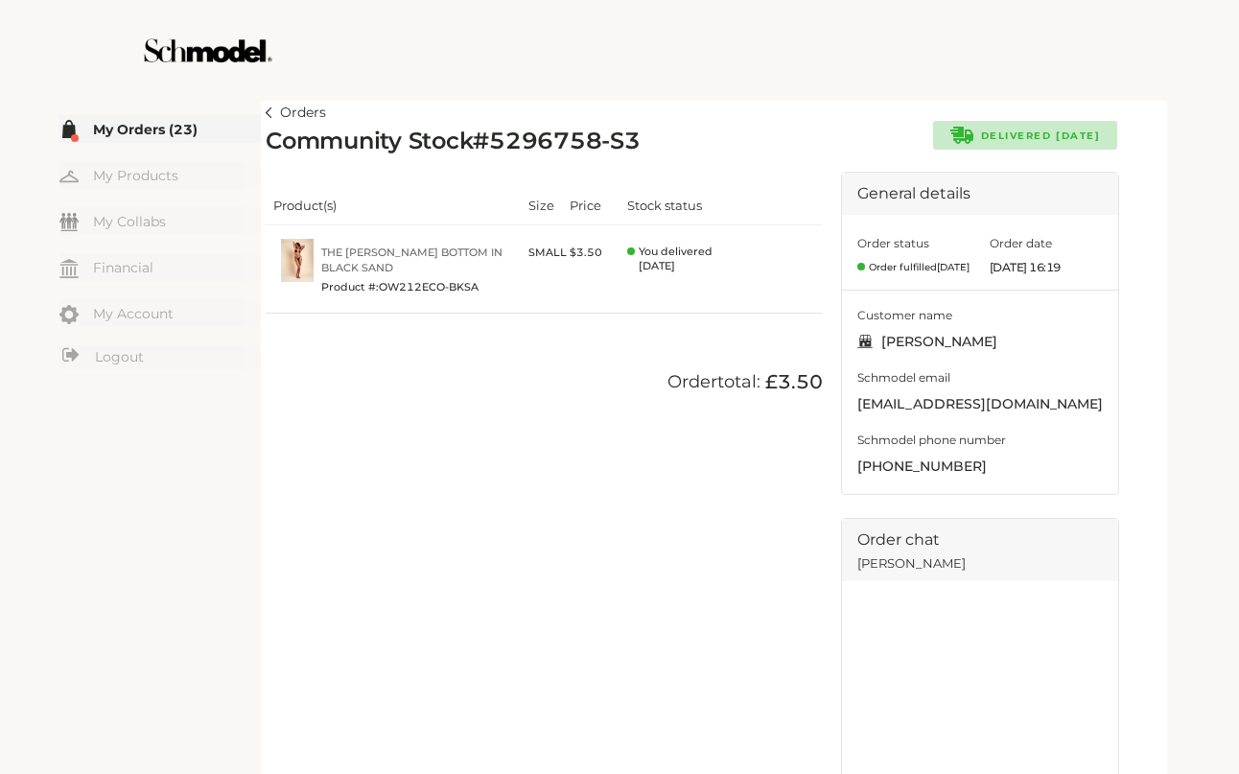
click at [270, 107] on img at bounding box center [269, 112] width 7 height 11
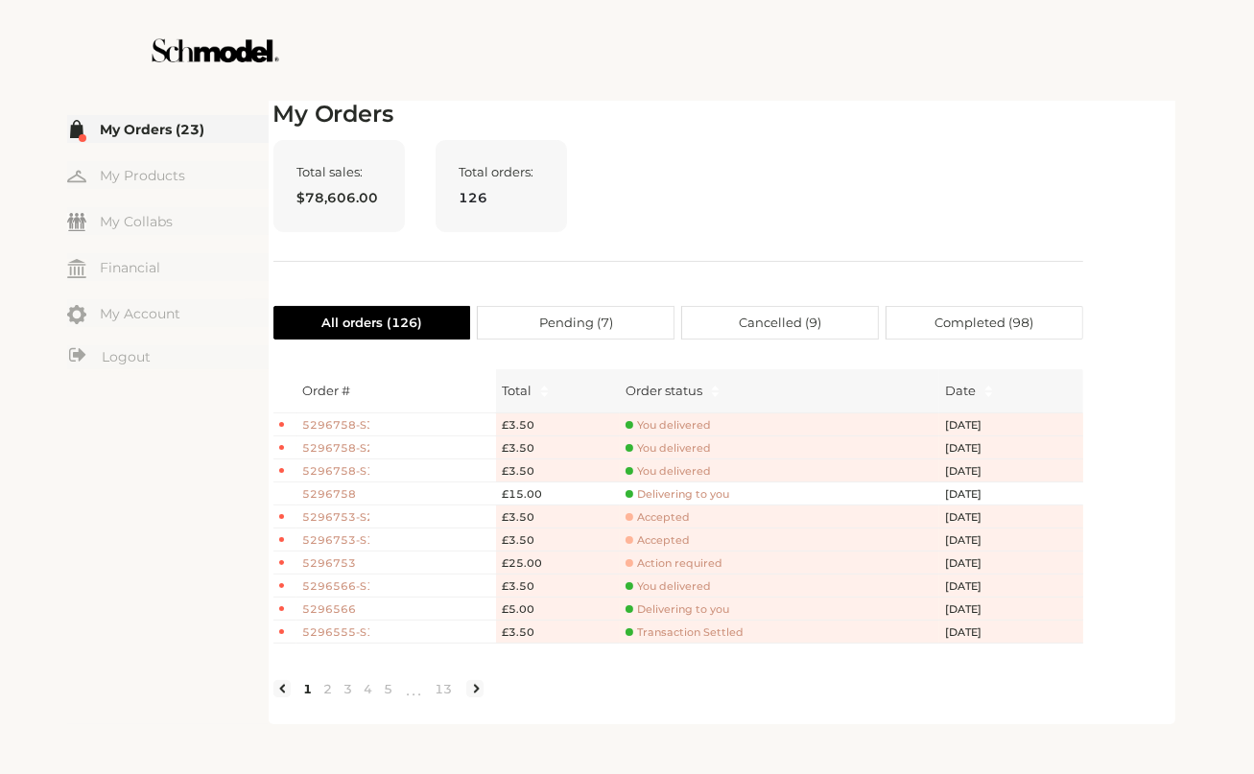
click at [684, 494] on span "Delivering to you" at bounding box center [677, 494] width 104 height 14
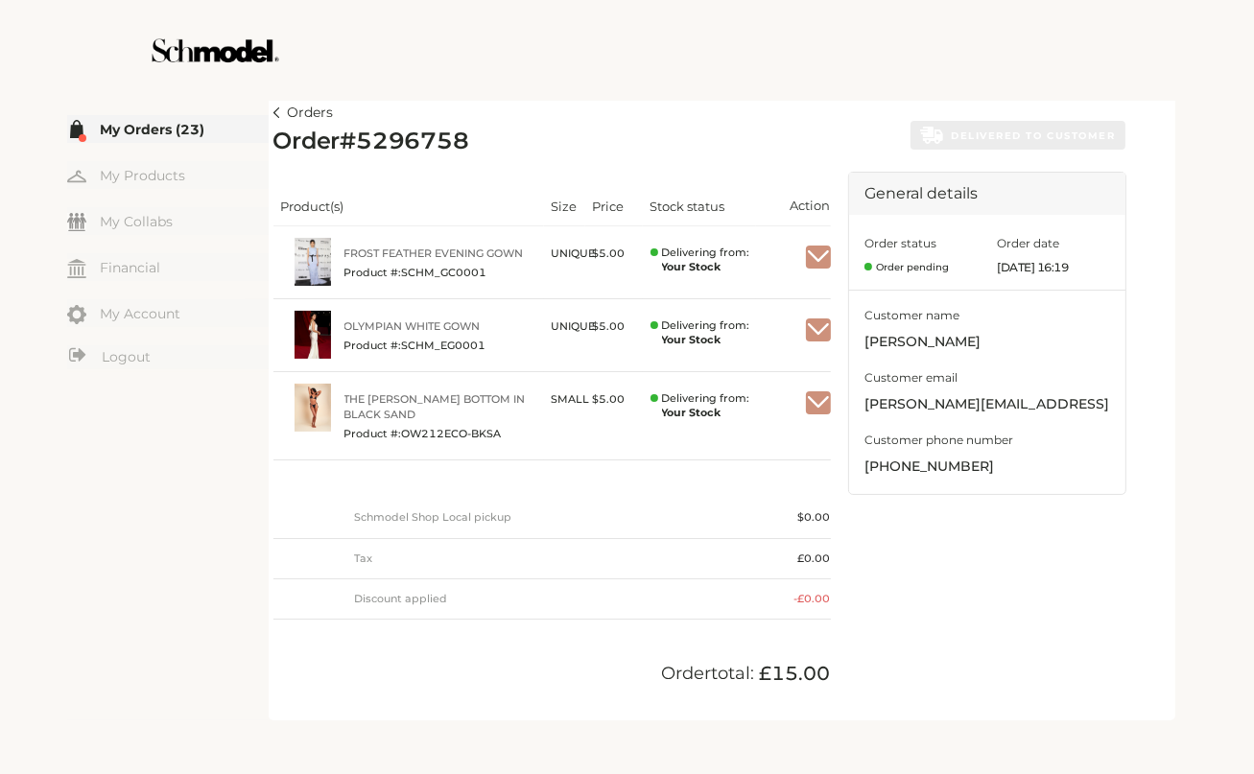
click at [814, 395] on img "button" at bounding box center [818, 402] width 25 height 17
click at [783, 448] on span "Mark as received" at bounding box center [759, 451] width 139 height 34
click at [817, 324] on img "button" at bounding box center [818, 329] width 25 height 17
click at [766, 365] on span "Mark as received" at bounding box center [759, 378] width 139 height 34
click at [770, 296] on span "Mark as received" at bounding box center [759, 305] width 139 height 34
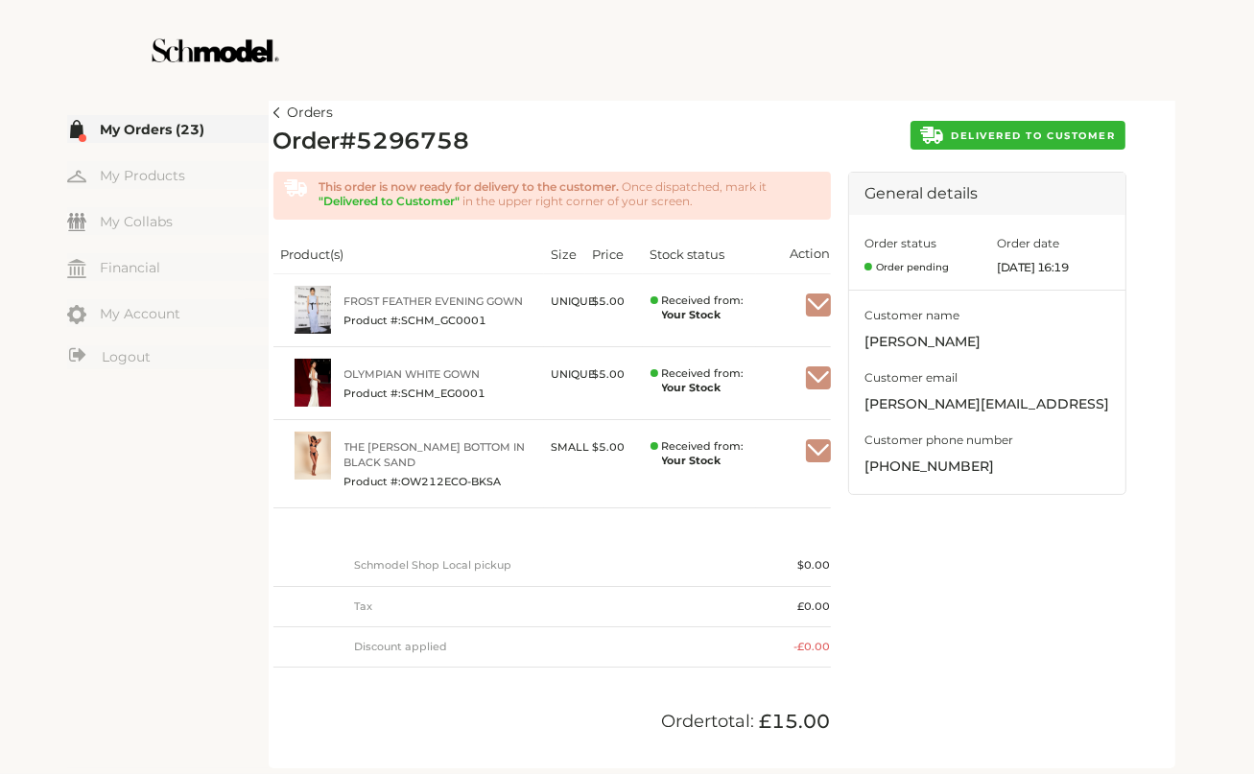
click at [274, 110] on img at bounding box center [276, 112] width 7 height 11
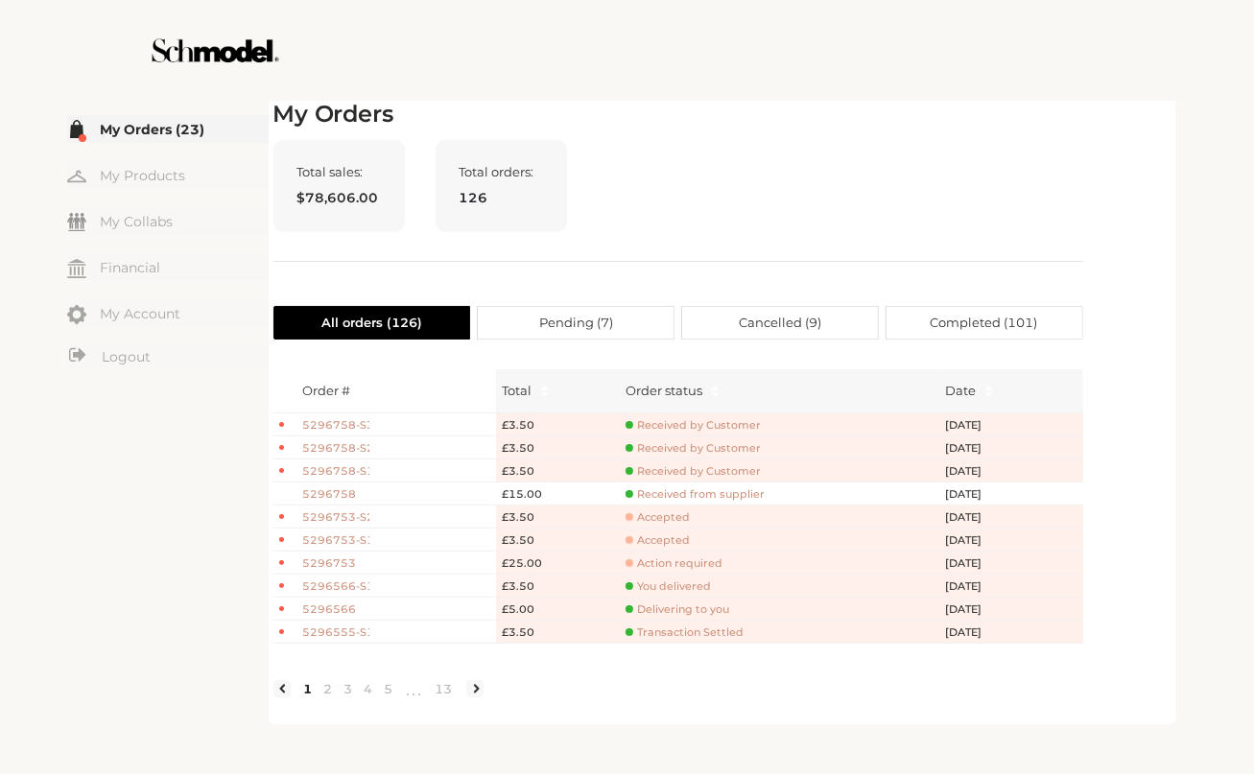
click at [340, 488] on span "5296758" at bounding box center [336, 494] width 67 height 16
click at [662, 466] on span "Received by Customer" at bounding box center [692, 471] width 135 height 14
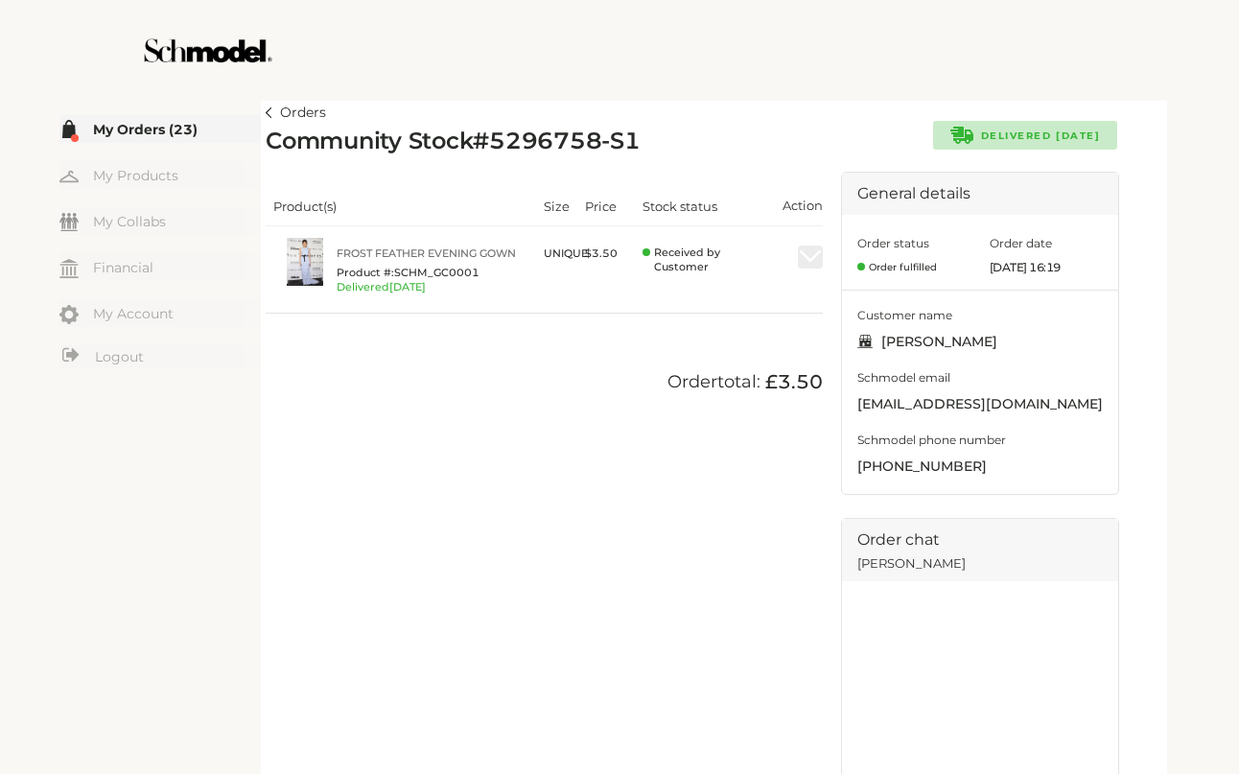
click at [267, 106] on link "Orders" at bounding box center [296, 113] width 60 height 23
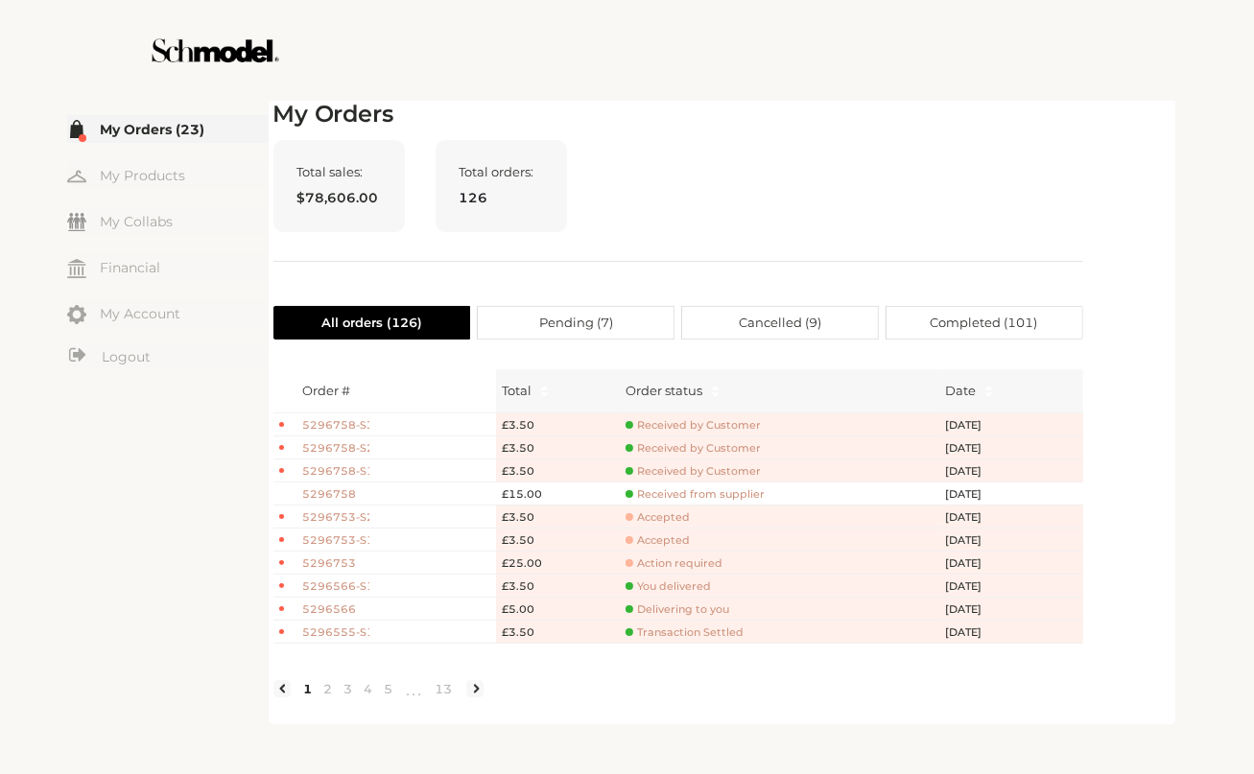
click at [634, 492] on span "Received from supplier" at bounding box center [694, 494] width 139 height 14
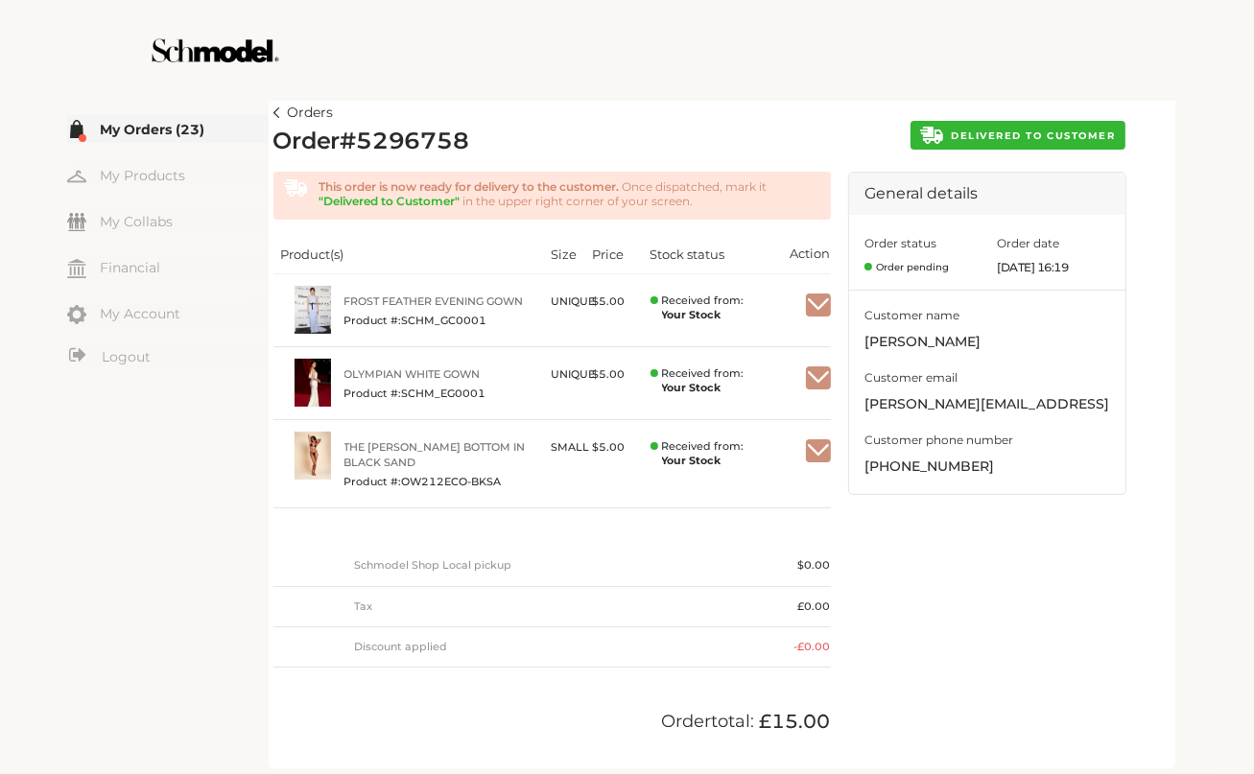
click at [978, 131] on span "DELIVERED TO CUSTOMER" at bounding box center [1033, 135] width 164 height 12
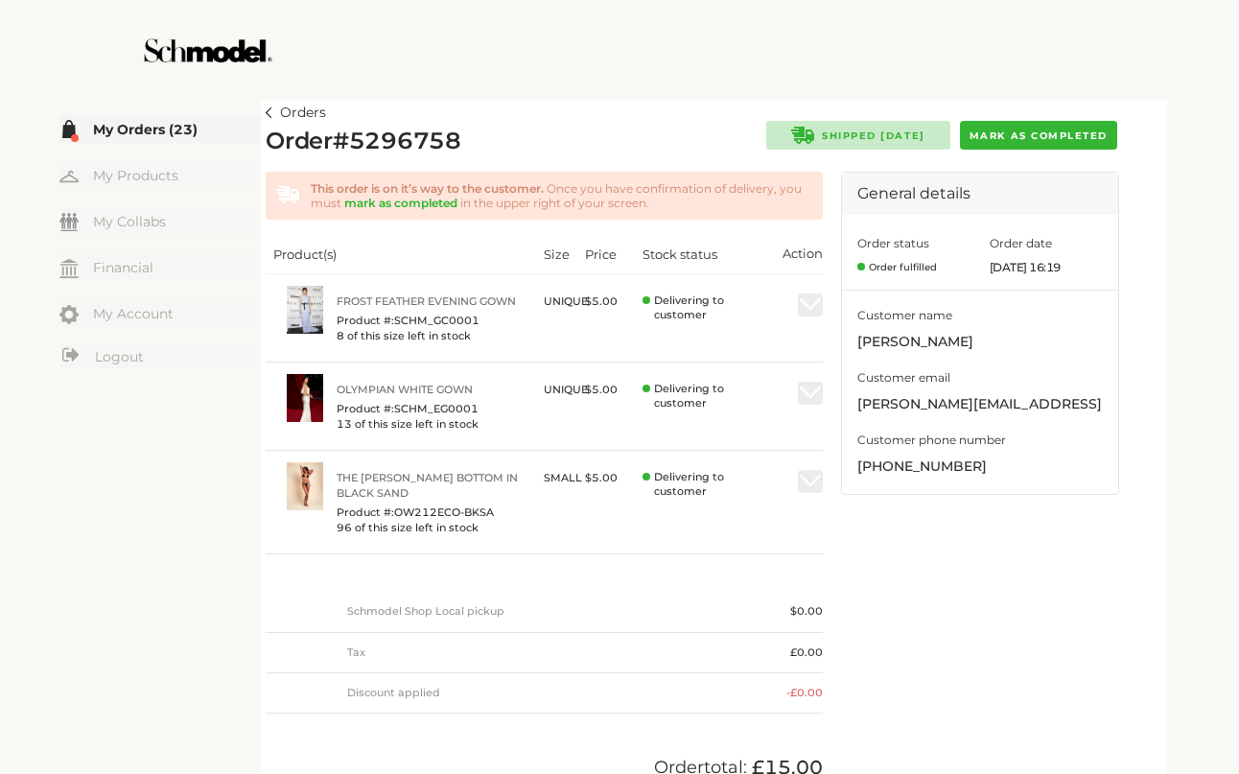
click at [267, 113] on img at bounding box center [269, 112] width 7 height 11
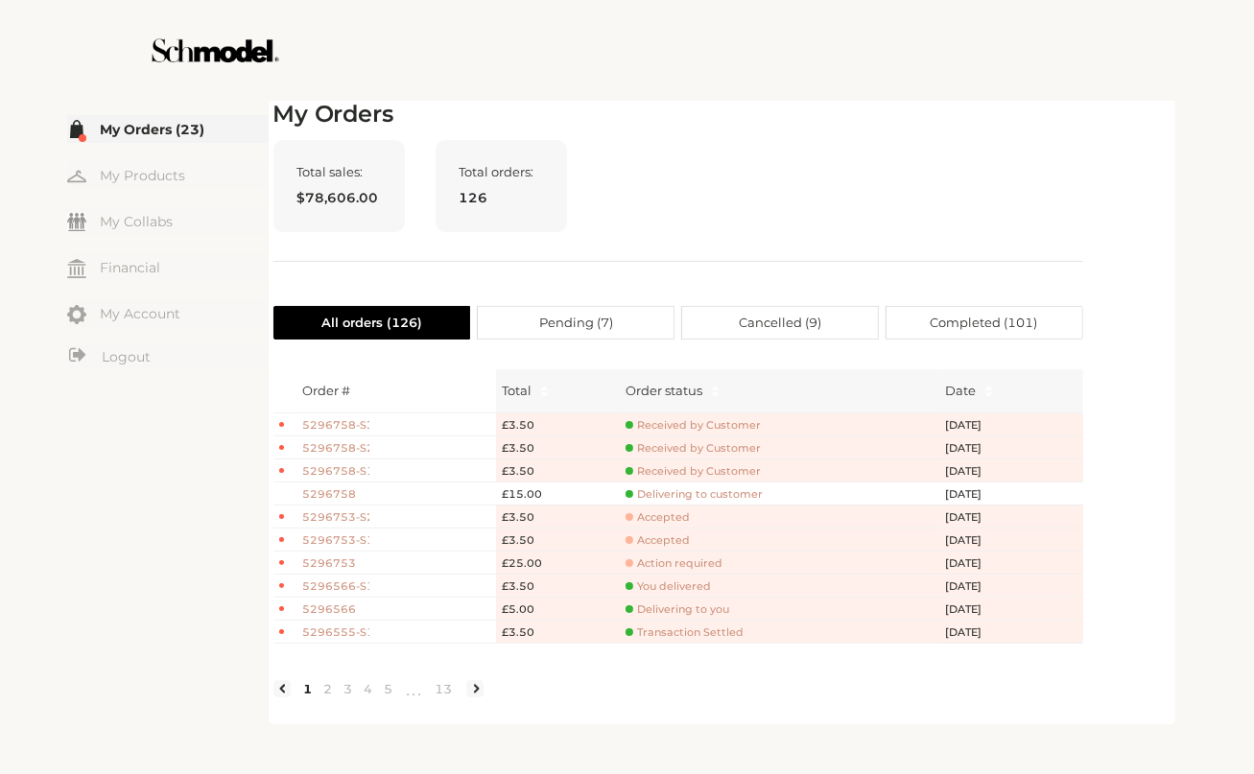
click at [326, 486] on span "5296758" at bounding box center [336, 494] width 67 height 16
click at [636, 496] on span "Delivering to customer" at bounding box center [693, 494] width 137 height 14
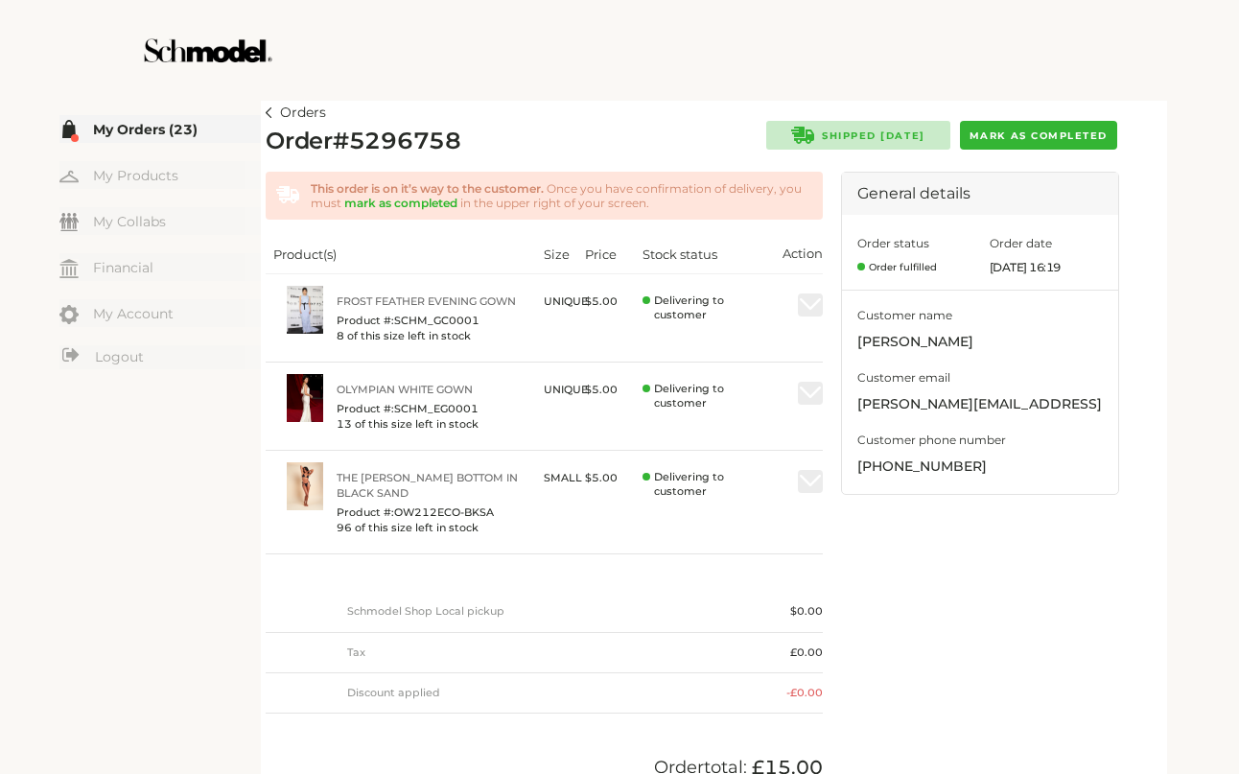
click at [1021, 143] on button "Mark as completed" at bounding box center [1038, 135] width 157 height 29
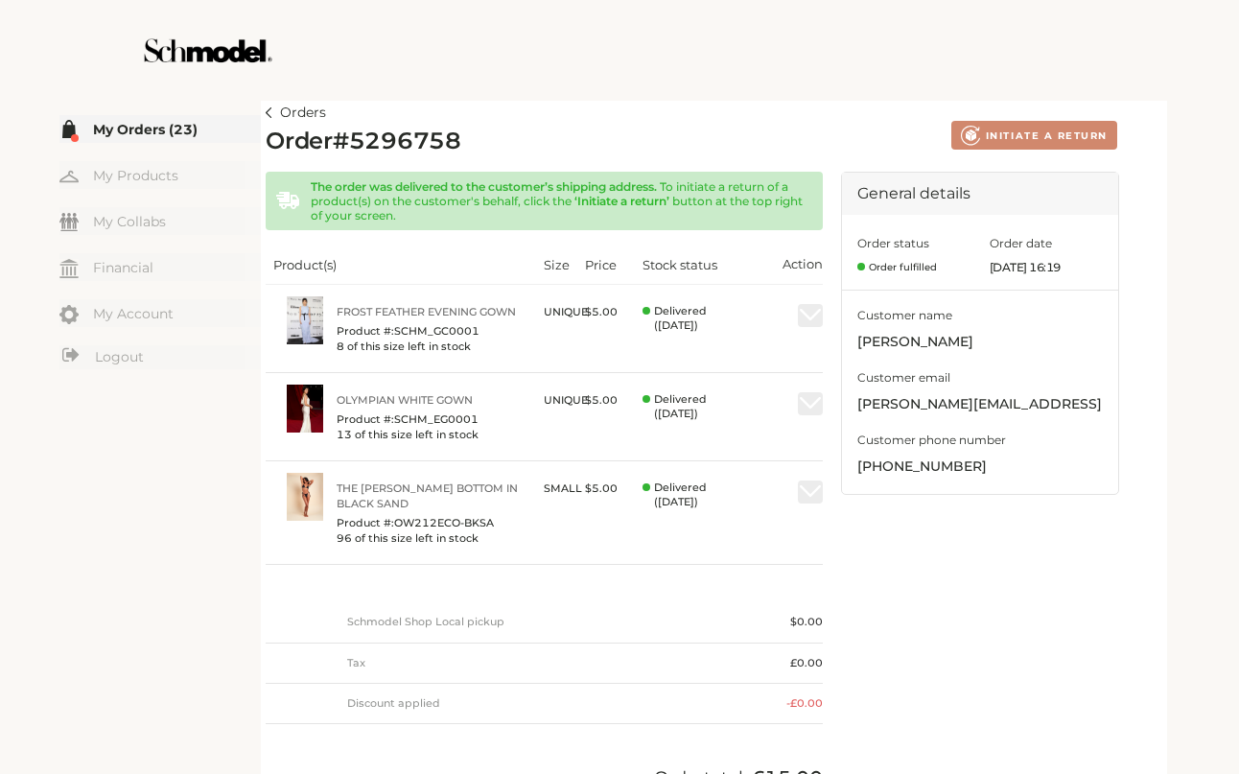
click at [350, 103] on div "Orders Order # 5296758 Created with Lunacy INITIATE A RETURN The order was deli…" at bounding box center [714, 460] width 897 height 719
click at [272, 116] on link "Orders" at bounding box center [296, 113] width 60 height 23
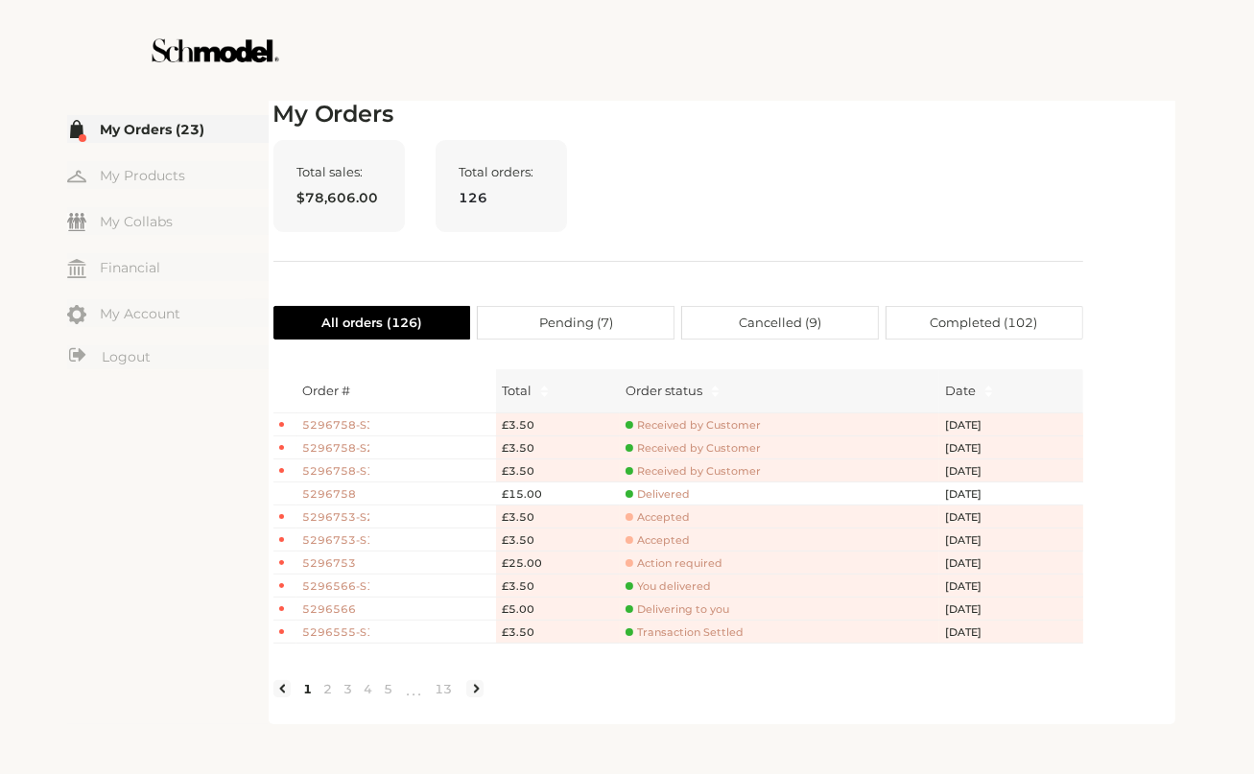
click at [661, 565] on span "Action required" at bounding box center [673, 563] width 97 height 14
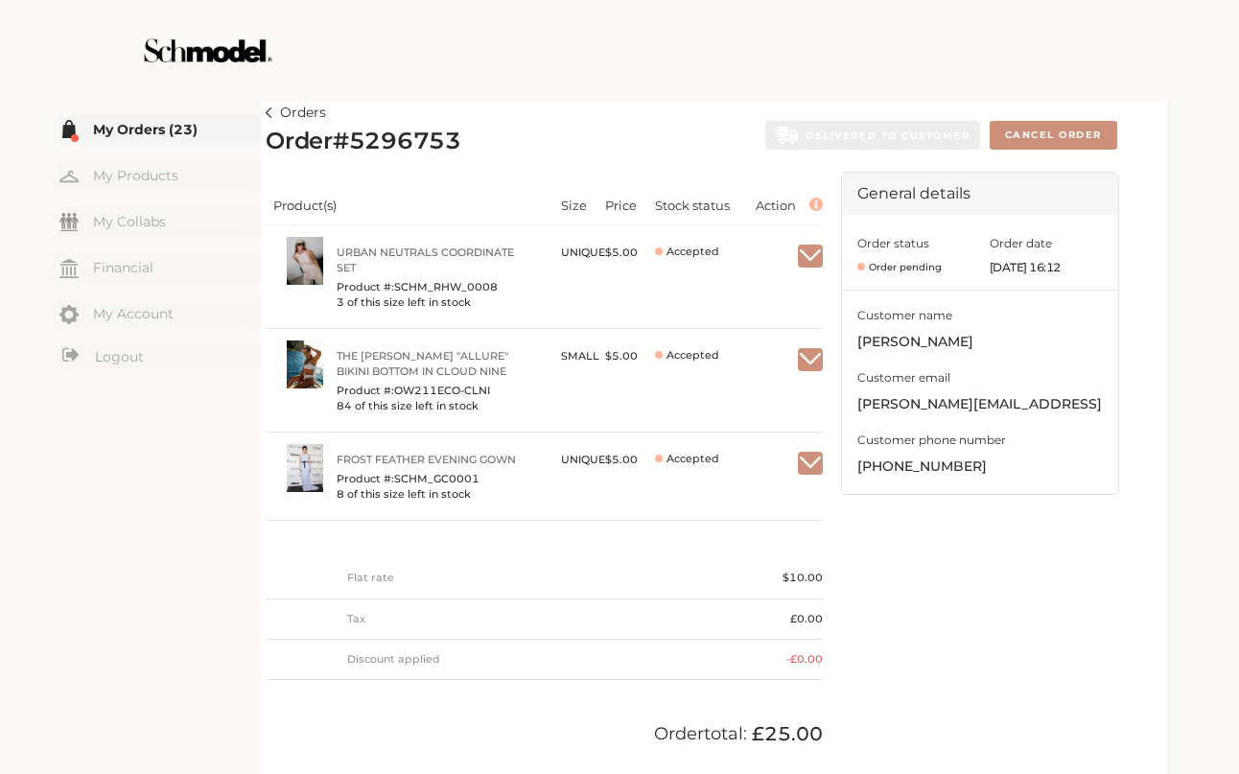
click at [269, 108] on img at bounding box center [269, 112] width 7 height 11
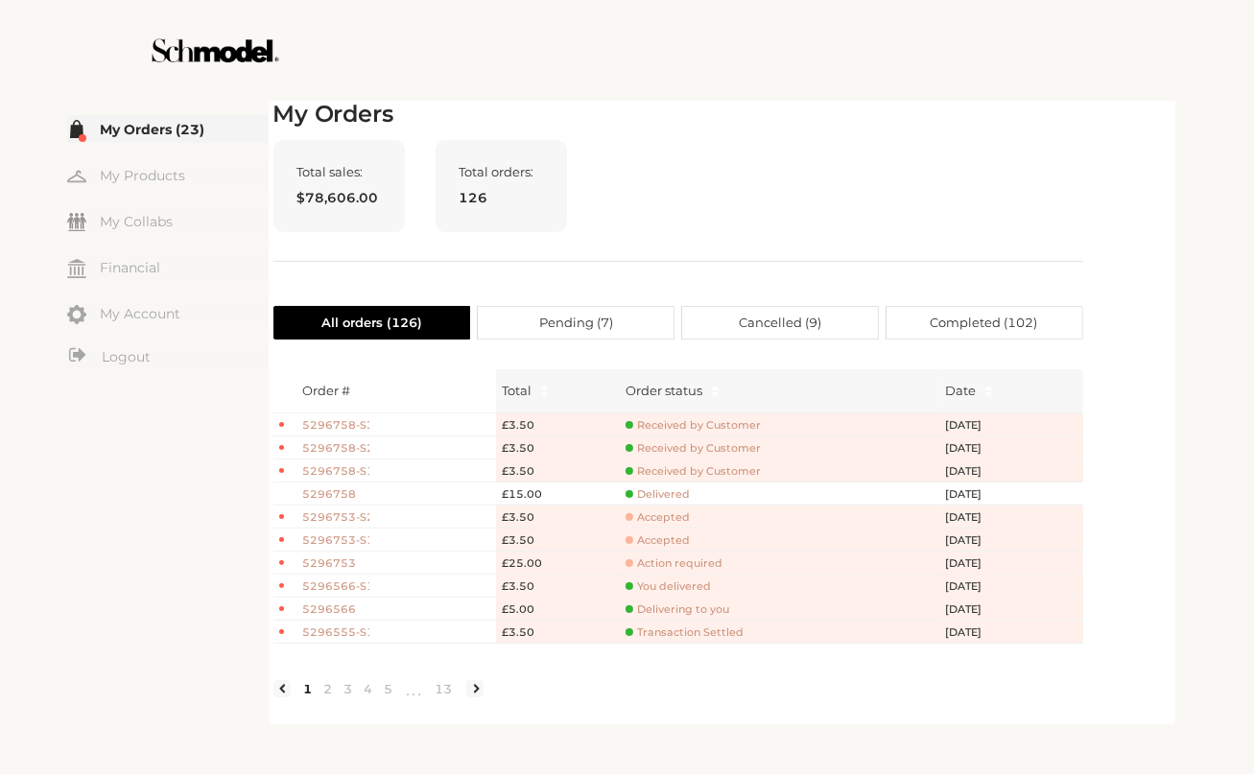
click at [338, 560] on span "5296753" at bounding box center [336, 563] width 67 height 16
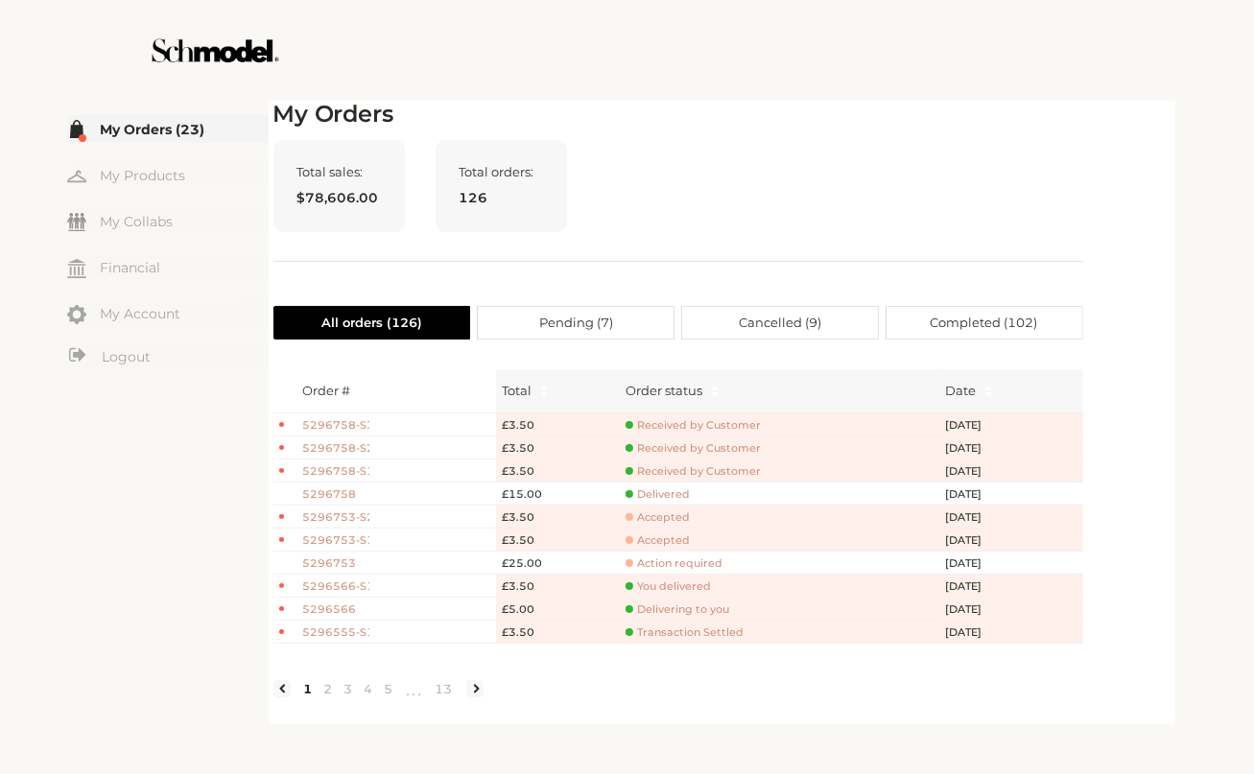
click at [669, 535] on span "Accepted" at bounding box center [657, 540] width 64 height 14
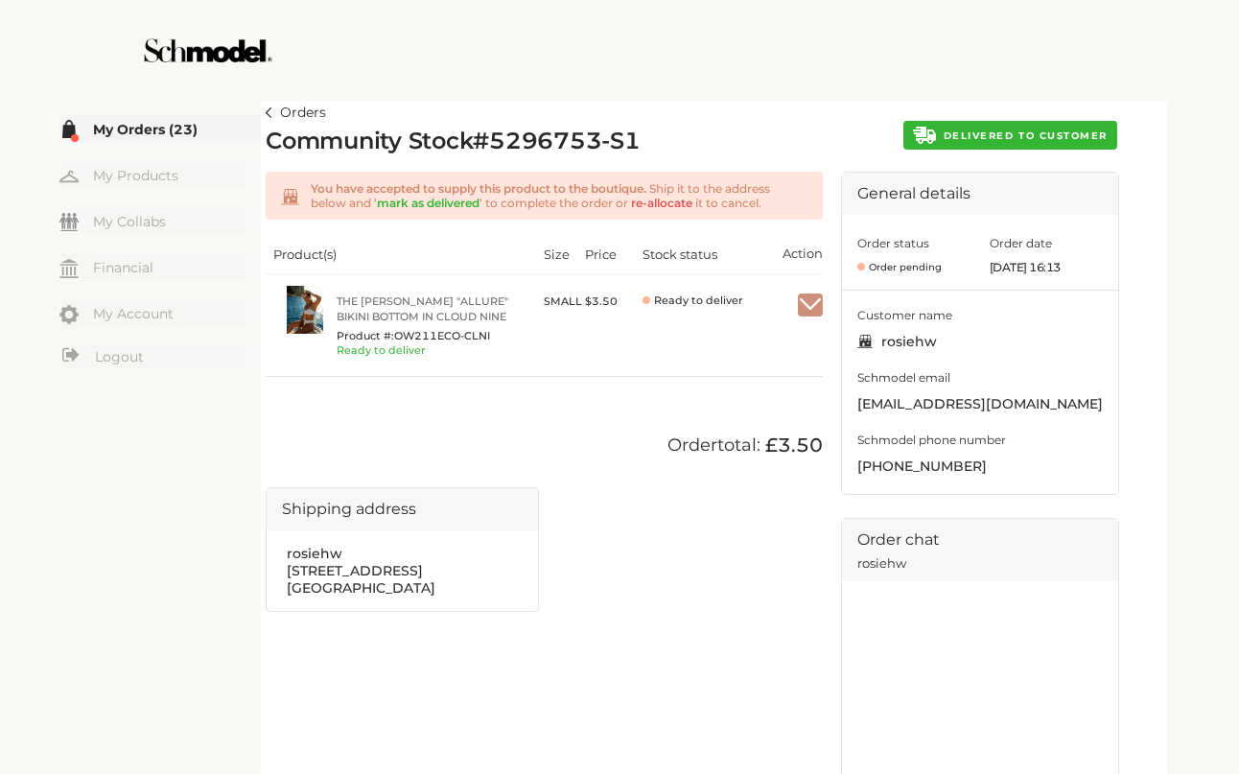
click at [1016, 132] on span "DELIVERED TO CUSTOMER" at bounding box center [1026, 135] width 164 height 12
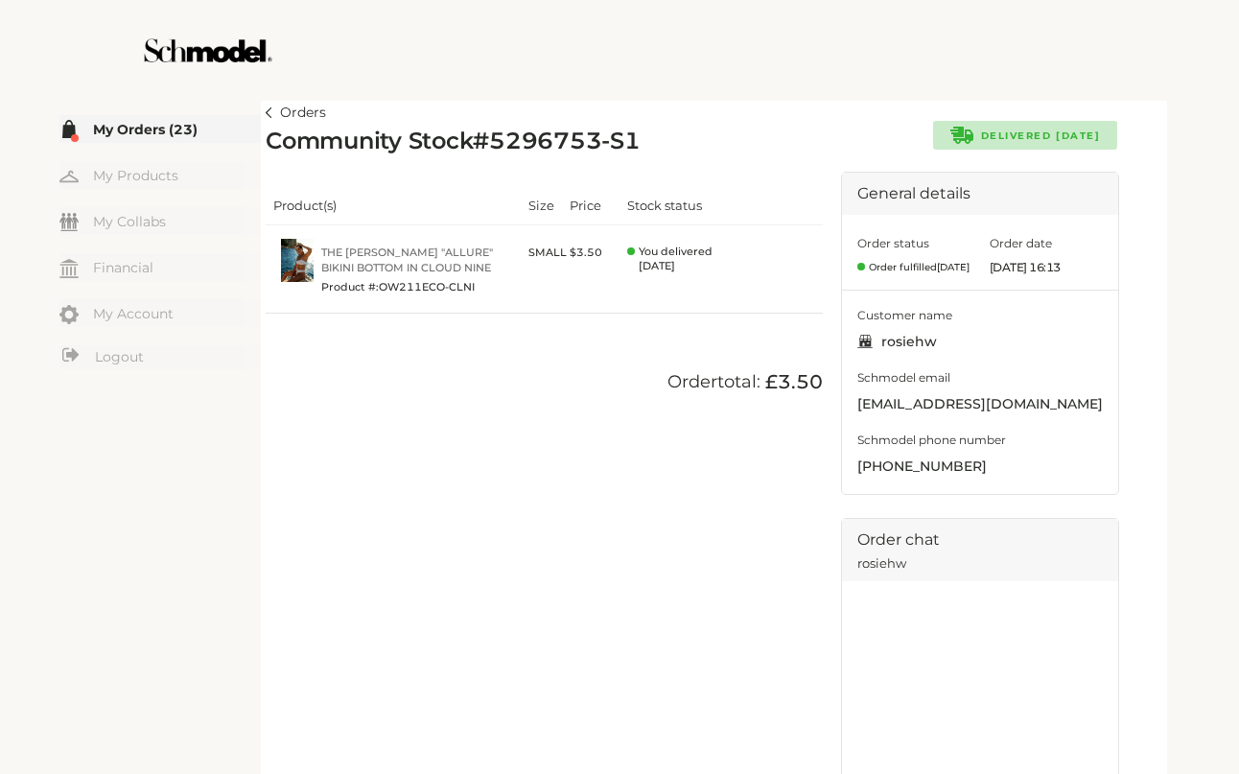
click at [271, 109] on img at bounding box center [269, 112] width 7 height 11
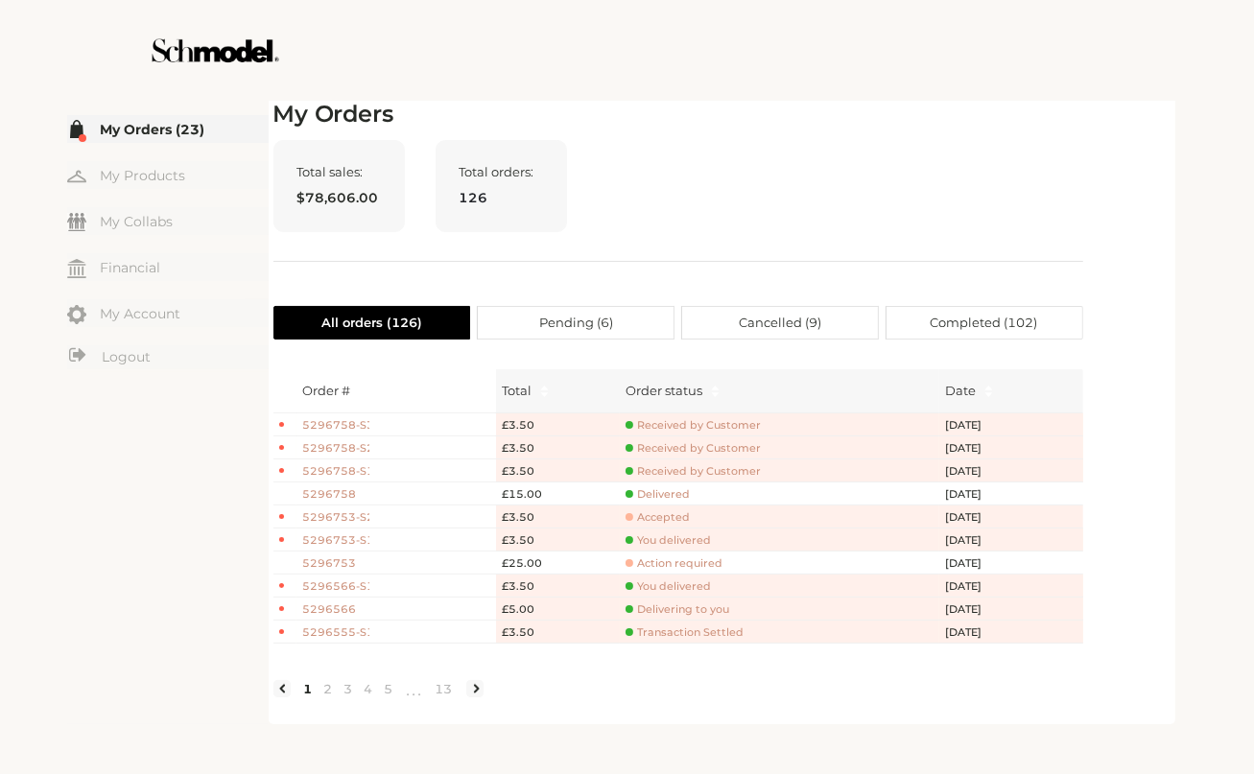
click at [647, 512] on span "Accepted" at bounding box center [657, 517] width 64 height 14
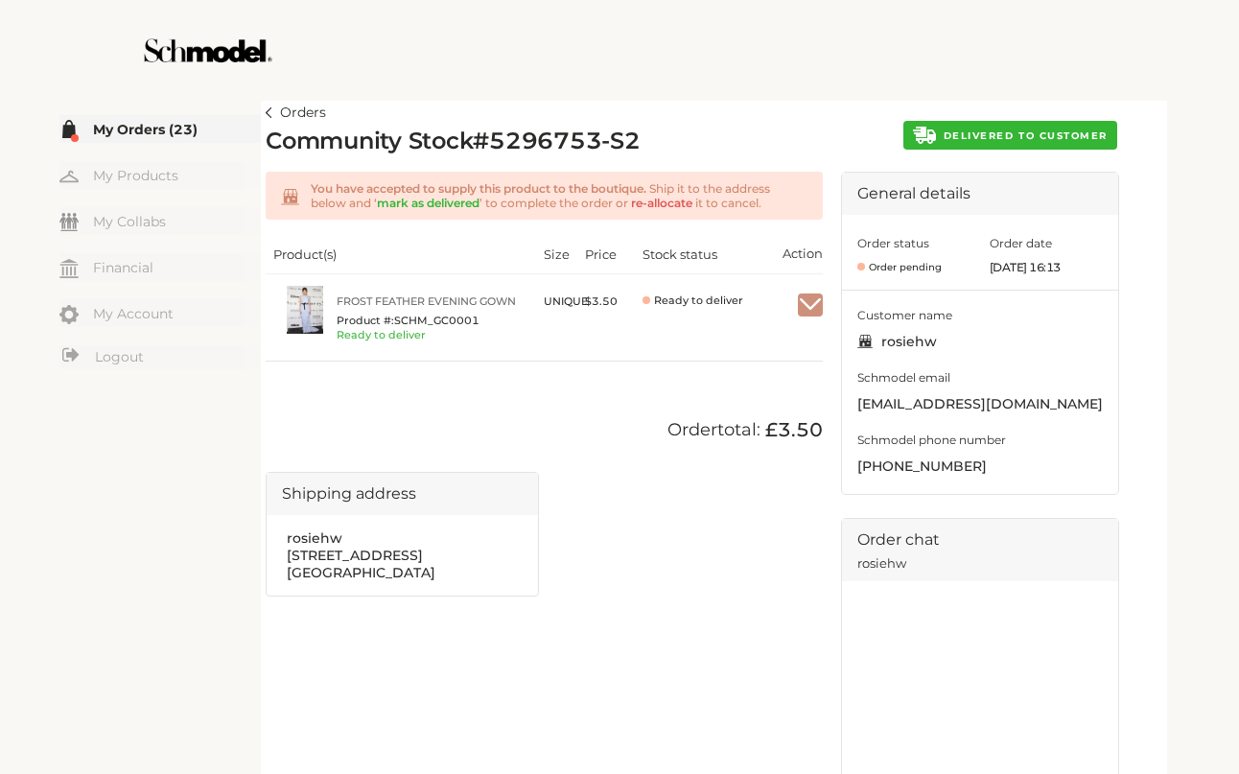
click at [990, 131] on span "DELIVERED TO CUSTOMER" at bounding box center [1026, 135] width 164 height 12
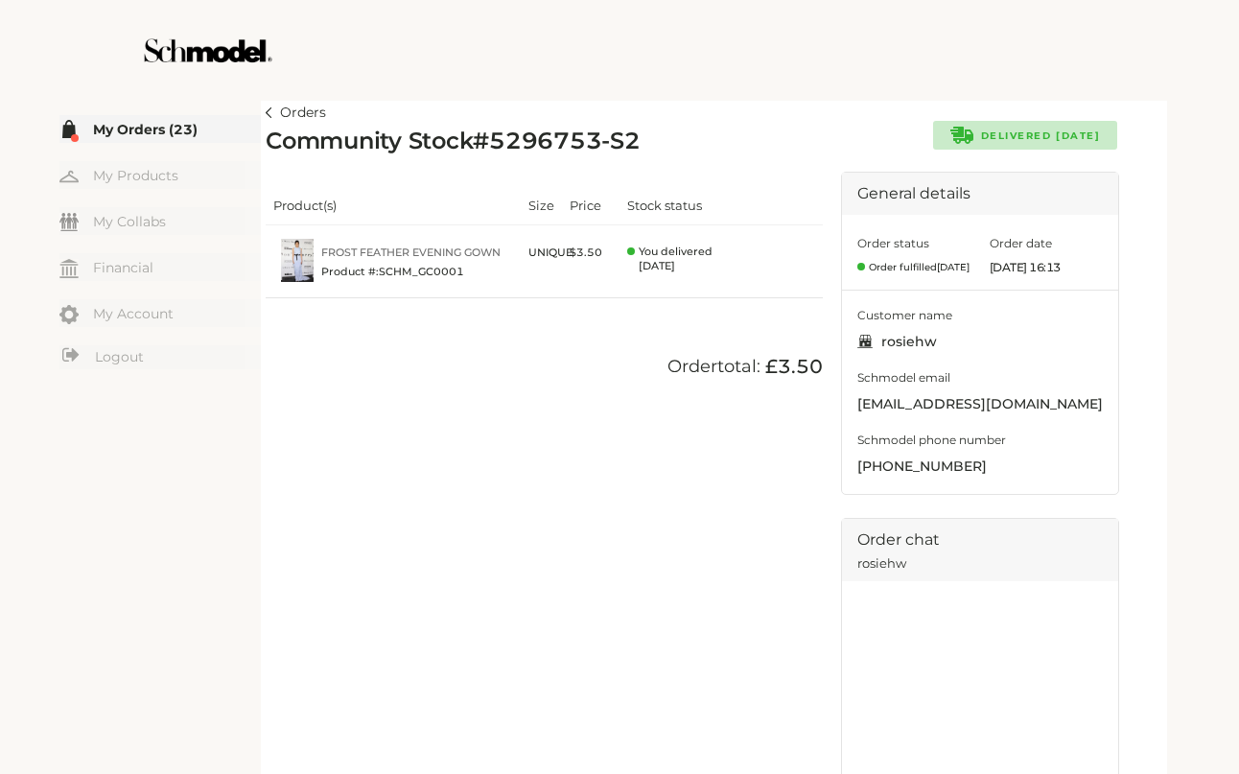
click at [271, 107] on img at bounding box center [269, 112] width 7 height 11
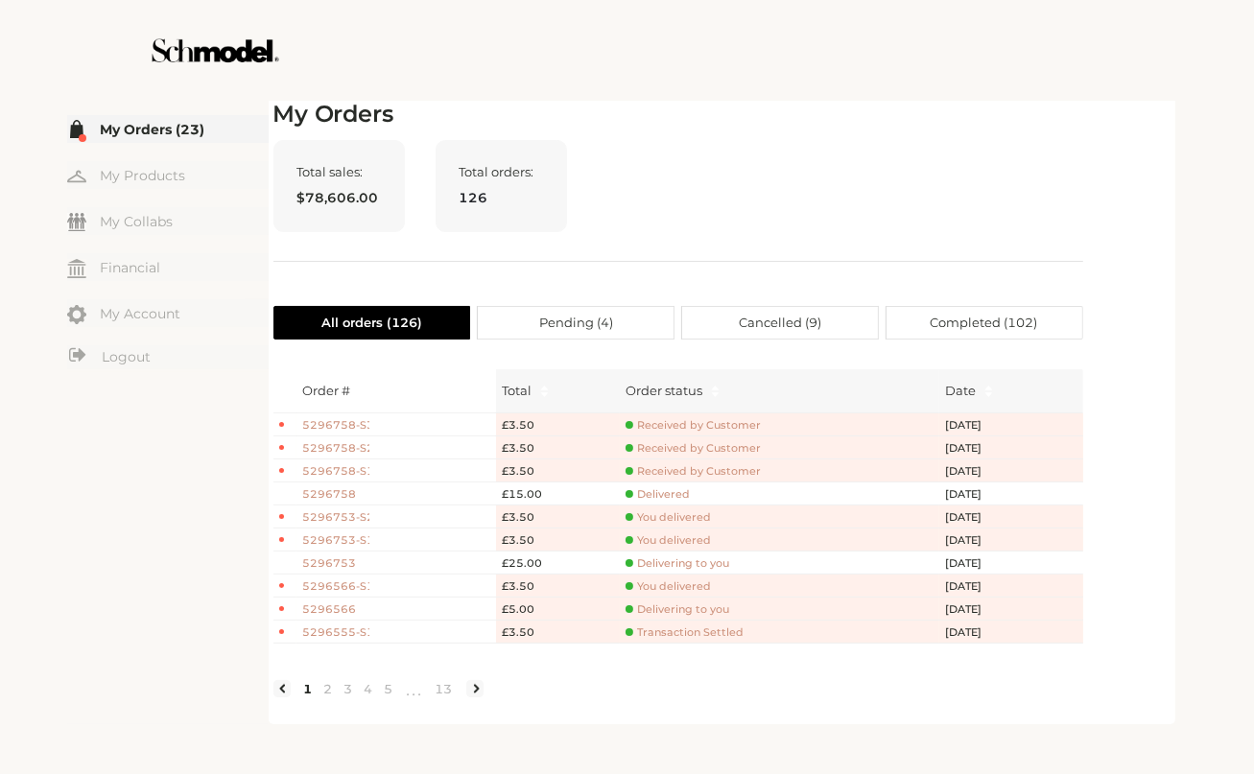
click at [687, 565] on span "Delivering to you" at bounding box center [677, 563] width 104 height 14
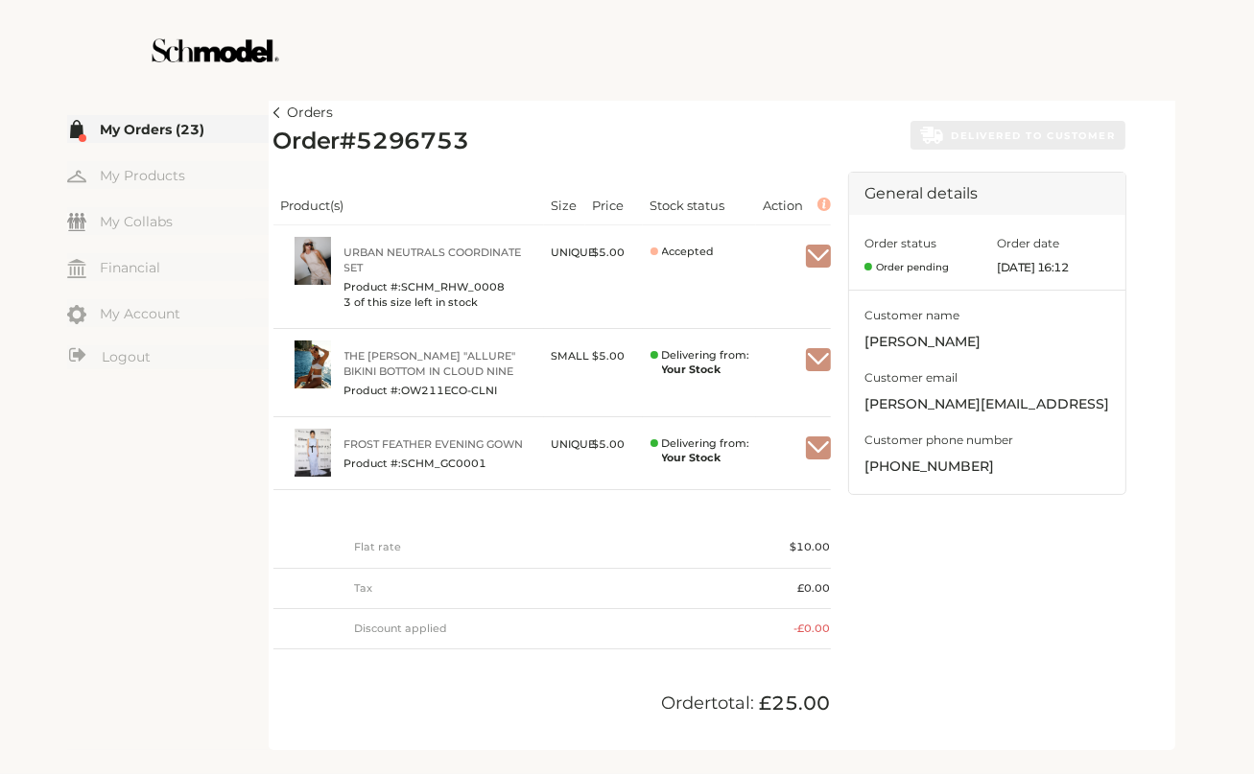
click at [812, 358] on img "button" at bounding box center [818, 359] width 25 height 17
click at [775, 396] on span "Mark as received" at bounding box center [759, 407] width 139 height 34
click at [779, 485] on span "Mark as received" at bounding box center [759, 496] width 139 height 34
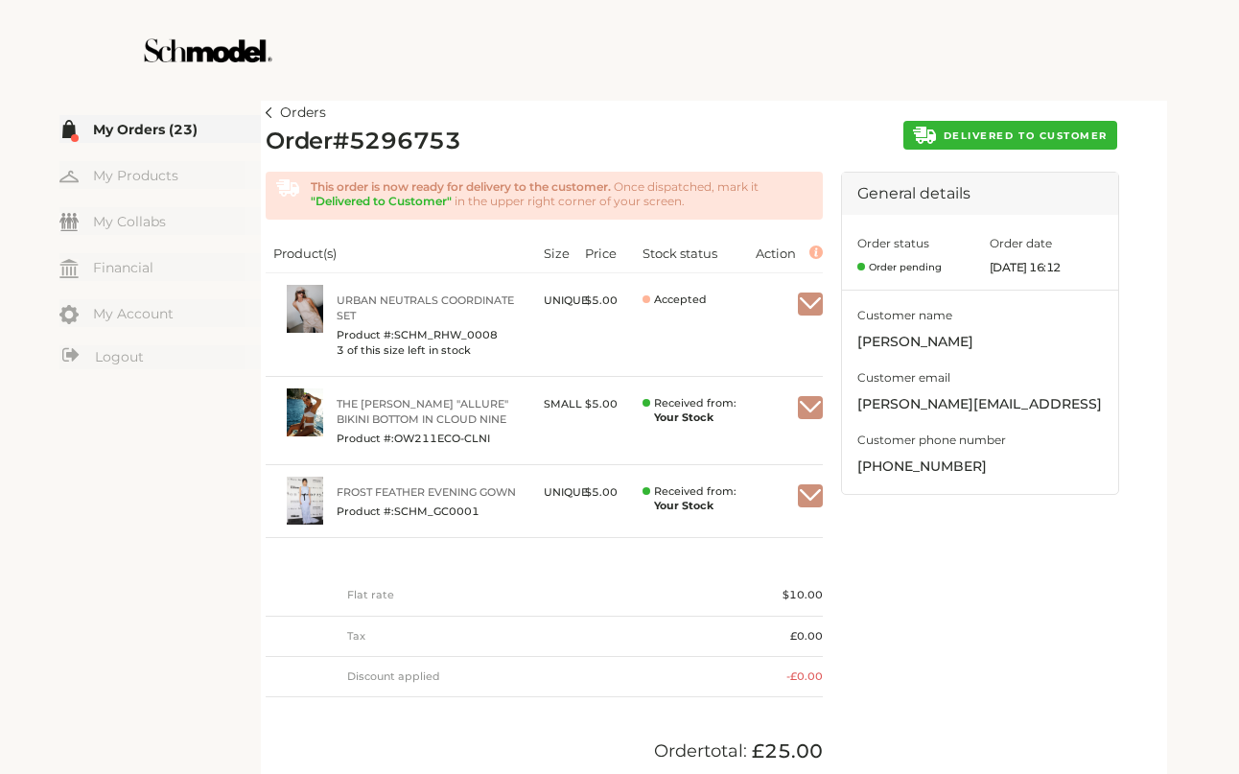
click at [271, 115] on img at bounding box center [269, 112] width 7 height 11
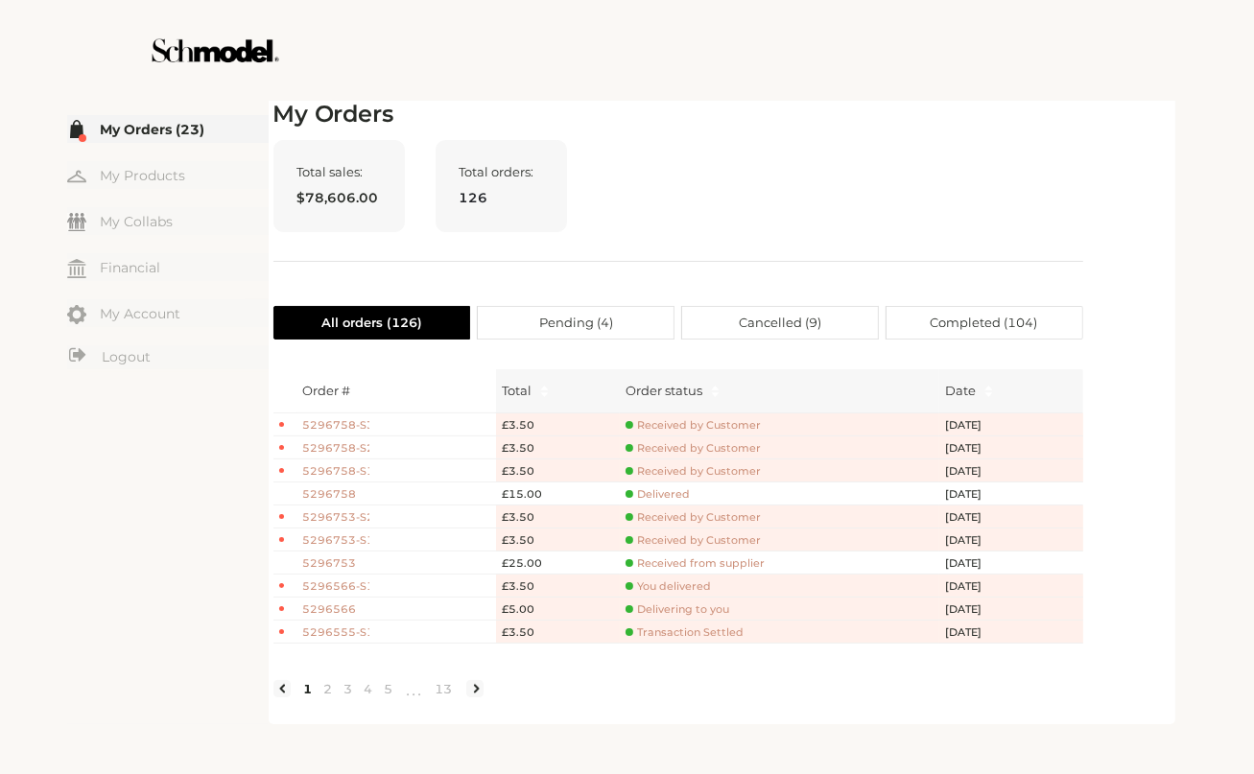
click at [336, 561] on span "5296753" at bounding box center [336, 563] width 67 height 16
click at [691, 557] on span "Received from supplier" at bounding box center [694, 563] width 139 height 14
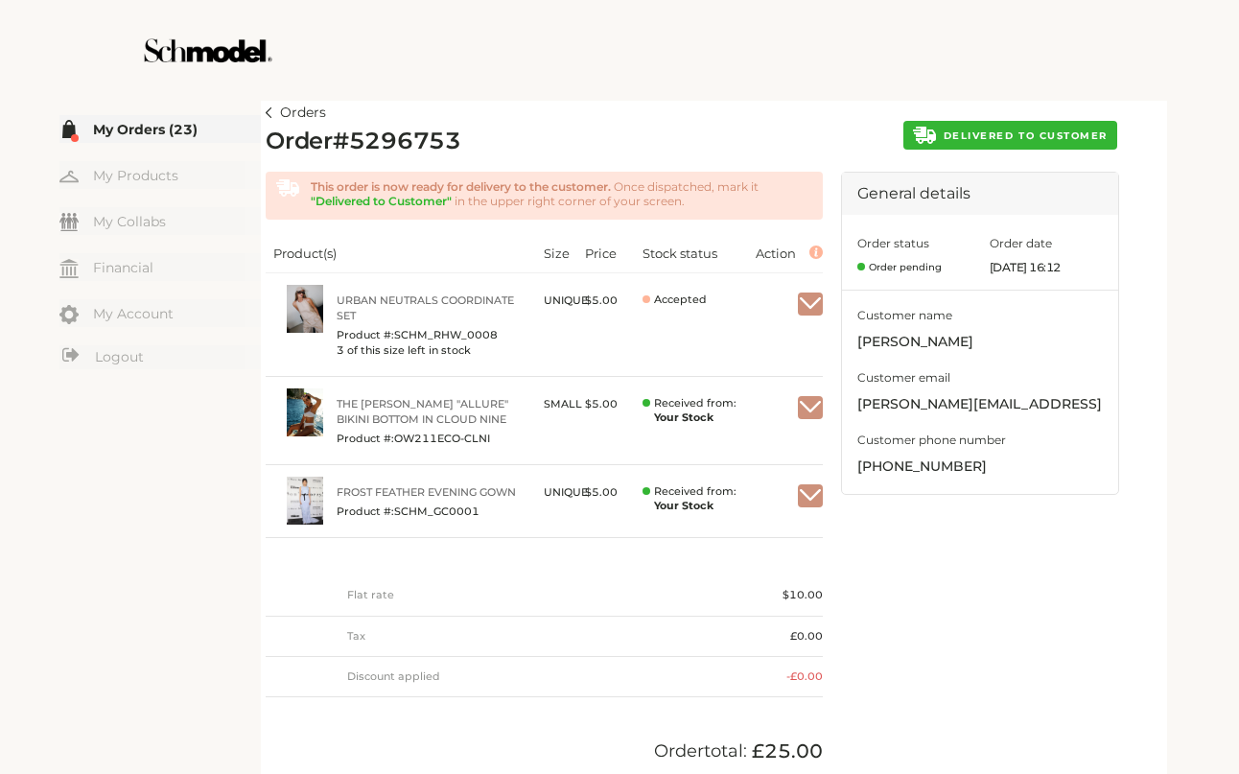
click at [1033, 131] on span "DELIVERED TO CUSTOMER" at bounding box center [1026, 135] width 164 height 12
click at [1041, 138] on span "DELIVERED TO CUSTOMER" at bounding box center [1026, 135] width 164 height 12
click at [279, 112] on link "Orders" at bounding box center [296, 113] width 60 height 23
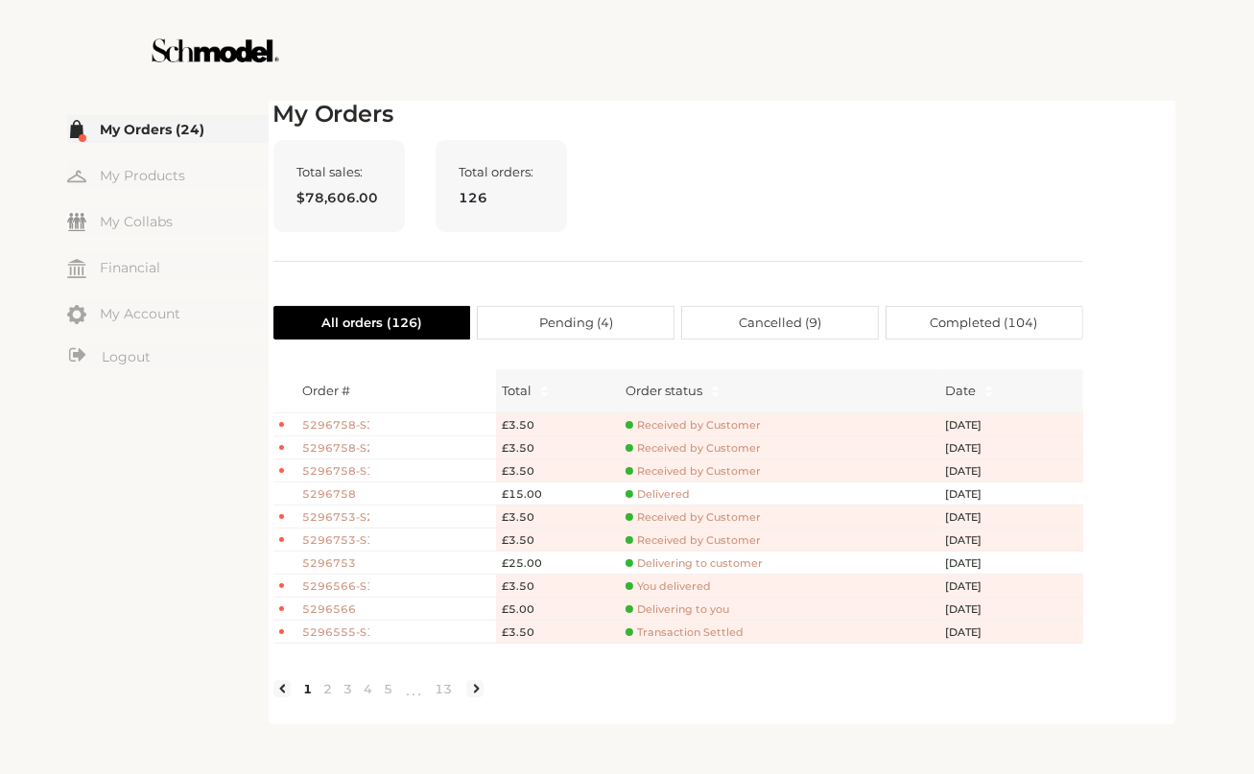
click at [692, 562] on span "Delivering to customer" at bounding box center [693, 563] width 137 height 14
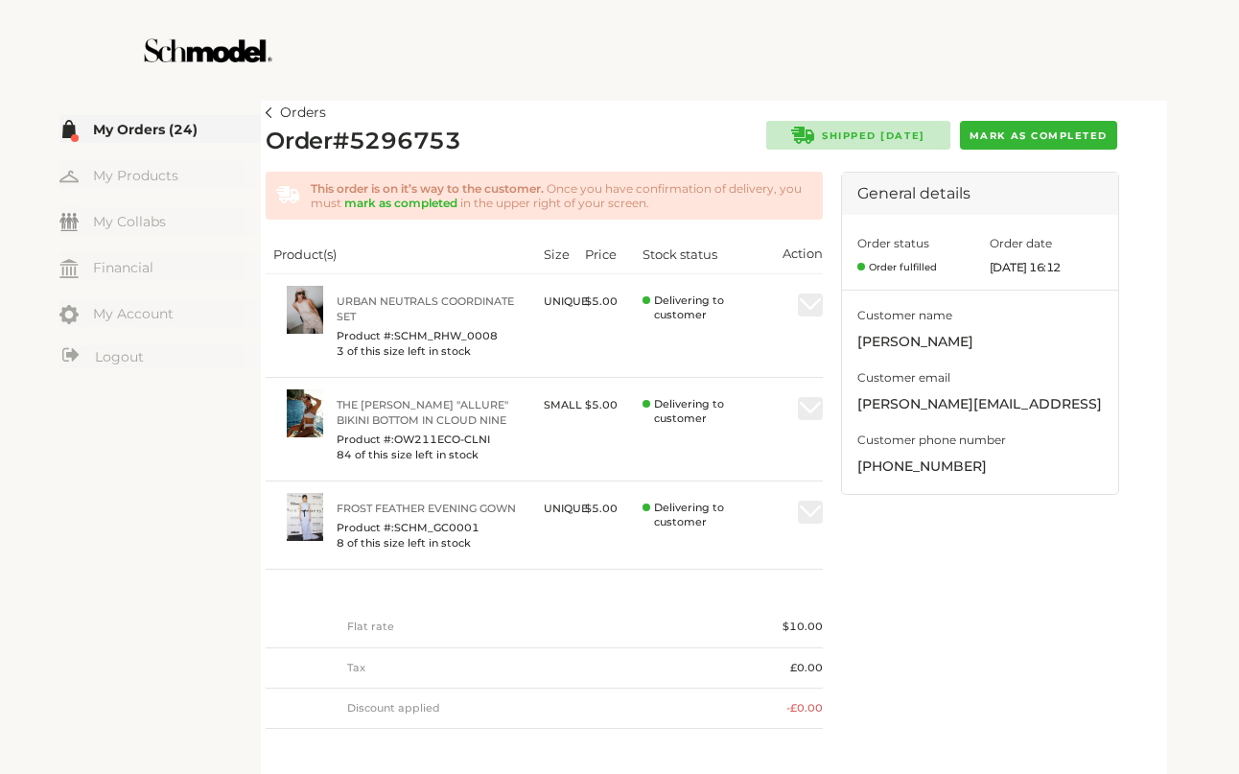
click at [991, 128] on button "Mark as completed" at bounding box center [1038, 135] width 157 height 29
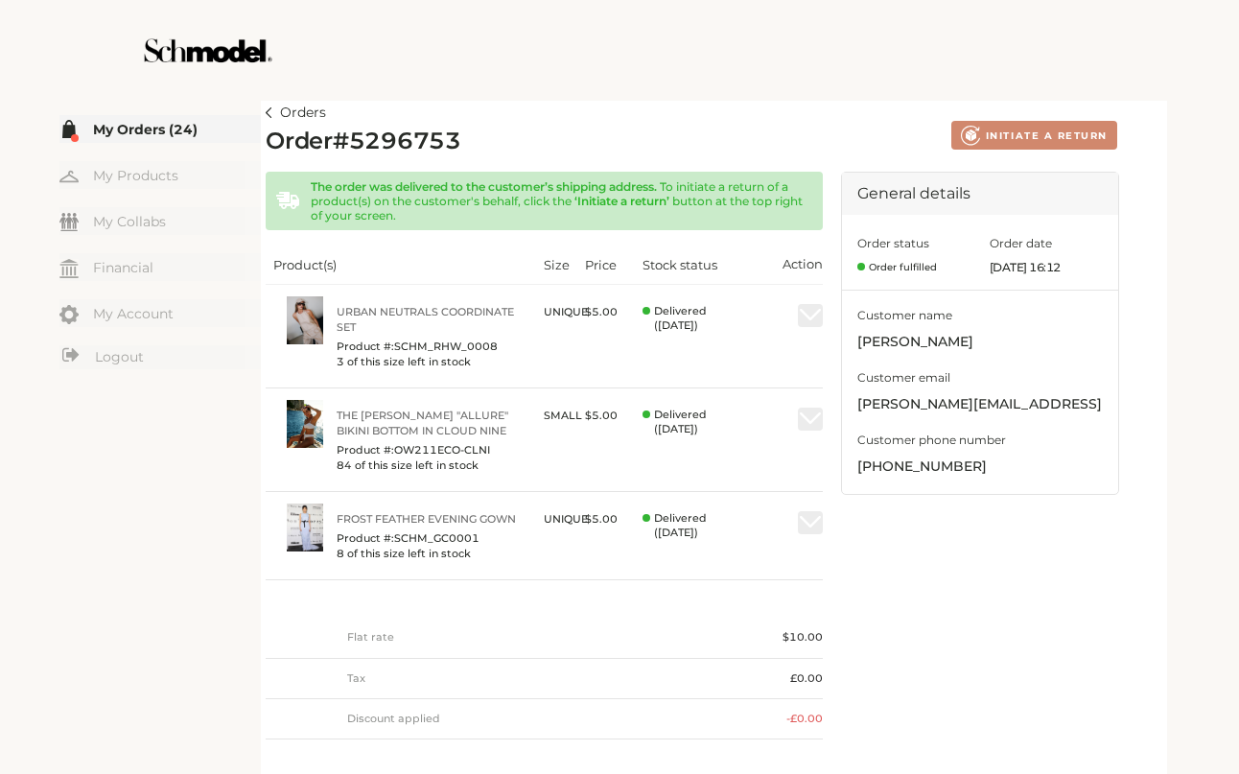
click at [271, 107] on img at bounding box center [269, 112] width 7 height 11
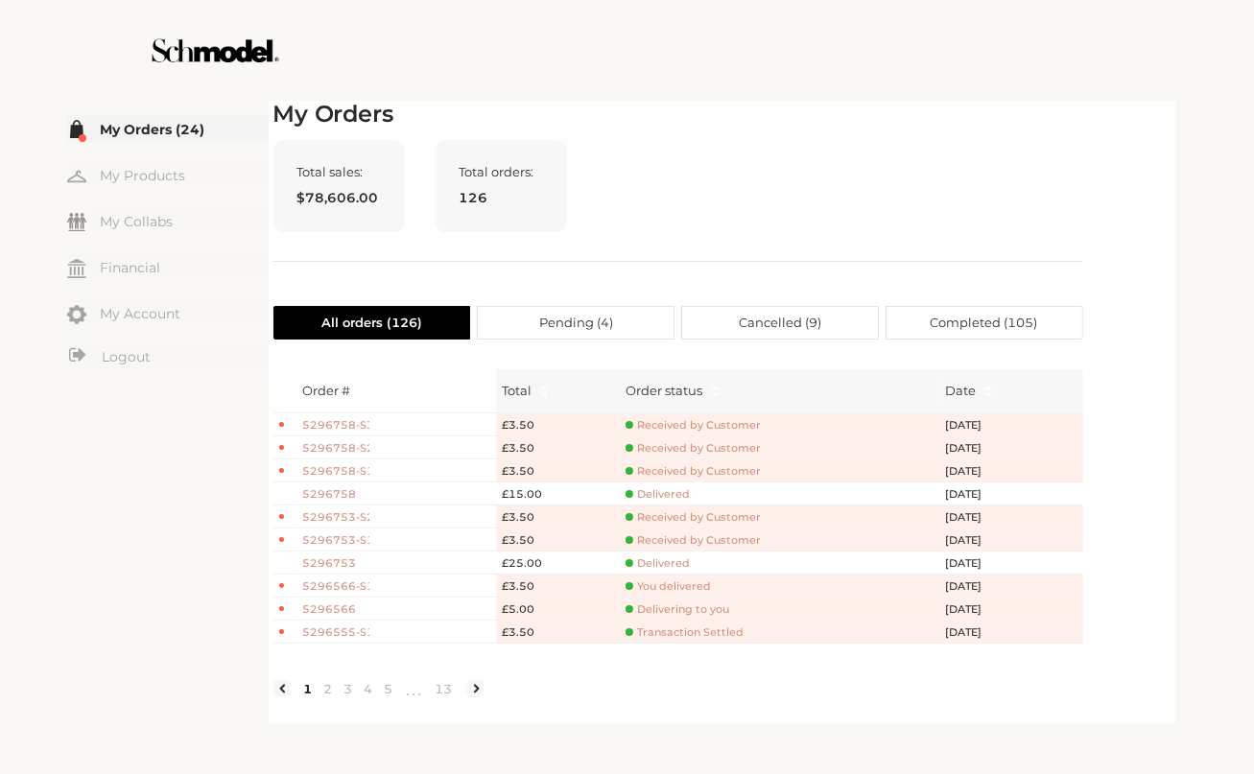
click at [318, 558] on span "5296753" at bounding box center [336, 563] width 67 height 16
click at [347, 490] on span "5296758" at bounding box center [336, 494] width 67 height 16
click at [339, 555] on span "5296753" at bounding box center [336, 563] width 67 height 16
click at [340, 562] on span "5296753" at bounding box center [336, 563] width 67 height 16
click at [330, 483] on td "5296758" at bounding box center [397, 494] width 200 height 23
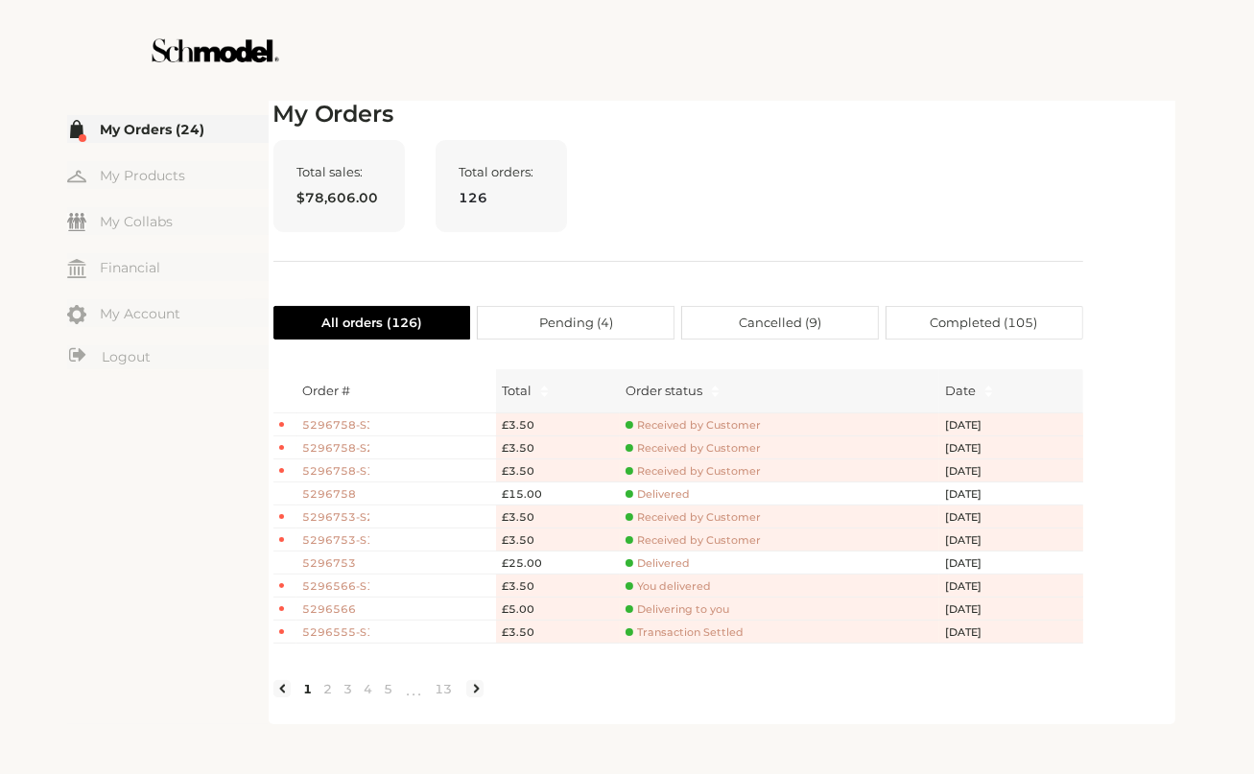
click at [330, 493] on span "5296758" at bounding box center [336, 494] width 67 height 16
click at [341, 490] on span "5296758" at bounding box center [336, 494] width 67 height 16
click at [338, 555] on span "5296753" at bounding box center [336, 563] width 67 height 16
